Goal: Information Seeking & Learning: Learn about a topic

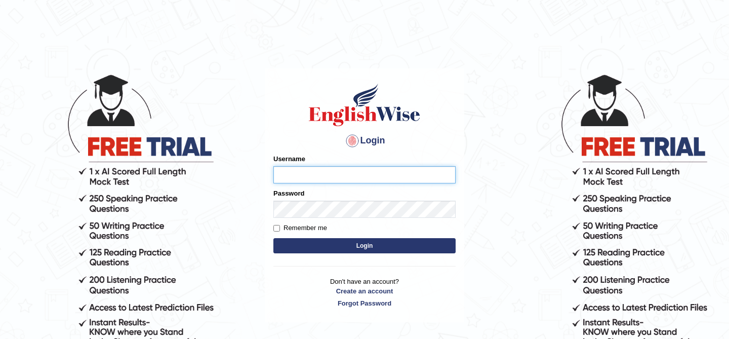
type input "kunwarrupesh"
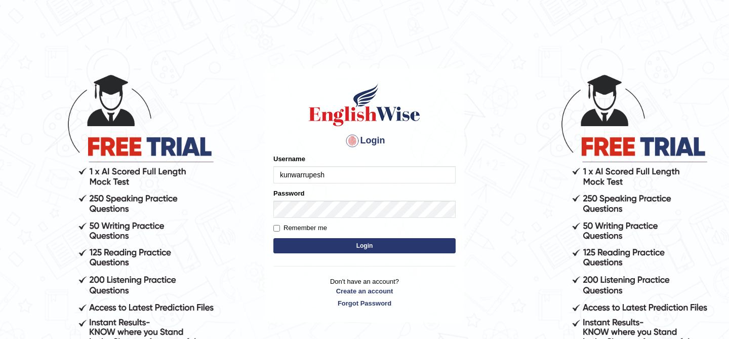
click at [385, 248] on button "Login" at bounding box center [364, 245] width 182 height 15
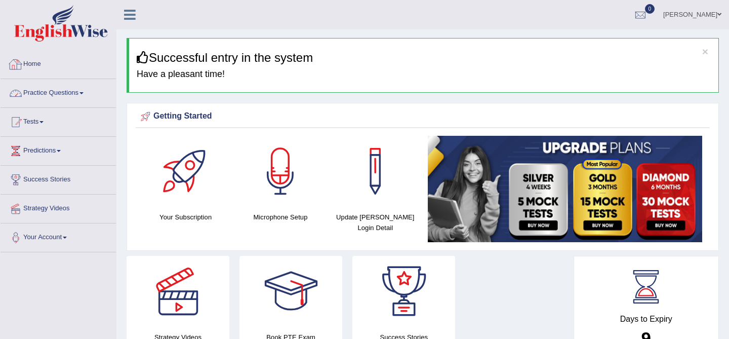
click at [79, 86] on link "Practice Questions" at bounding box center [58, 91] width 115 height 25
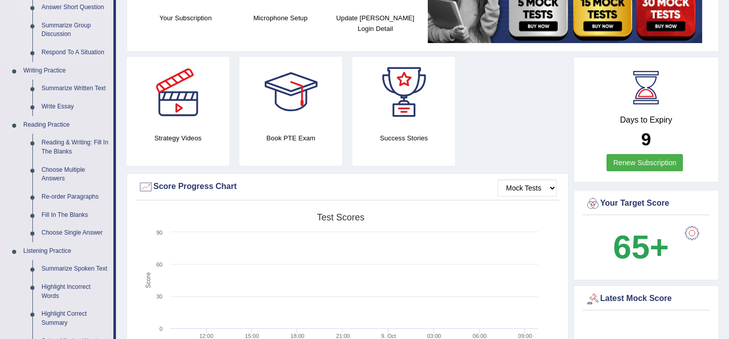
scroll to position [212, 0]
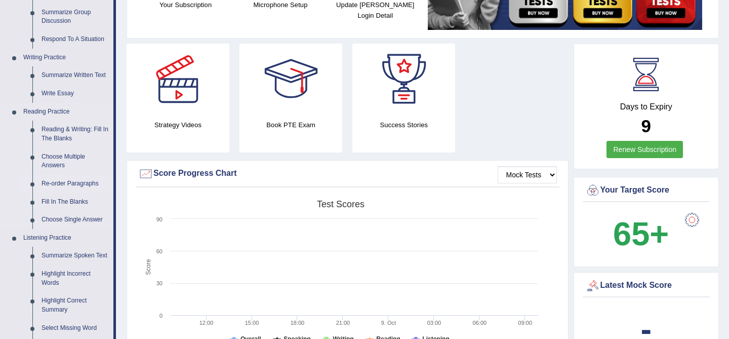
click at [72, 182] on link "Re-order Paragraphs" at bounding box center [75, 184] width 76 height 18
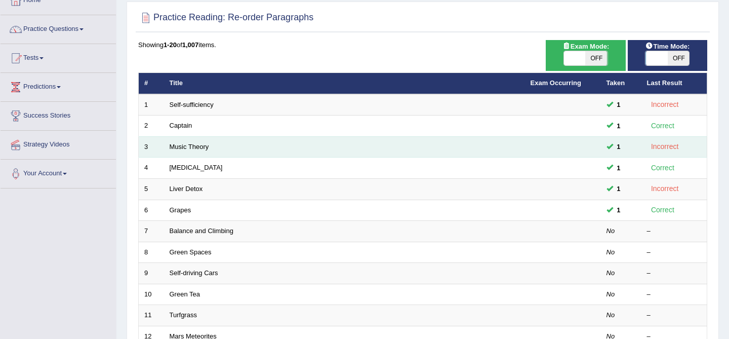
scroll to position [75, 0]
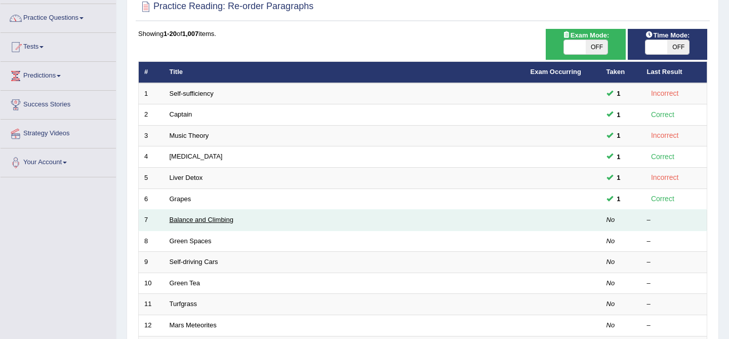
click at [212, 219] on link "Balance and Climbing" at bounding box center [202, 220] width 64 height 8
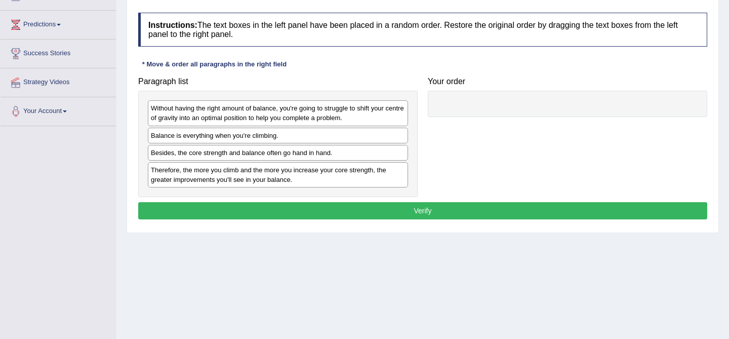
scroll to position [133, 0]
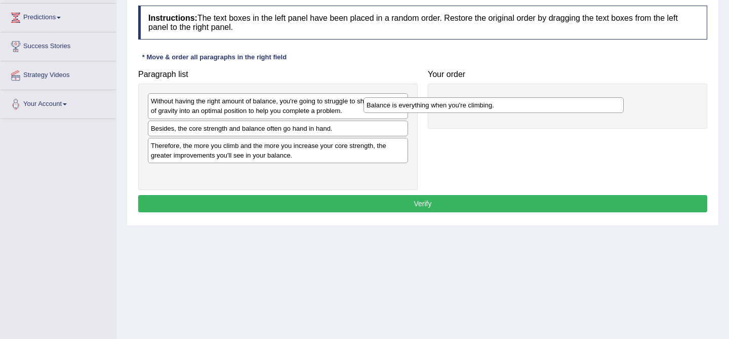
drag, startPoint x: 304, startPoint y: 130, endPoint x: 519, endPoint y: 107, distance: 216.8
click at [519, 107] on div "Balance is everything when you're climbing." at bounding box center [493, 105] width 260 height 16
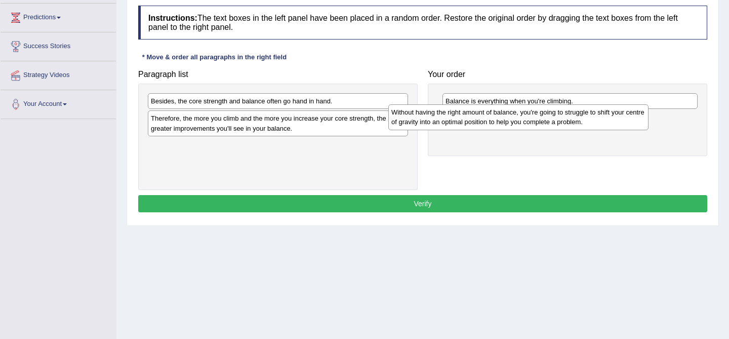
drag, startPoint x: 342, startPoint y: 102, endPoint x: 586, endPoint y: 108, distance: 245.0
click at [586, 108] on div "Without having the right amount of balance, you're going to struggle to shift y…" at bounding box center [518, 116] width 260 height 25
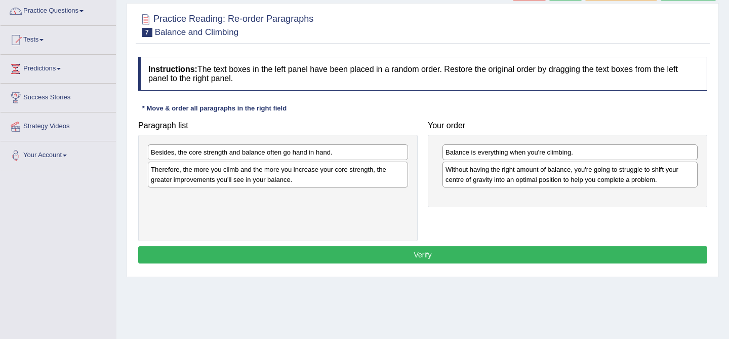
scroll to position [82, 0]
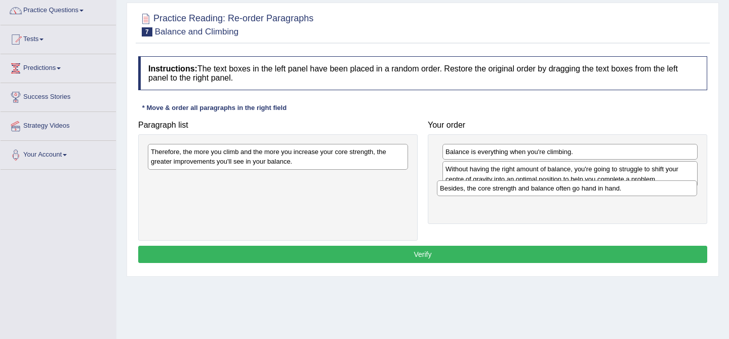
drag, startPoint x: 257, startPoint y: 154, endPoint x: 545, endPoint y: 190, distance: 290.7
click at [545, 190] on div "Besides, the core strength and balance often go hand in hand." at bounding box center [567, 188] width 260 height 16
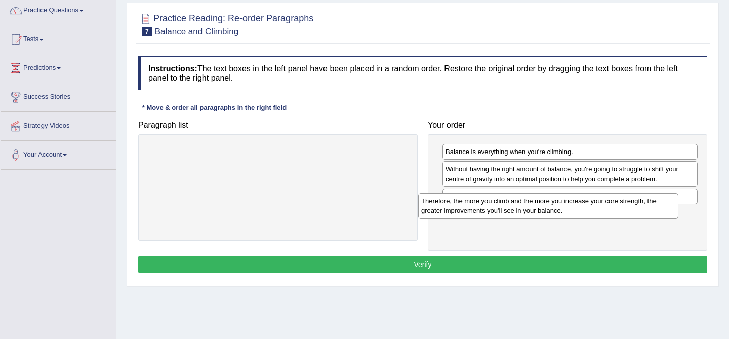
drag, startPoint x: 371, startPoint y: 154, endPoint x: 654, endPoint y: 213, distance: 288.9
click at [654, 213] on div "Therefore, the more you climb and the more you increase your core strength, the…" at bounding box center [548, 205] width 260 height 25
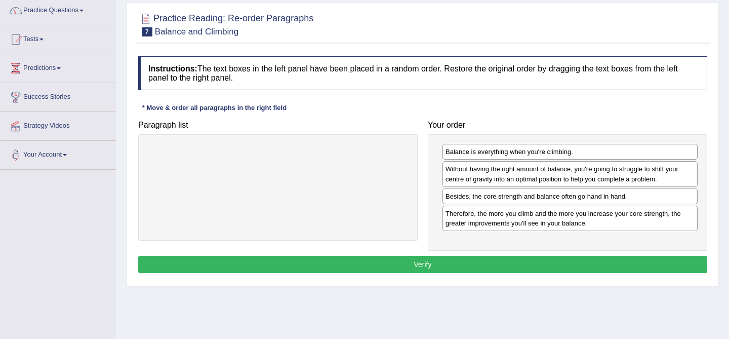
click at [505, 263] on button "Verify" at bounding box center [422, 264] width 569 height 17
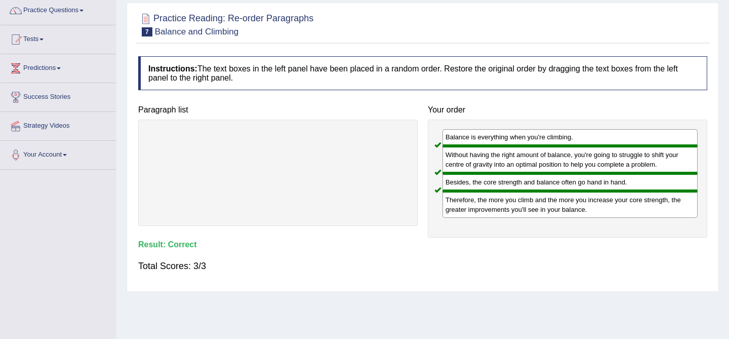
scroll to position [0, 0]
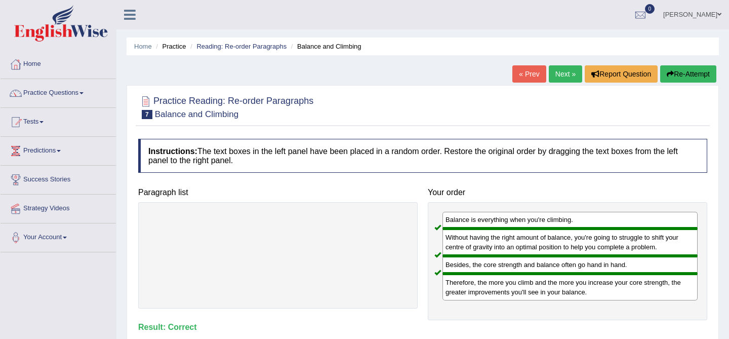
click at [559, 74] on link "Next »" at bounding box center [564, 73] width 33 height 17
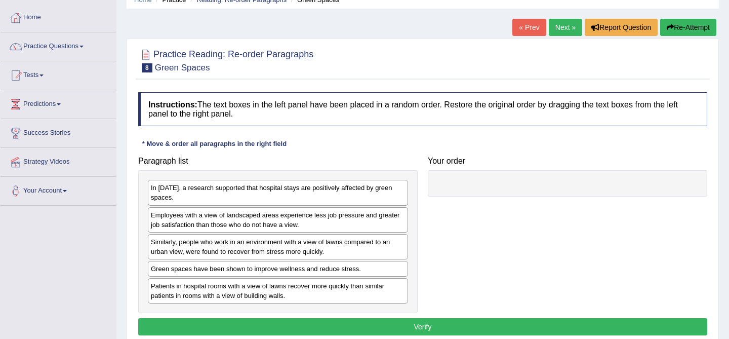
scroll to position [47, 0]
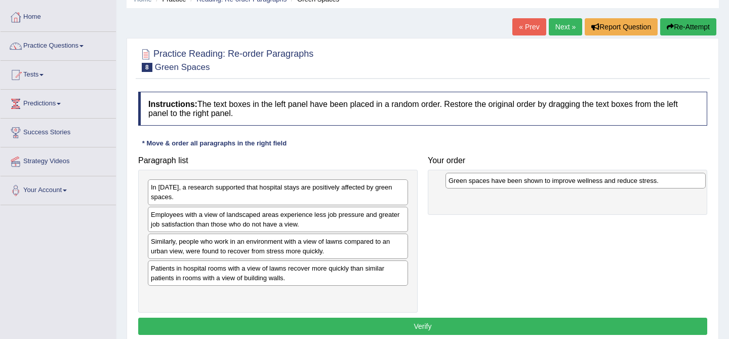
drag, startPoint x: 207, startPoint y: 268, endPoint x: 505, endPoint y: 181, distance: 310.1
click at [505, 181] on div "Green spaces have been shown to improve wellness and reduce stress." at bounding box center [575, 181] width 260 height 16
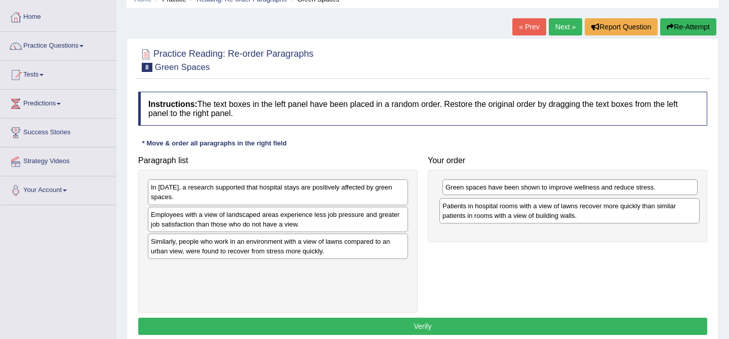
drag, startPoint x: 245, startPoint y: 277, endPoint x: 536, endPoint y: 214, distance: 298.2
click at [536, 214] on div "Patients in hospital rooms with a view of lawns recover more quickly than simil…" at bounding box center [569, 210] width 260 height 25
click at [330, 191] on div "In 2002, a research supported that hospital stays are positively affected by gr…" at bounding box center [278, 191] width 260 height 25
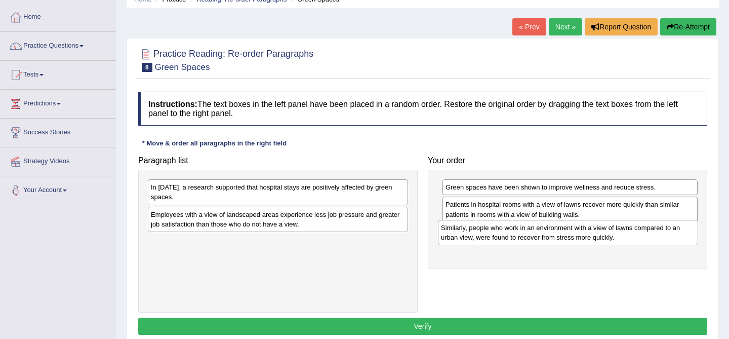
drag, startPoint x: 322, startPoint y: 248, endPoint x: 612, endPoint y: 234, distance: 290.3
click at [612, 234] on div "Similarly, people who work in an environment with a view of lawns compared to a…" at bounding box center [568, 232] width 260 height 25
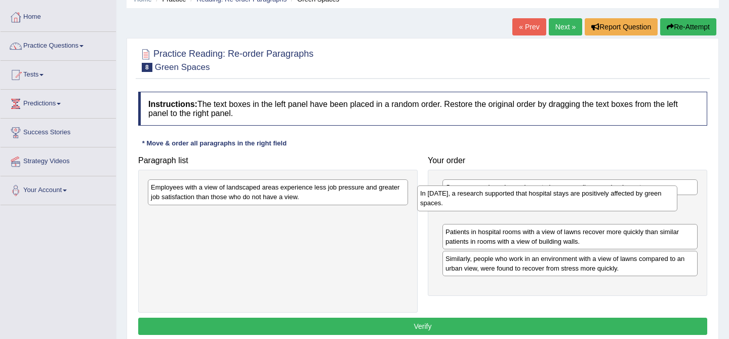
drag, startPoint x: 258, startPoint y: 198, endPoint x: 548, endPoint y: 216, distance: 290.5
click at [548, 210] on div "In [DATE], a research supported that hospital stays are positively affected by …" at bounding box center [547, 197] width 260 height 25
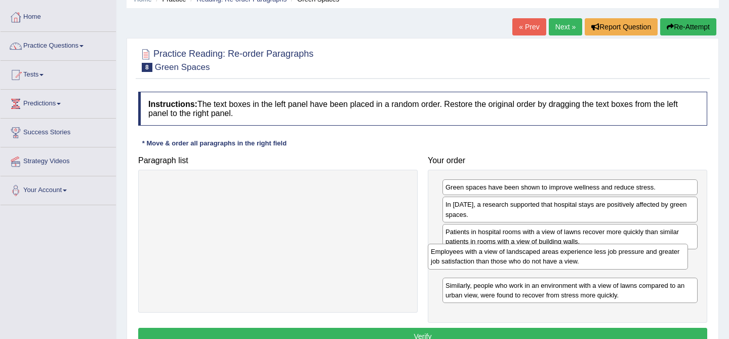
drag, startPoint x: 363, startPoint y: 189, endPoint x: 643, endPoint y: 253, distance: 287.1
click at [643, 253] on div "Employees with a view of landscaped areas experience less job pressure and grea…" at bounding box center [558, 255] width 260 height 25
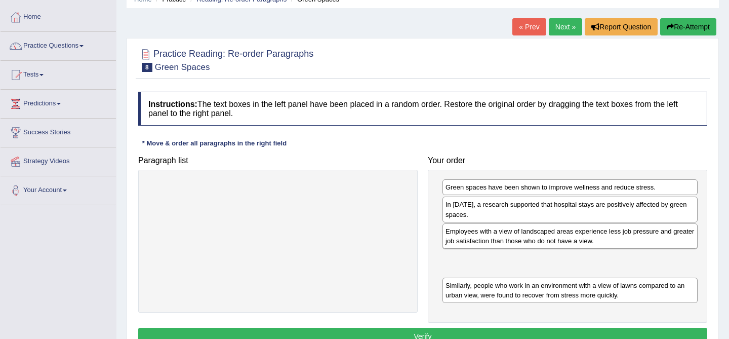
drag, startPoint x: 561, startPoint y: 268, endPoint x: 561, endPoint y: 240, distance: 27.8
click at [561, 239] on div "Employees with a view of landscaped areas experience less job pressure and grea…" at bounding box center [569, 235] width 255 height 25
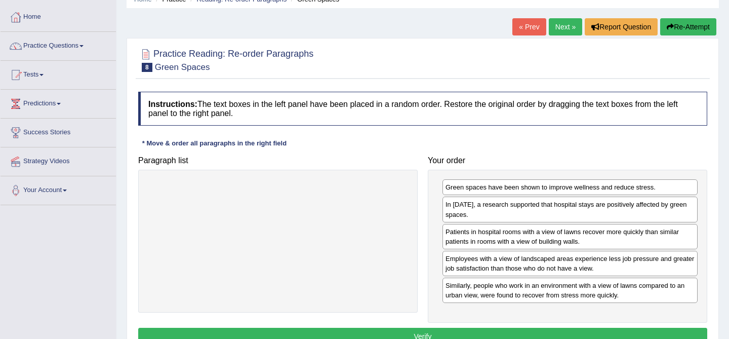
drag, startPoint x: 556, startPoint y: 267, endPoint x: 556, endPoint y: 241, distance: 25.8
click at [556, 250] on div "Employees with a view of landscaped areas experience less job pressure and grea…" at bounding box center [569, 262] width 255 height 25
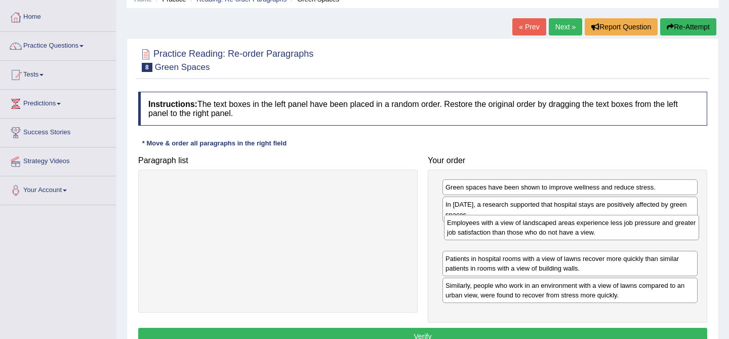
drag, startPoint x: 557, startPoint y: 260, endPoint x: 559, endPoint y: 224, distance: 36.0
click at [559, 224] on div "Employees with a view of landscaped areas experience less job pressure and grea…" at bounding box center [571, 227] width 255 height 25
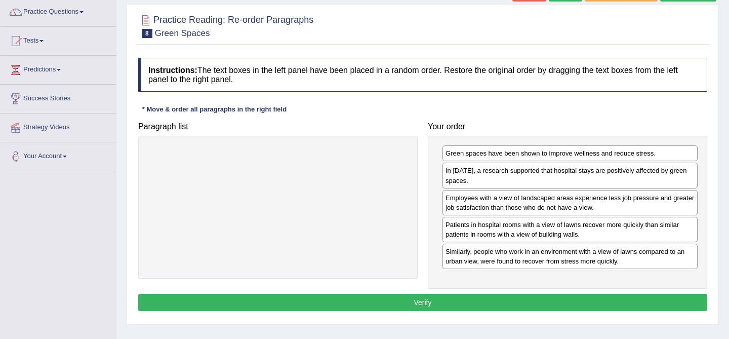
scroll to position [80, 0]
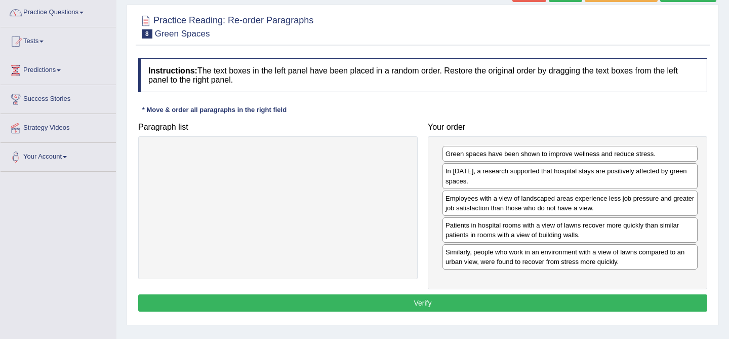
click at [515, 307] on button "Verify" at bounding box center [422, 302] width 569 height 17
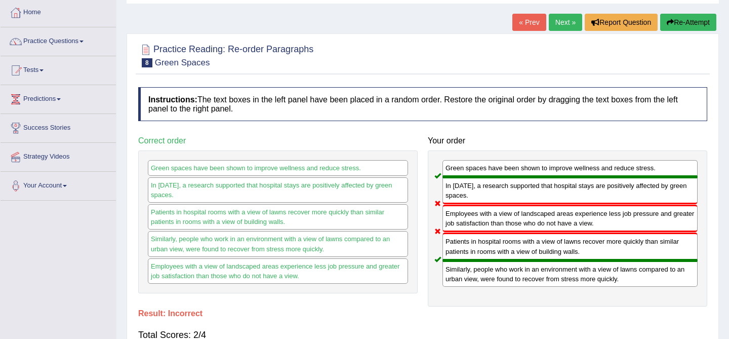
scroll to position [0, 0]
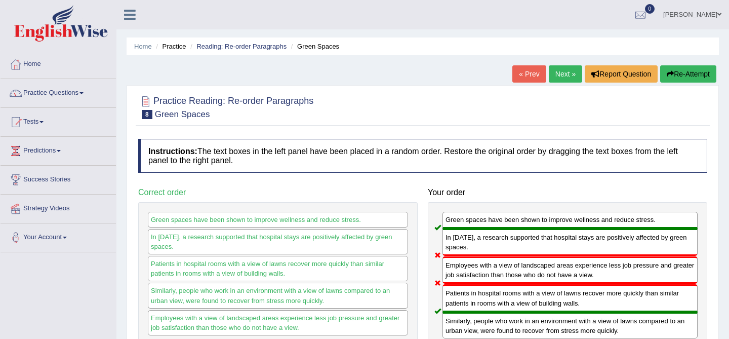
click at [687, 67] on button "Re-Attempt" at bounding box center [688, 73] width 56 height 17
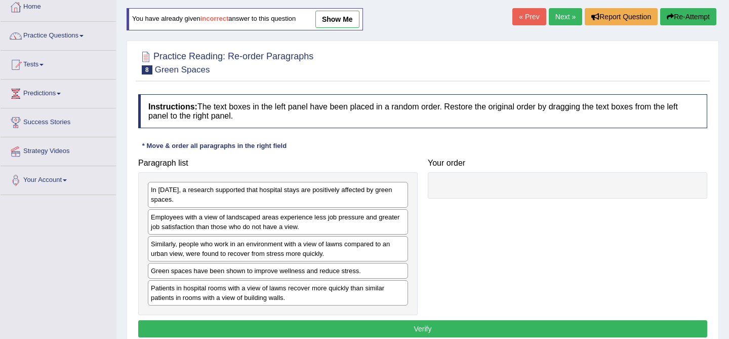
scroll to position [74, 0]
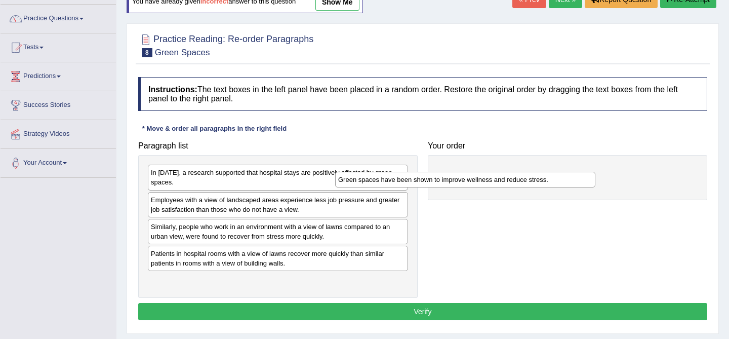
drag, startPoint x: 245, startPoint y: 258, endPoint x: 453, endPoint y: 168, distance: 226.2
click at [453, 172] on div "Green spaces have been shown to improve wellness and reduce stress." at bounding box center [465, 180] width 260 height 16
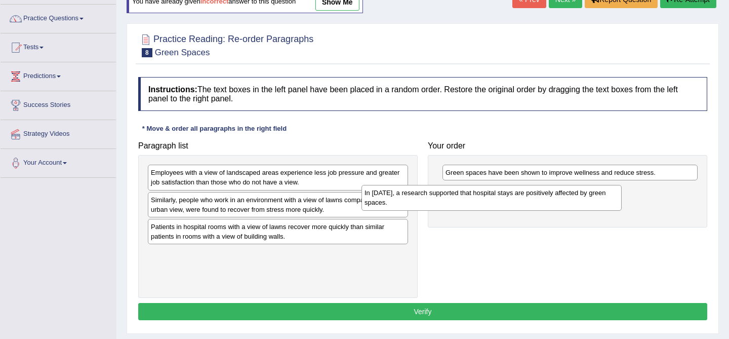
drag, startPoint x: 251, startPoint y: 183, endPoint x: 465, endPoint y: 203, distance: 214.5
click at [465, 203] on div "In 2002, a research supported that hospital stays are positively affected by gr…" at bounding box center [491, 197] width 260 height 25
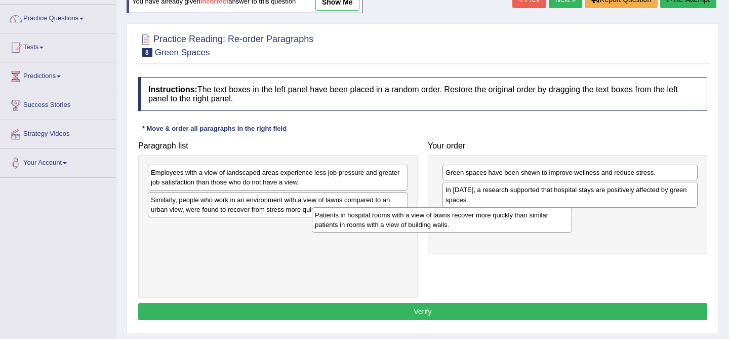
drag, startPoint x: 271, startPoint y: 236, endPoint x: 435, endPoint y: 225, distance: 164.4
click at [435, 225] on div "Patients in hospital rooms with a view of lawns recover more quickly than simil…" at bounding box center [442, 219] width 260 height 25
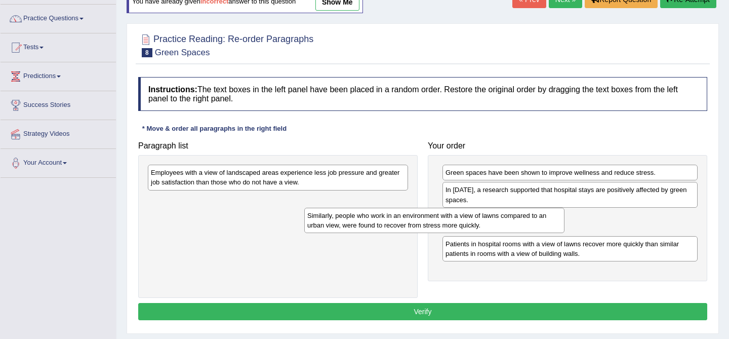
drag, startPoint x: 352, startPoint y: 203, endPoint x: 510, endPoint y: 225, distance: 159.4
click at [510, 225] on div "Similarly, people who work in an environment with a view of lawns compared to a…" at bounding box center [434, 219] width 260 height 25
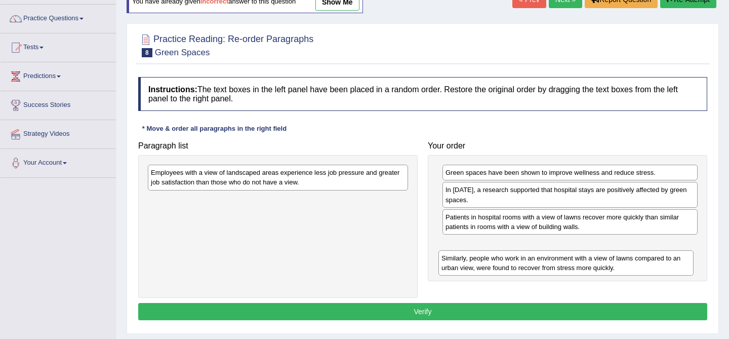
drag, startPoint x: 510, startPoint y: 225, endPoint x: 506, endPoint y: 265, distance: 40.2
click at [506, 265] on div "Similarly, people who work in an environment with a view of lawns compared to a…" at bounding box center [565, 262] width 255 height 25
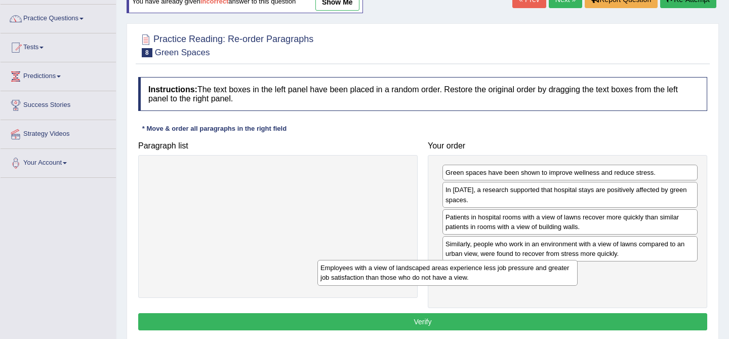
drag, startPoint x: 352, startPoint y: 177, endPoint x: 525, endPoint y: 273, distance: 197.7
click at [524, 273] on div "Employees with a view of landscaped areas experience less job pressure and grea…" at bounding box center [447, 272] width 260 height 25
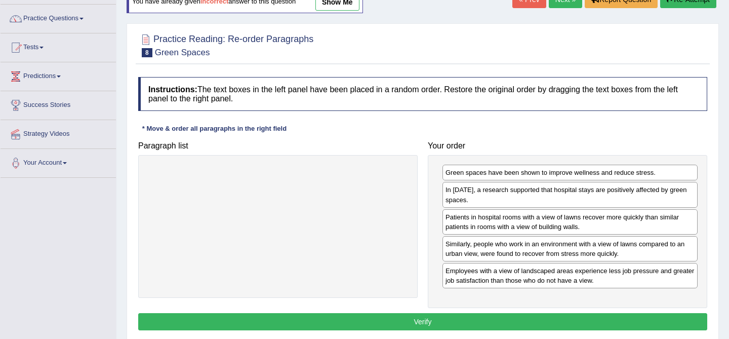
click at [488, 327] on button "Verify" at bounding box center [422, 321] width 569 height 17
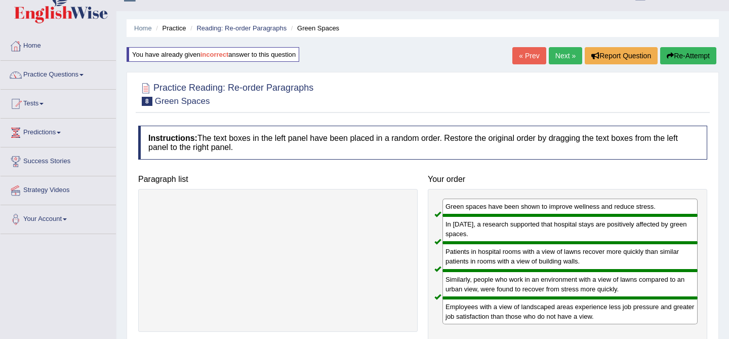
scroll to position [0, 0]
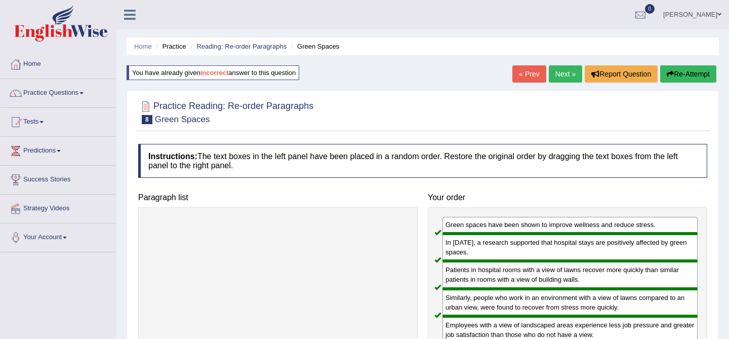
click at [557, 66] on link "Next »" at bounding box center [564, 73] width 33 height 17
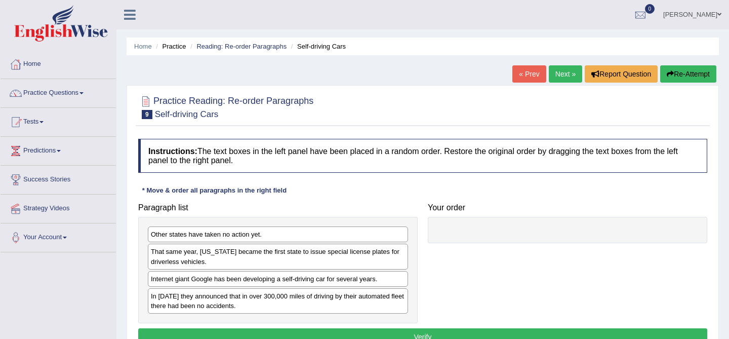
scroll to position [93, 0]
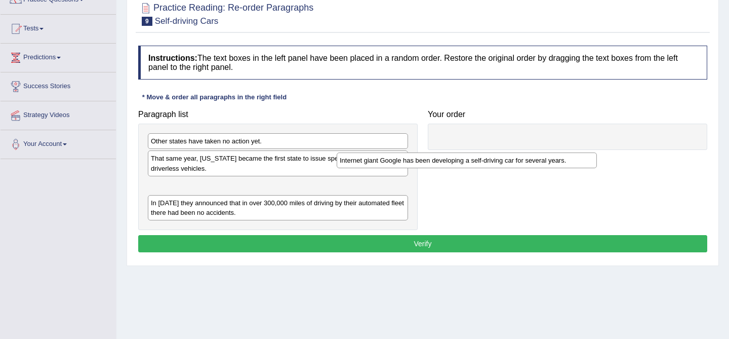
drag, startPoint x: 323, startPoint y: 192, endPoint x: 512, endPoint y: 166, distance: 190.5
click at [512, 166] on div "Internet giant Google has been developing a self-driving car for several years." at bounding box center [466, 160] width 260 height 16
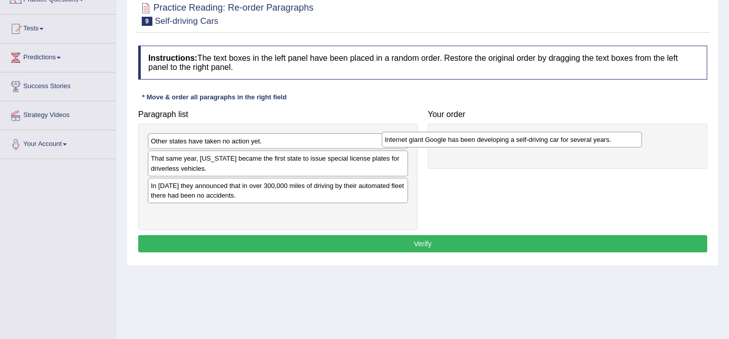
drag, startPoint x: 371, startPoint y: 190, endPoint x: 609, endPoint y: 141, distance: 242.9
click at [608, 142] on div "Internet giant Google has been developing a self-driving car for several years." at bounding box center [512, 140] width 260 height 16
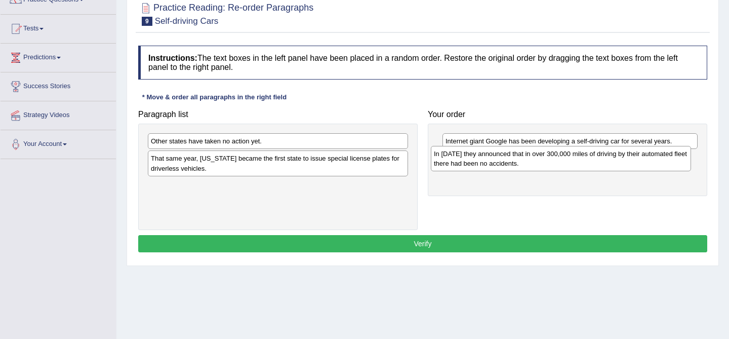
drag, startPoint x: 251, startPoint y: 191, endPoint x: 534, endPoint y: 159, distance: 284.6
click at [534, 159] on div "In 2012 they announced that in over 300,000 miles of driving by their automated…" at bounding box center [561, 158] width 260 height 25
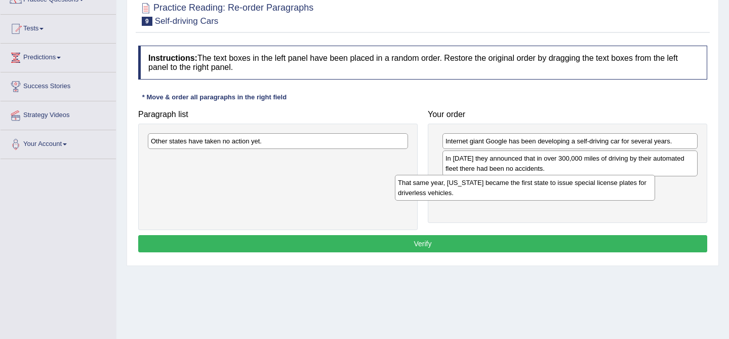
drag, startPoint x: 334, startPoint y: 165, endPoint x: 591, endPoint y: 187, distance: 257.5
click at [591, 187] on div "That same year, Nevada became the first state to issue special license plates f…" at bounding box center [525, 187] width 260 height 25
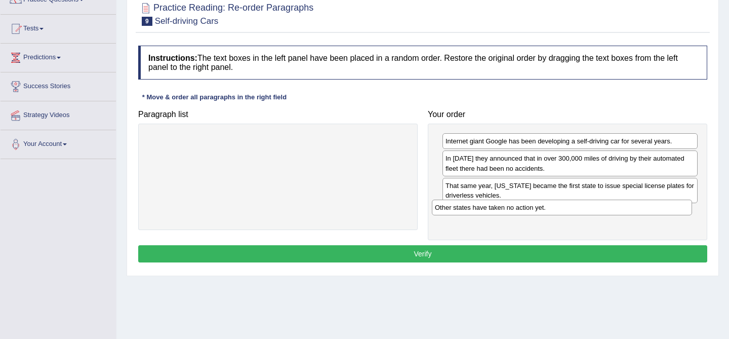
drag, startPoint x: 337, startPoint y: 142, endPoint x: 628, endPoint y: 209, distance: 299.0
click at [628, 209] on div "Other states have taken no action yet." at bounding box center [562, 207] width 260 height 16
click at [597, 260] on button "Verify" at bounding box center [422, 253] width 569 height 17
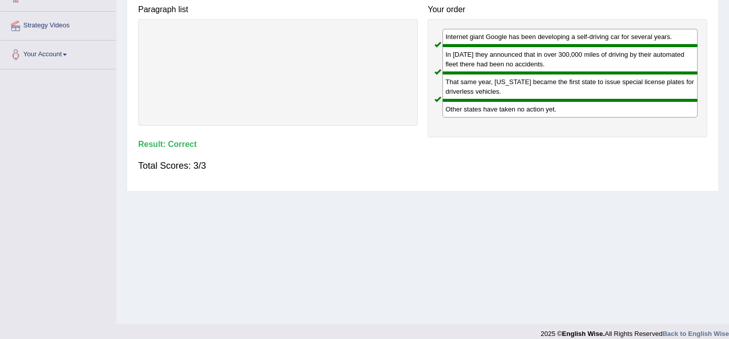
scroll to position [0, 0]
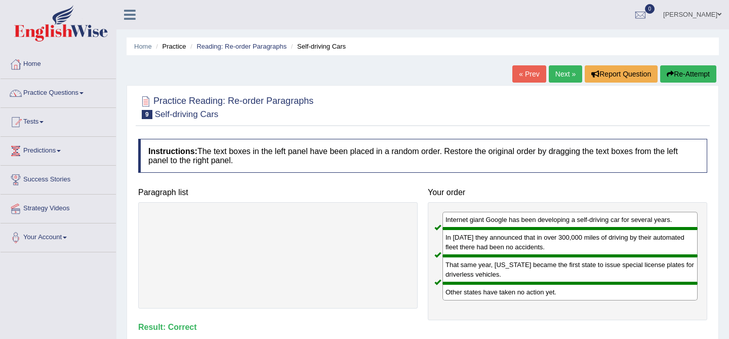
click at [563, 76] on link "Next »" at bounding box center [564, 73] width 33 height 17
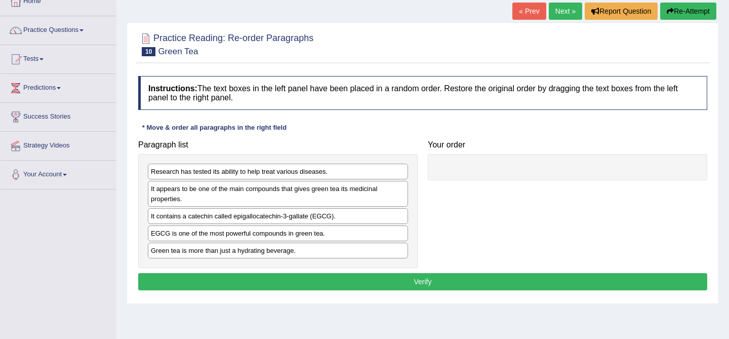
scroll to position [63, 0]
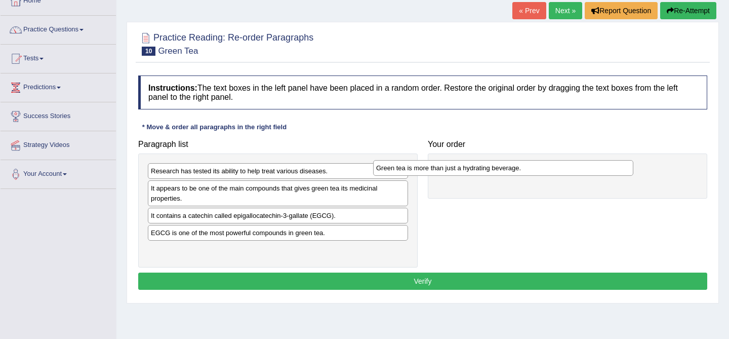
drag, startPoint x: 279, startPoint y: 250, endPoint x: 513, endPoint y: 163, distance: 249.0
click at [513, 163] on div "Green tea is more than just a hydrating beverage." at bounding box center [503, 168] width 260 height 16
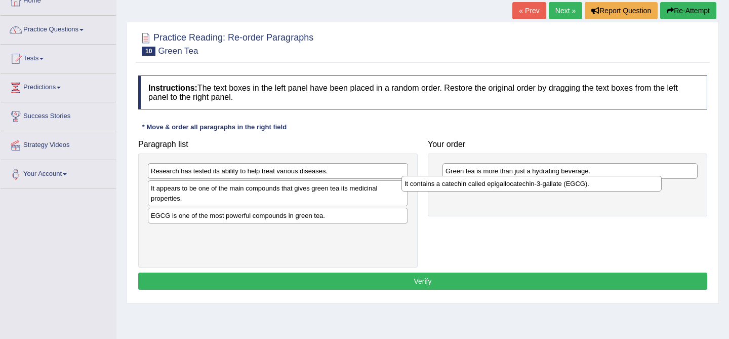
drag, startPoint x: 266, startPoint y: 218, endPoint x: 519, endPoint y: 187, distance: 254.9
click at [520, 187] on div "It contains a catechin called epigallocatechin-3-gallate (EGCG)." at bounding box center [531, 184] width 260 height 16
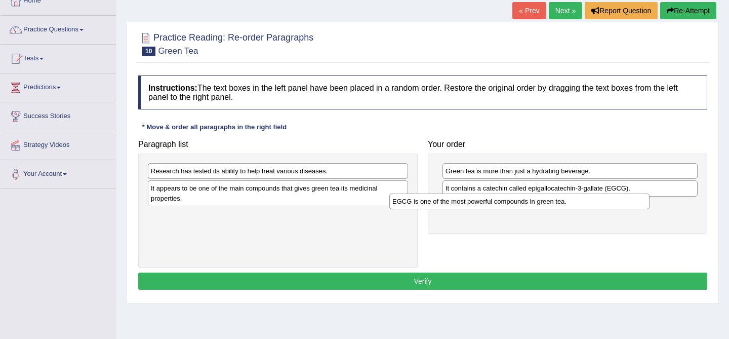
drag, startPoint x: 361, startPoint y: 213, endPoint x: 604, endPoint y: 198, distance: 243.3
click at [604, 198] on div "EGCG is one of the most powerful compounds in green tea." at bounding box center [519, 201] width 260 height 16
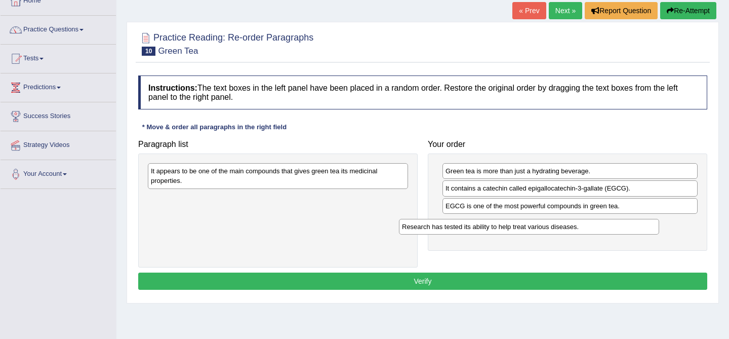
drag, startPoint x: 317, startPoint y: 168, endPoint x: 568, endPoint y: 224, distance: 257.1
click at [568, 224] on div "Research has tested its ability to help treat various diseases." at bounding box center [529, 227] width 260 height 16
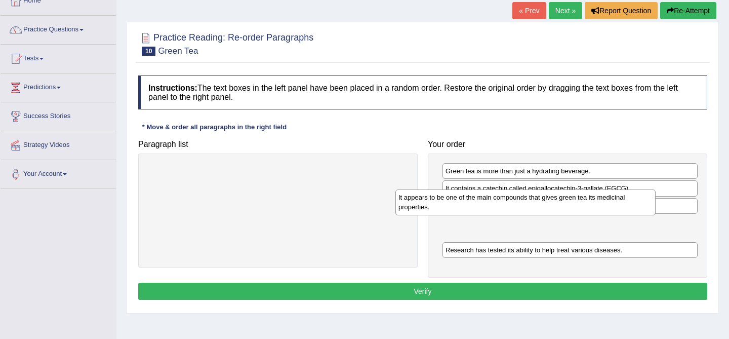
drag, startPoint x: 324, startPoint y: 180, endPoint x: 571, endPoint y: 206, distance: 248.8
click at [571, 206] on div "It appears to be one of the main compounds that gives green tea its medicinal p…" at bounding box center [525, 201] width 260 height 25
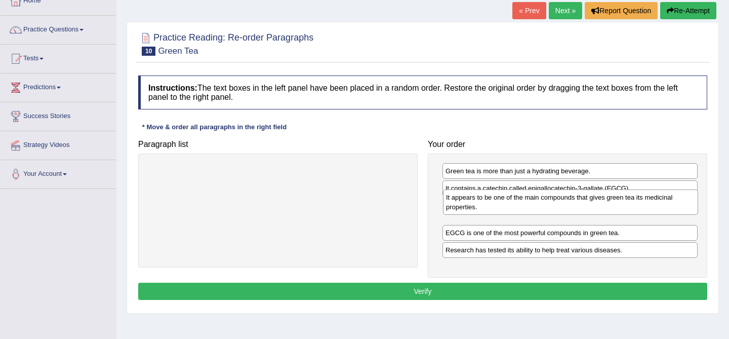
drag, startPoint x: 556, startPoint y: 229, endPoint x: 557, endPoint y: 204, distance: 25.3
click at [557, 204] on div "It appears to be one of the main compounds that gives green tea its medicinal p…" at bounding box center [570, 201] width 255 height 25
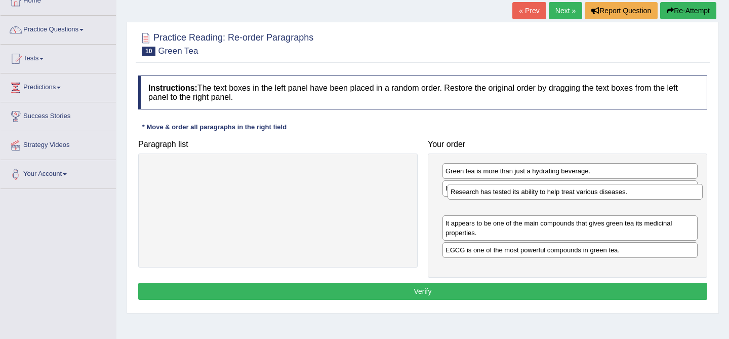
drag, startPoint x: 502, startPoint y: 254, endPoint x: 507, endPoint y: 197, distance: 56.9
click at [507, 196] on div "Research has tested its ability to help treat various diseases." at bounding box center [574, 192] width 255 height 16
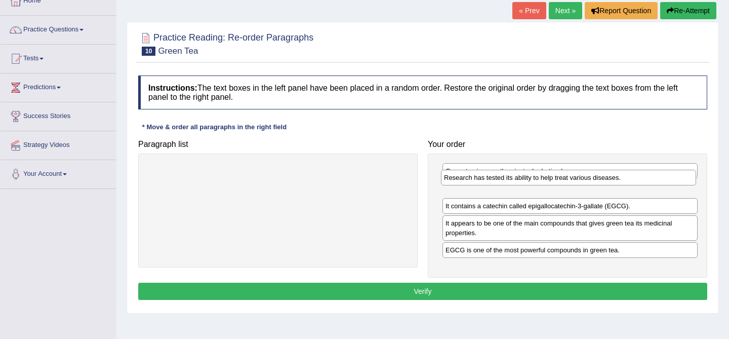
drag, startPoint x: 504, startPoint y: 205, endPoint x: 503, endPoint y: 179, distance: 26.9
click at [503, 179] on div "Research has tested its ability to help treat various diseases." at bounding box center [568, 178] width 255 height 16
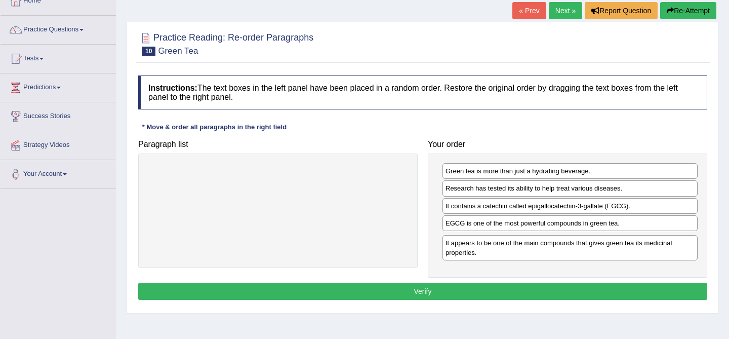
drag, startPoint x: 465, startPoint y: 231, endPoint x: 465, endPoint y: 250, distance: 19.7
click at [465, 250] on div "It appears to be one of the main compounds that gives green tea its medicinal p…" at bounding box center [569, 247] width 255 height 25
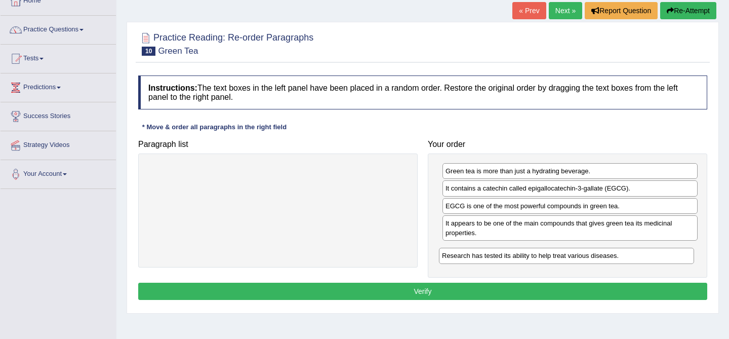
drag, startPoint x: 501, startPoint y: 188, endPoint x: 497, endPoint y: 255, distance: 66.9
click at [497, 255] on div "Research has tested its ability to help treat various diseases." at bounding box center [566, 255] width 255 height 16
click at [498, 292] on button "Verify" at bounding box center [422, 290] width 569 height 17
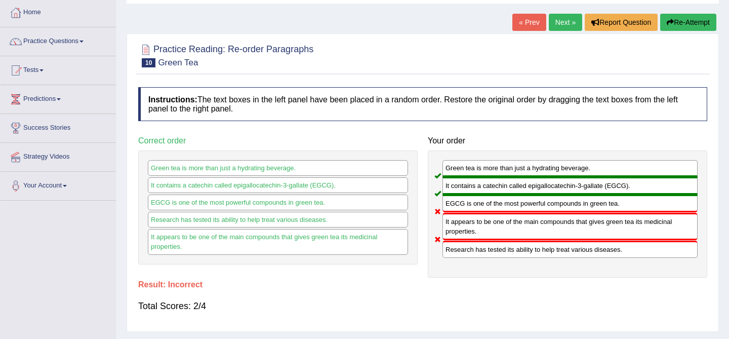
scroll to position [49, 0]
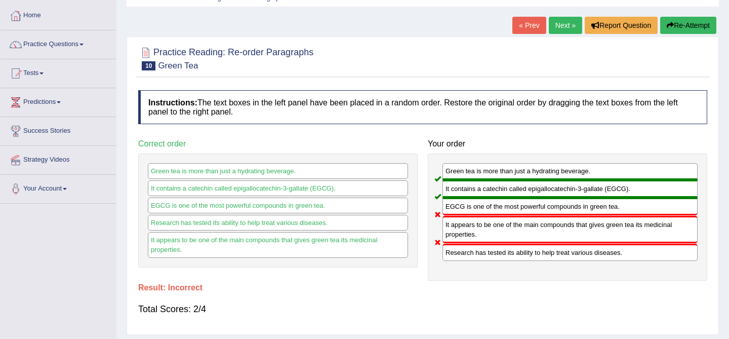
click at [682, 25] on button "Re-Attempt" at bounding box center [688, 25] width 56 height 17
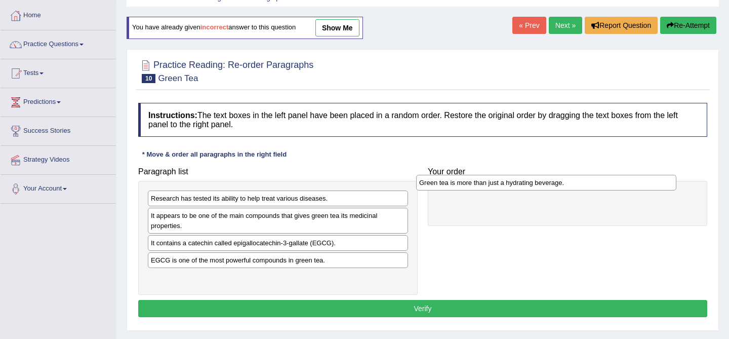
drag, startPoint x: 255, startPoint y: 279, endPoint x: 523, endPoint y: 186, distance: 283.9
click at [523, 185] on div "Green tea is more than just a hydrating beverage." at bounding box center [546, 183] width 260 height 16
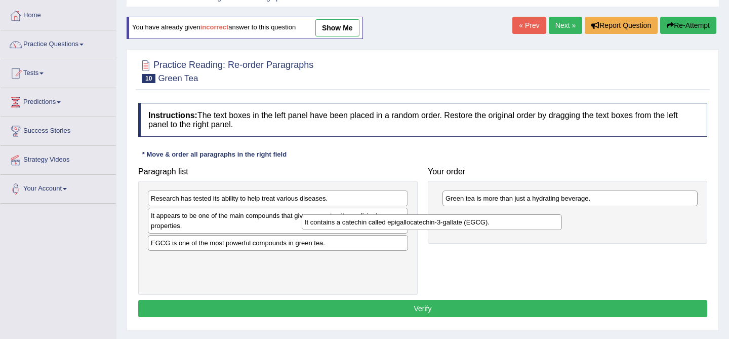
drag, startPoint x: 355, startPoint y: 246, endPoint x: 508, endPoint y: 226, distance: 154.1
click at [508, 226] on div "It contains a catechin called epigallocatechin-3-gallate (EGCG)." at bounding box center [432, 222] width 260 height 16
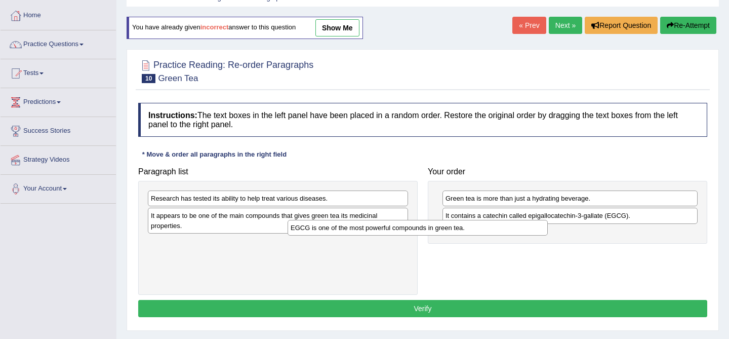
drag, startPoint x: 390, startPoint y: 245, endPoint x: 552, endPoint y: 224, distance: 162.8
click at [547, 224] on div "EGCG is one of the most powerful compounds in green tea." at bounding box center [417, 228] width 260 height 16
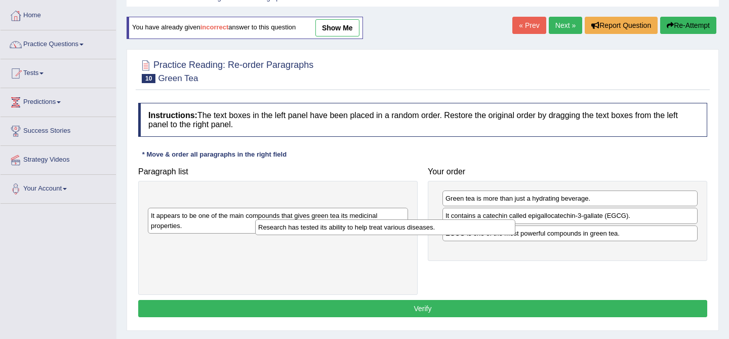
drag, startPoint x: 369, startPoint y: 203, endPoint x: 499, endPoint y: 255, distance: 139.6
click at [498, 235] on div "Research has tested its ability to help treat various diseases." at bounding box center [385, 227] width 260 height 16
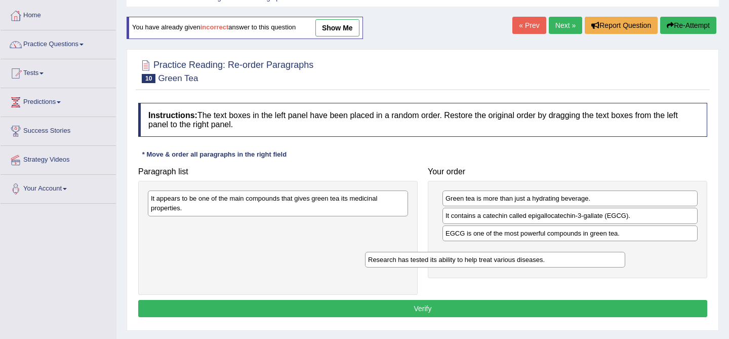
drag, startPoint x: 377, startPoint y: 201, endPoint x: 595, endPoint y: 262, distance: 225.8
click at [595, 263] on div "Research has tested its ability to help treat various diseases." at bounding box center [495, 259] width 260 height 16
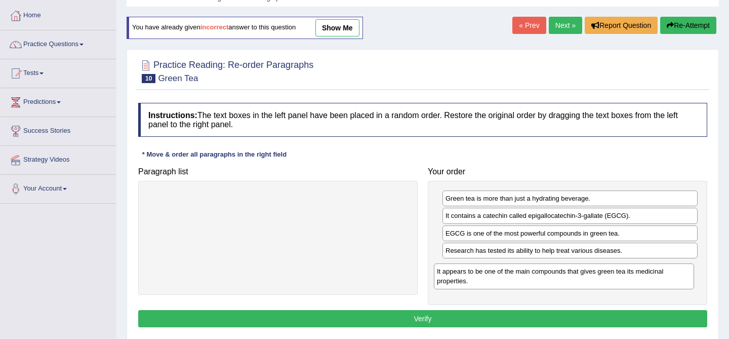
drag, startPoint x: 303, startPoint y: 209, endPoint x: 589, endPoint y: 282, distance: 295.0
click at [589, 282] on div "It appears to be one of the main compounds that gives green tea its medicinal p…" at bounding box center [564, 275] width 260 height 25
click at [535, 313] on button "Verify" at bounding box center [422, 318] width 569 height 17
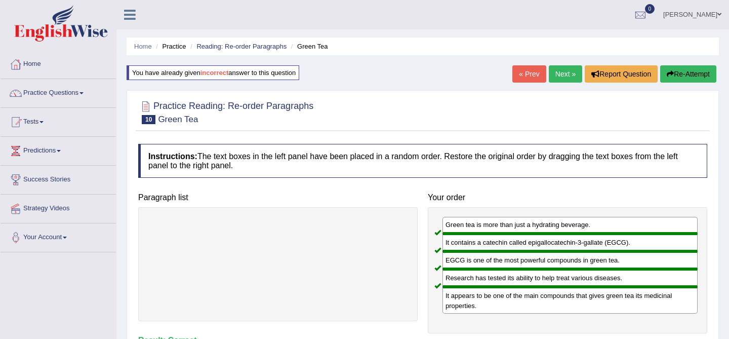
click at [566, 68] on link "Next »" at bounding box center [564, 73] width 33 height 17
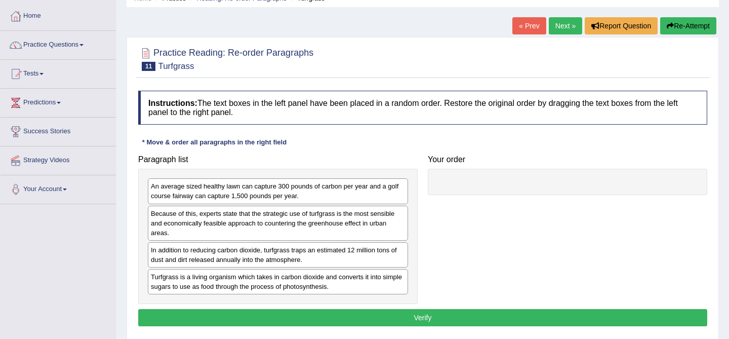
scroll to position [66, 0]
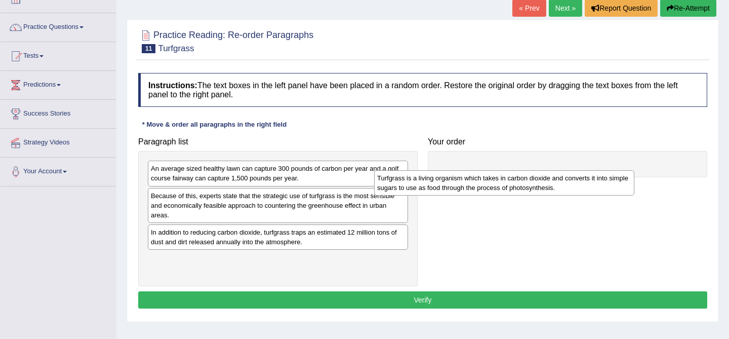
drag, startPoint x: 293, startPoint y: 269, endPoint x: 519, endPoint y: 189, distance: 239.4
click at [519, 189] on div "Turfgrass is a living organism which takes in carbon dioxide and converts it in…" at bounding box center [504, 182] width 260 height 25
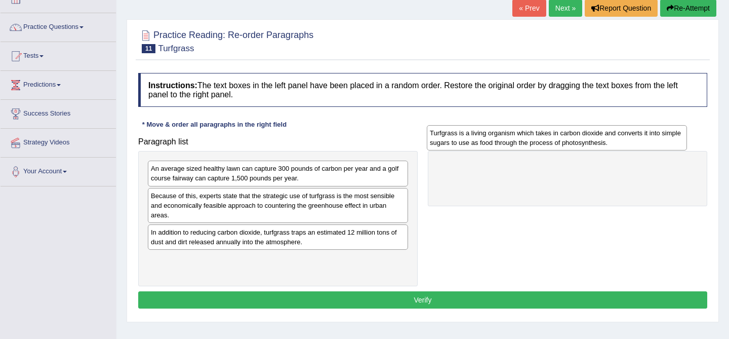
drag, startPoint x: 368, startPoint y: 265, endPoint x: 639, endPoint y: 152, distance: 293.8
click at [639, 150] on div "Turfgrass is a living organism which takes in carbon dioxide and converts it in…" at bounding box center [557, 137] width 260 height 25
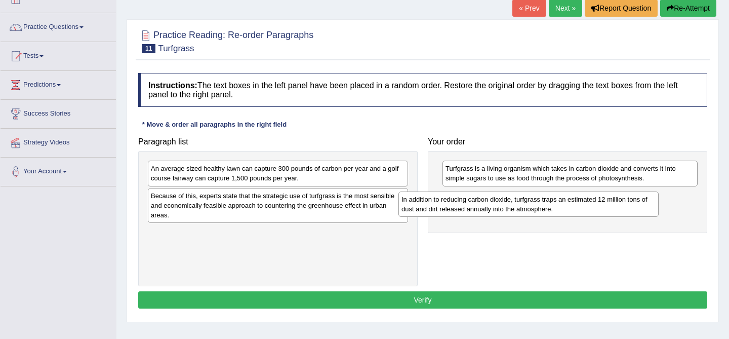
drag, startPoint x: 365, startPoint y: 233, endPoint x: 615, endPoint y: 200, distance: 252.6
click at [615, 200] on div "In addition to reducing carbon dioxide, turfgrass traps an estimated 12 million…" at bounding box center [528, 203] width 260 height 25
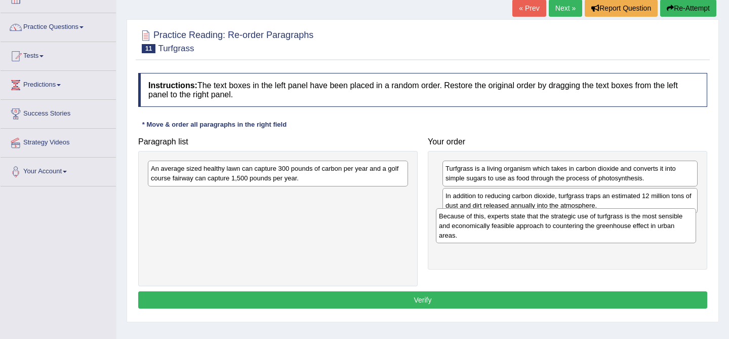
drag, startPoint x: 319, startPoint y: 202, endPoint x: 607, endPoint y: 223, distance: 288.6
click at [607, 223] on div "Because of this, experts state that the strategic use of turfgrass is the most …" at bounding box center [566, 225] width 260 height 35
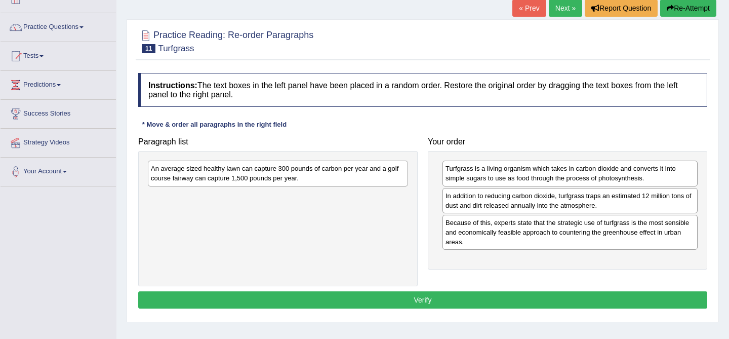
click at [519, 223] on div "Because of this, experts state that the strategic use of turfgrass is the most …" at bounding box center [569, 232] width 255 height 35
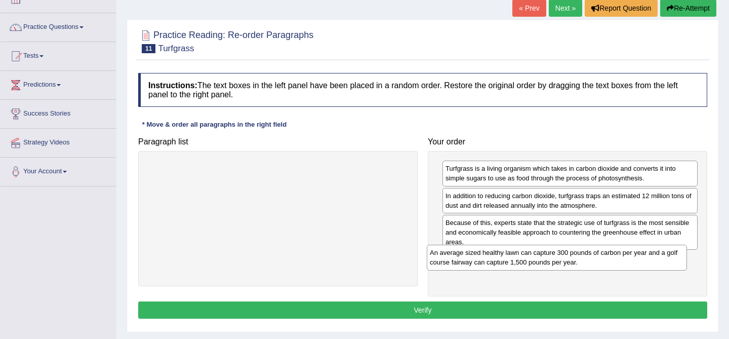
drag, startPoint x: 355, startPoint y: 168, endPoint x: 640, endPoint y: 250, distance: 296.4
click at [640, 250] on div "An average sized healthy lawn can capture 300 pounds of carbon per year and a g…" at bounding box center [557, 256] width 260 height 25
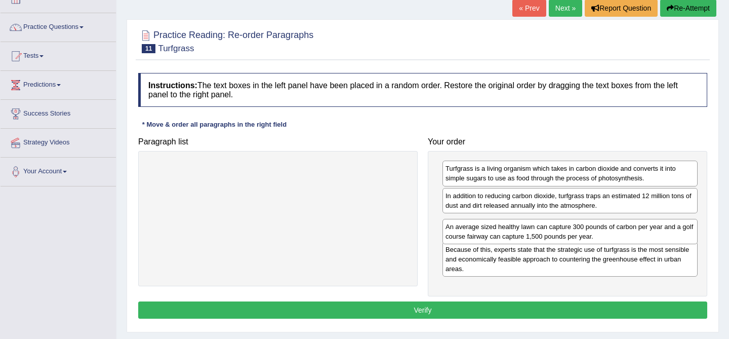
drag, startPoint x: 623, startPoint y: 265, endPoint x: 623, endPoint y: 232, distance: 32.9
click at [623, 232] on div "An average sized healthy lawn can capture 300 pounds of carbon per year and a g…" at bounding box center [569, 231] width 255 height 25
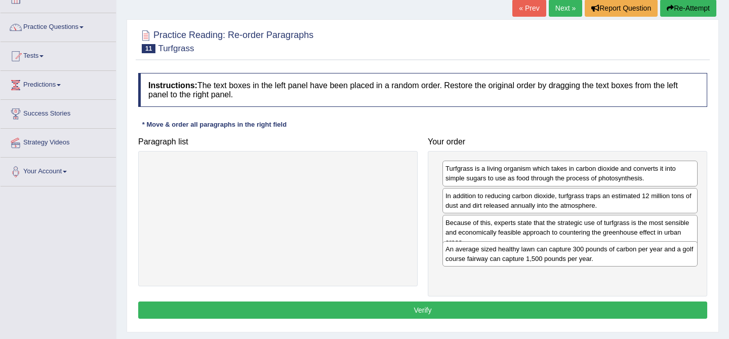
drag, startPoint x: 495, startPoint y: 234, endPoint x: 495, endPoint y: 260, distance: 26.3
click at [495, 260] on div "An average sized healthy lawn can capture 300 pounds of carbon per year and a g…" at bounding box center [569, 253] width 255 height 25
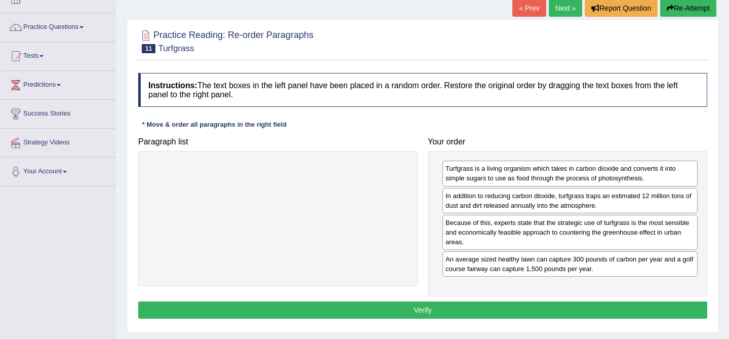
click at [500, 310] on button "Verify" at bounding box center [422, 309] width 569 height 17
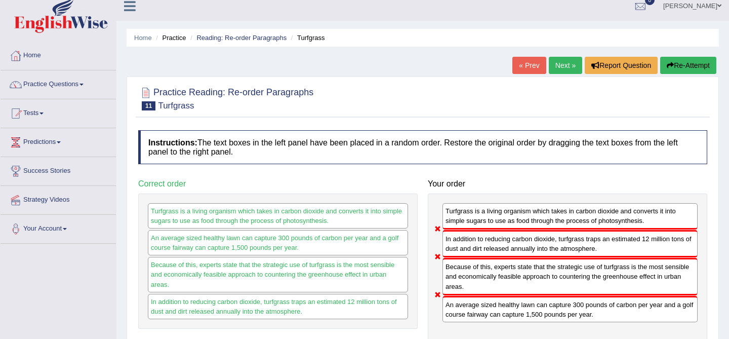
scroll to position [0, 0]
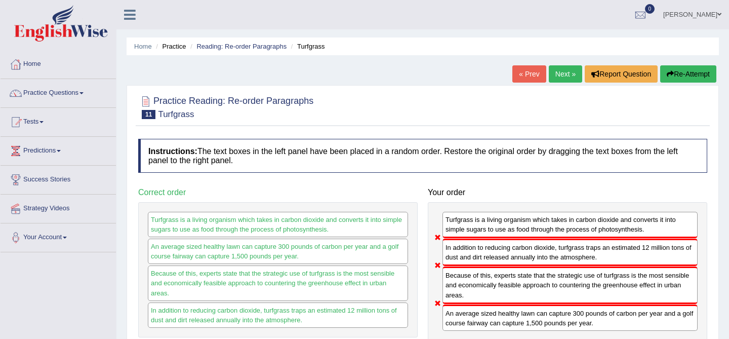
click at [706, 71] on button "Re-Attempt" at bounding box center [688, 73] width 56 height 17
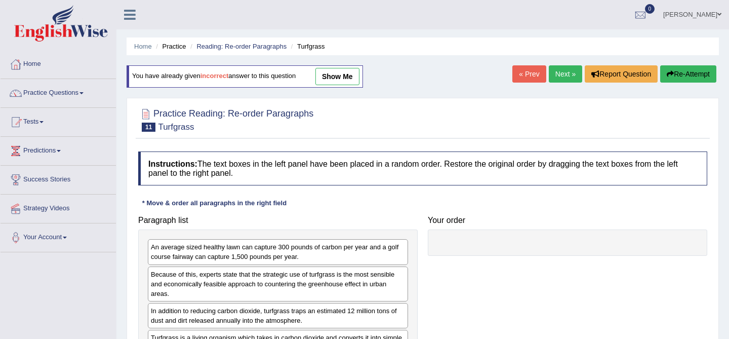
scroll to position [67, 0]
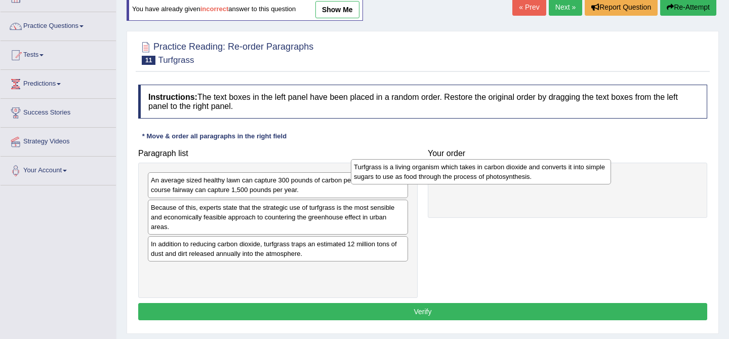
drag, startPoint x: 350, startPoint y: 276, endPoint x: 554, endPoint y: 173, distance: 228.3
click at [554, 173] on div "Turfgrass is a living organism which takes in carbon dioxide and converts it in…" at bounding box center [481, 171] width 260 height 25
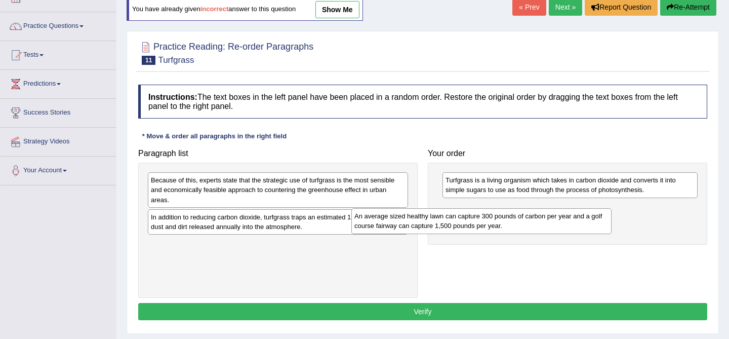
drag, startPoint x: 315, startPoint y: 185, endPoint x: 527, endPoint y: 221, distance: 215.0
click at [527, 221] on div "An average sized healthy lawn can capture 300 pounds of carbon per year and a g…" at bounding box center [481, 220] width 260 height 25
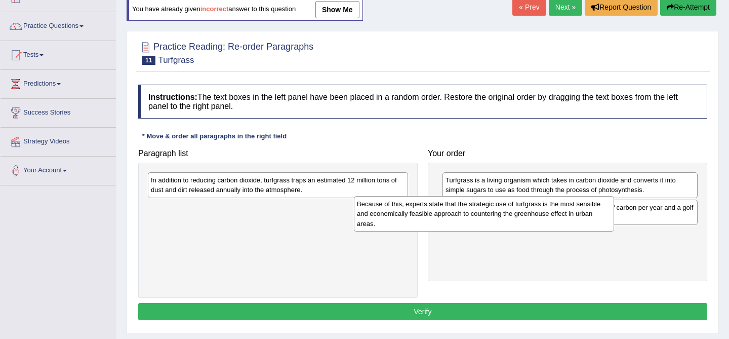
drag, startPoint x: 368, startPoint y: 196, endPoint x: 591, endPoint y: 222, distance: 224.6
click at [590, 222] on div "Because of this, experts state that the strategic use of turfgrass is the most …" at bounding box center [484, 213] width 260 height 35
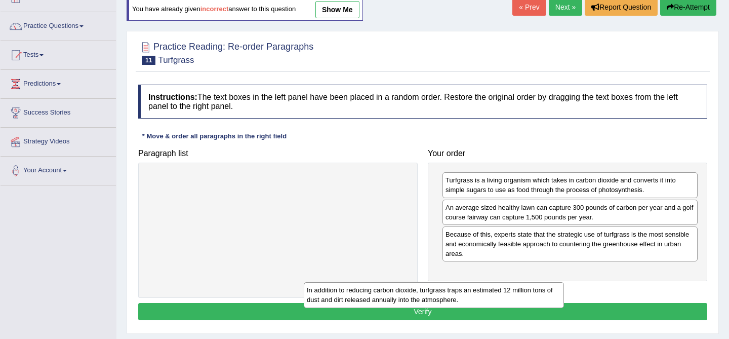
drag, startPoint x: 398, startPoint y: 187, endPoint x: 598, endPoint y: 256, distance: 210.7
click at [564, 282] on div "In addition to reducing carbon dioxide, turfgrass traps an estimated 12 million…" at bounding box center [434, 294] width 260 height 25
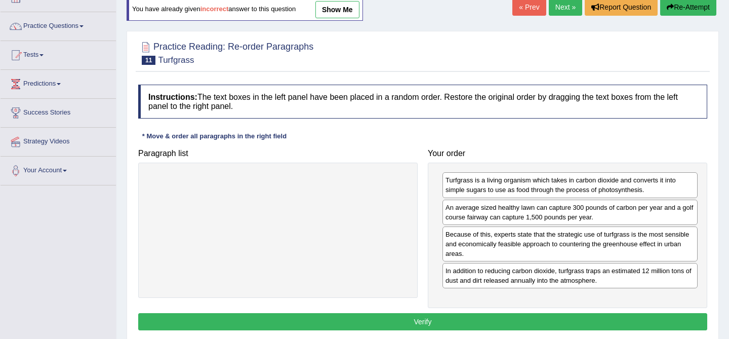
click at [534, 322] on button "Verify" at bounding box center [422, 321] width 569 height 17
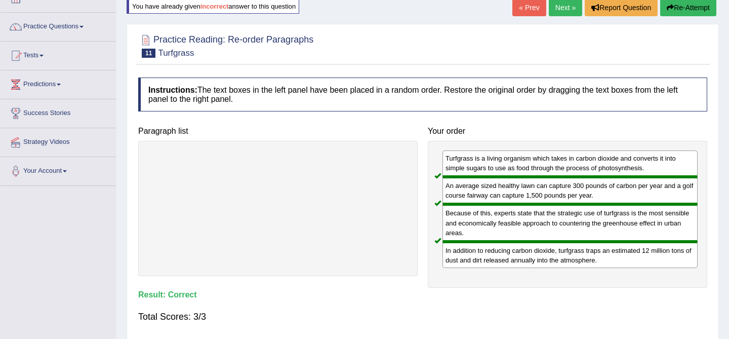
scroll to position [0, 0]
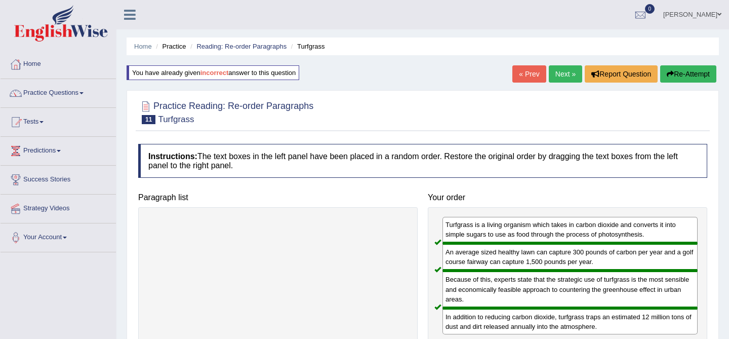
click at [562, 70] on link "Next »" at bounding box center [564, 73] width 33 height 17
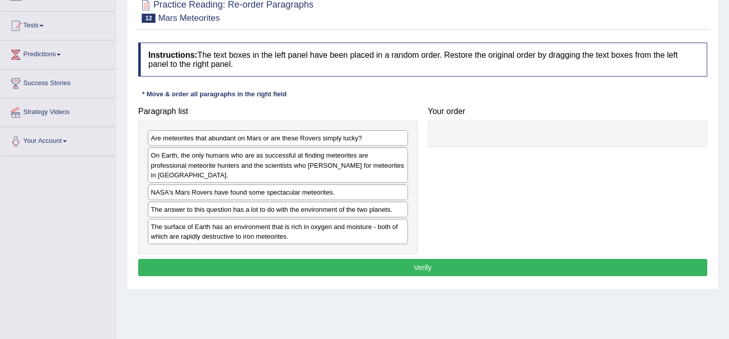
scroll to position [98, 0]
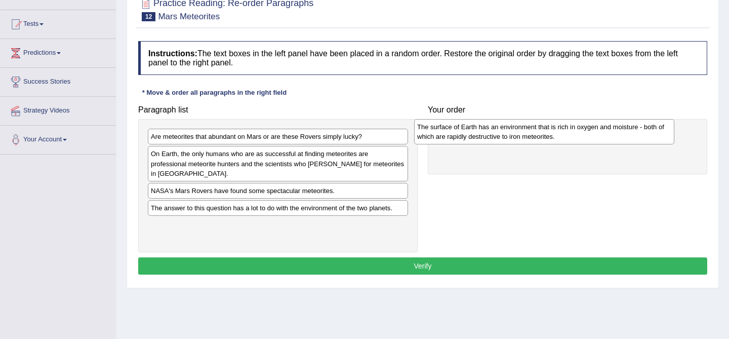
drag, startPoint x: 242, startPoint y: 240, endPoint x: 508, endPoint y: 142, distance: 283.2
click at [508, 142] on div "The surface of Earth has an environment that is rich in oxygen and moisture - b…" at bounding box center [544, 131] width 260 height 25
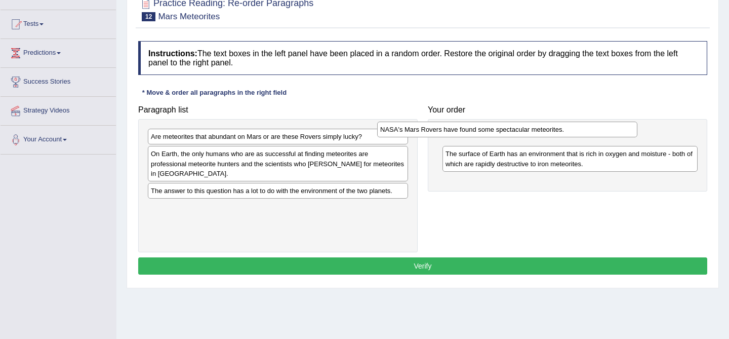
drag, startPoint x: 357, startPoint y: 196, endPoint x: 586, endPoint y: 136, distance: 237.1
click at [586, 136] on div "NASA's Mars Rovers have found some spectacular meteorites." at bounding box center [507, 129] width 260 height 16
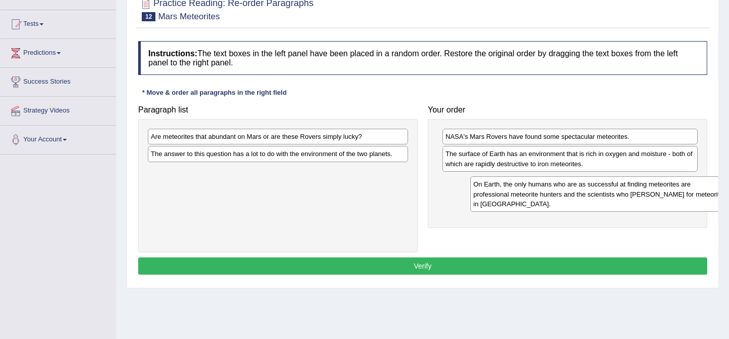
drag, startPoint x: 283, startPoint y: 162, endPoint x: 599, endPoint y: 191, distance: 317.6
click at [602, 192] on div "On Earth, the only humans who are as successful at finding meteorites are profe…" at bounding box center [600, 193] width 260 height 35
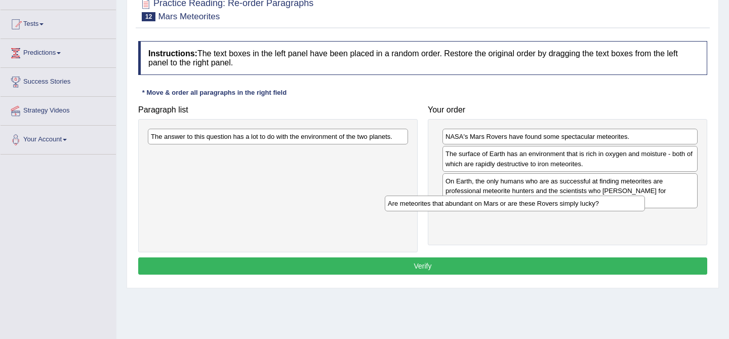
drag, startPoint x: 353, startPoint y: 138, endPoint x: 590, endPoint y: 204, distance: 246.0
click at [590, 204] on div "Are meteorites that abundant on Mars or are these Rovers simply lucky?" at bounding box center [515, 203] width 260 height 16
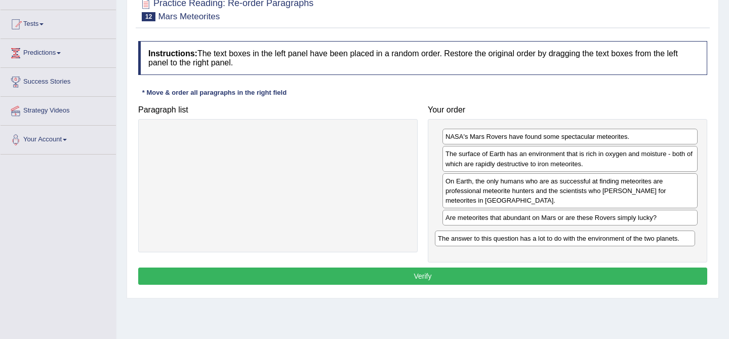
drag, startPoint x: 377, startPoint y: 140, endPoint x: 664, endPoint y: 241, distance: 304.4
click at [664, 241] on div "The answer to this question has a lot to do with the environment of the two pla…" at bounding box center [565, 238] width 260 height 16
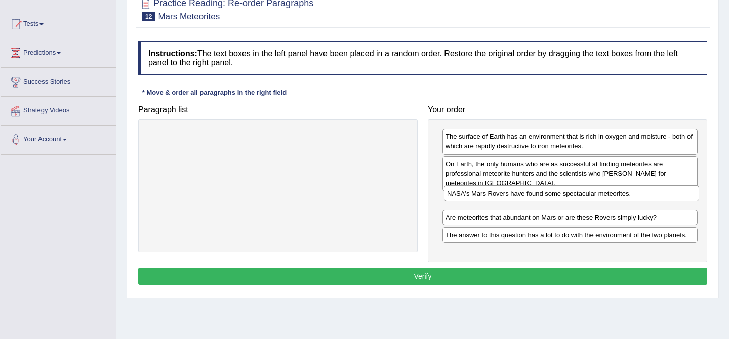
drag, startPoint x: 484, startPoint y: 140, endPoint x: 484, endPoint y: 198, distance: 58.2
click at [485, 198] on div "NASA's Mars Rovers have found some spectacular meteorites." at bounding box center [571, 193] width 255 height 16
click at [462, 272] on button "Verify" at bounding box center [422, 275] width 569 height 17
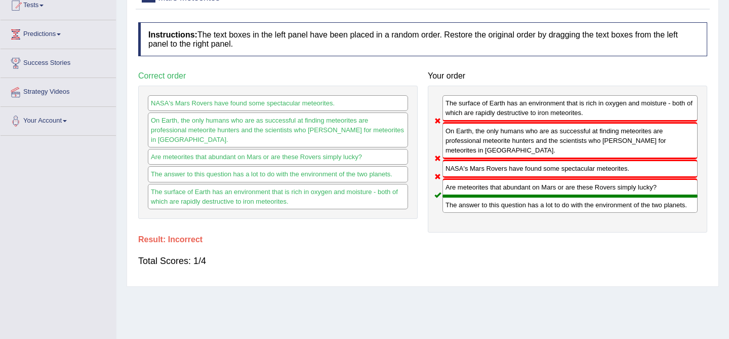
scroll to position [0, 0]
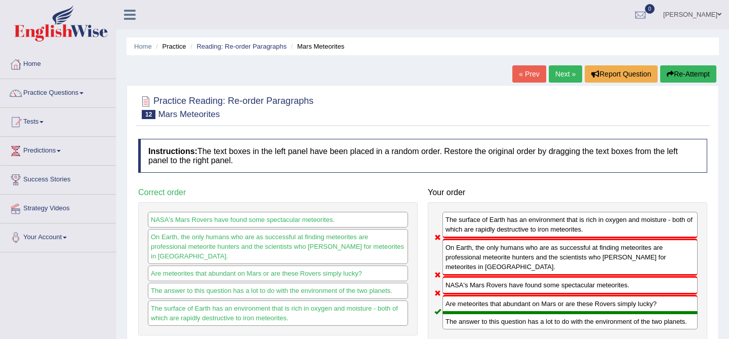
click at [558, 71] on link "Next »" at bounding box center [564, 73] width 33 height 17
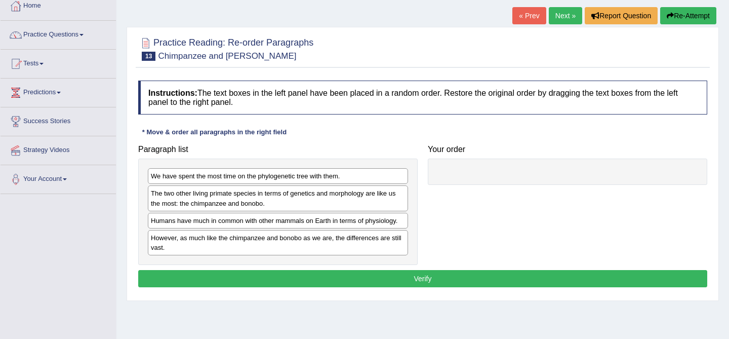
scroll to position [59, 0]
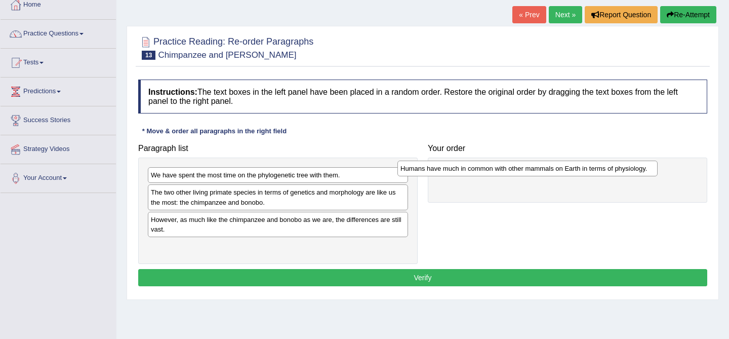
drag, startPoint x: 306, startPoint y: 218, endPoint x: 560, endPoint y: 162, distance: 260.4
click at [560, 162] on div "Humans have much in common with other mammals on Earth in terms of physiology." at bounding box center [527, 168] width 260 height 16
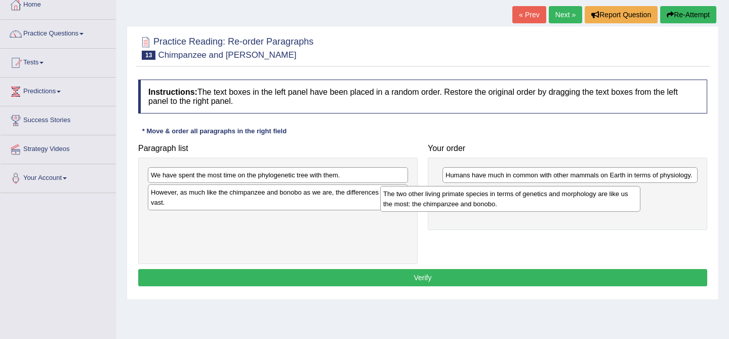
drag, startPoint x: 281, startPoint y: 201, endPoint x: 513, endPoint y: 202, distance: 232.3
click at [513, 202] on div "The two other living primate species in terms of genetics and morphology are li…" at bounding box center [510, 198] width 260 height 25
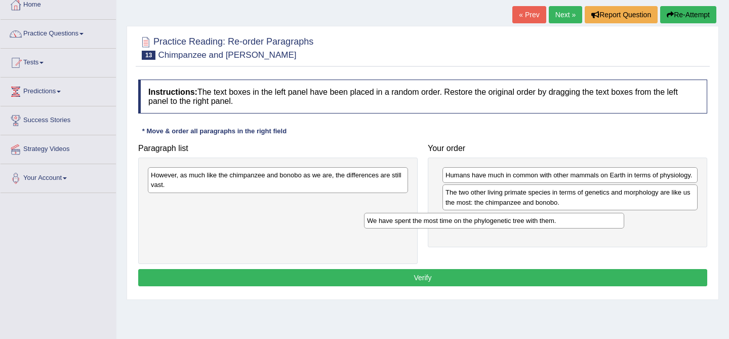
drag, startPoint x: 302, startPoint y: 175, endPoint x: 519, endPoint y: 221, distance: 221.4
click at [519, 221] on div "We have spent the most time on the phylogenetic tree with them." at bounding box center [494, 221] width 260 height 16
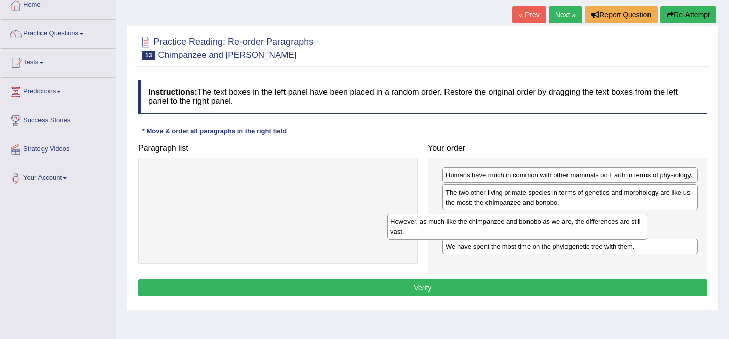
drag, startPoint x: 364, startPoint y: 177, endPoint x: 619, endPoint y: 225, distance: 260.0
click at [619, 225] on div "However, as much like the chimpanzee and bonobo as we are, the differences are …" at bounding box center [517, 226] width 260 height 25
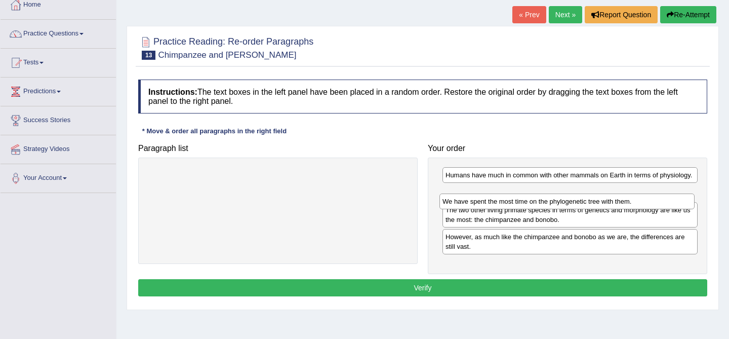
drag, startPoint x: 545, startPoint y: 259, endPoint x: 542, endPoint y: 206, distance: 52.7
click at [542, 206] on div "We have spent the most time on the phylogenetic tree with them." at bounding box center [566, 201] width 255 height 16
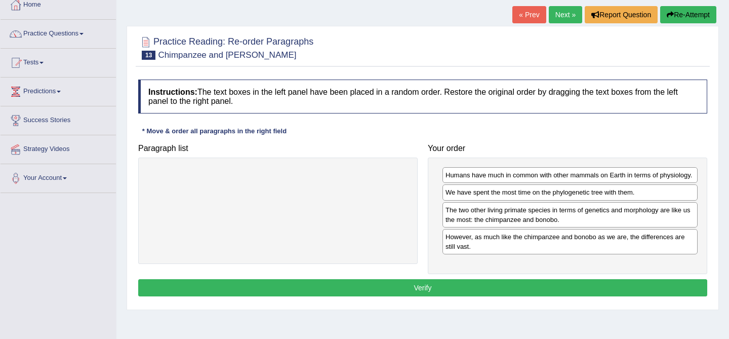
drag, startPoint x: 598, startPoint y: 202, endPoint x: 598, endPoint y: 209, distance: 6.6
click at [598, 200] on div "We have spent the most time on the phylogenetic tree with them." at bounding box center [569, 192] width 255 height 16
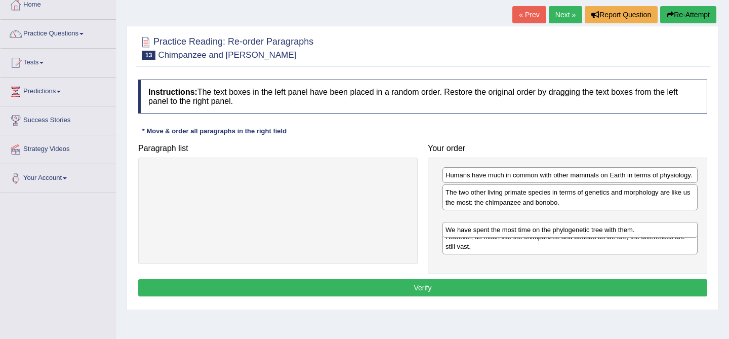
drag, startPoint x: 599, startPoint y: 203, endPoint x: 599, endPoint y: 230, distance: 26.3
click at [599, 230] on div "We have spent the most time on the phylogenetic tree with them." at bounding box center [569, 230] width 255 height 16
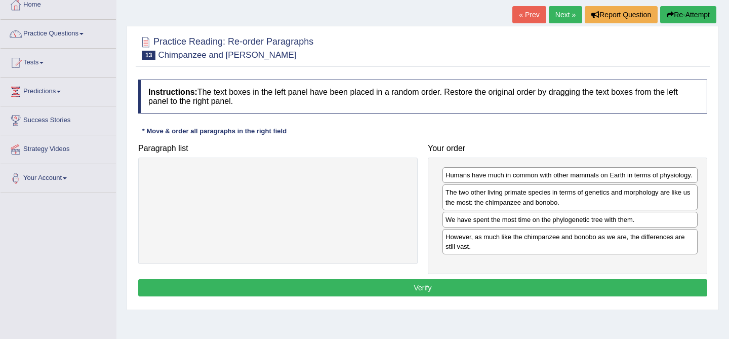
click at [500, 296] on button "Verify" at bounding box center [422, 287] width 569 height 17
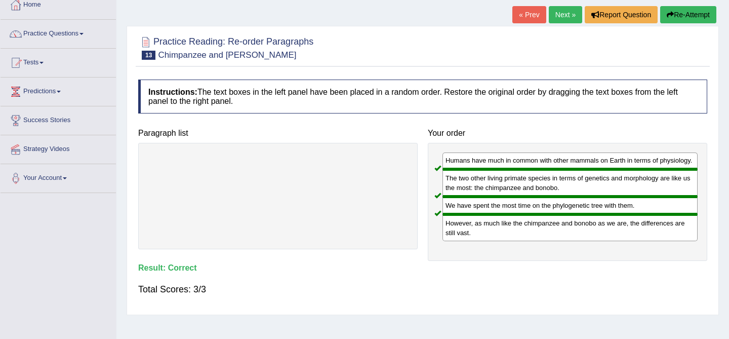
scroll to position [0, 0]
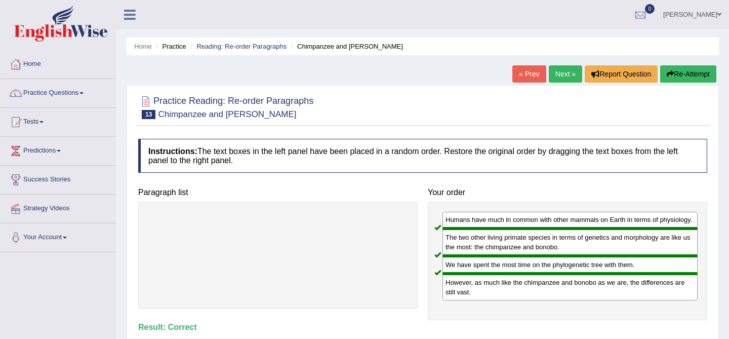
click at [560, 75] on link "Next »" at bounding box center [564, 73] width 33 height 17
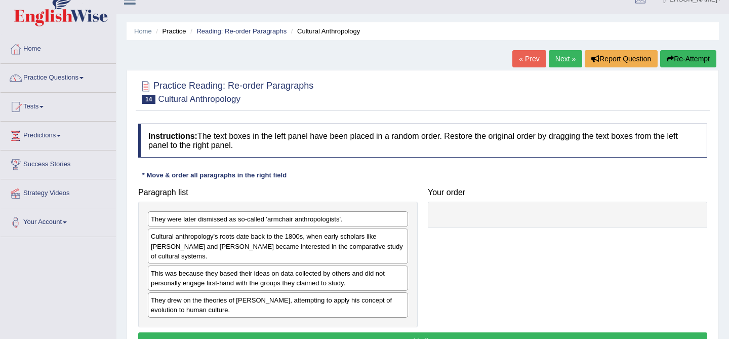
scroll to position [29, 0]
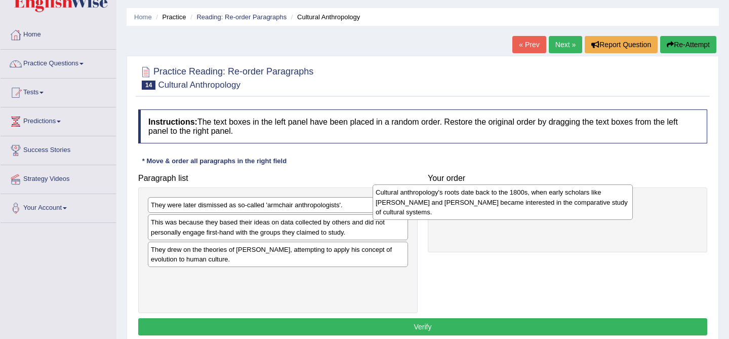
drag, startPoint x: 299, startPoint y: 239, endPoint x: 532, endPoint y: 210, distance: 235.0
click at [532, 210] on div "Cultural anthropology's roots date back to the 1800s, when early scholars like …" at bounding box center [502, 201] width 260 height 35
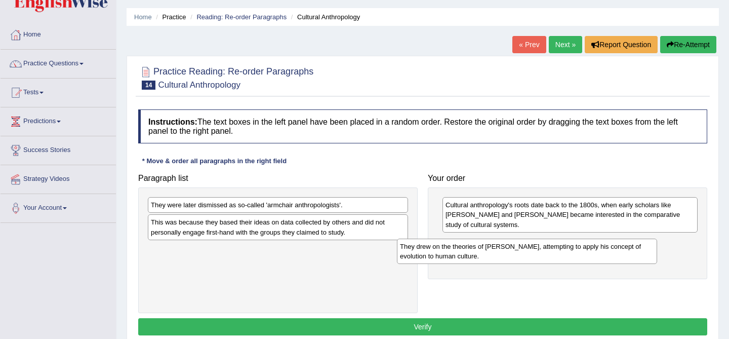
drag, startPoint x: 370, startPoint y: 257, endPoint x: 624, endPoint y: 247, distance: 254.7
click at [624, 247] on div "They drew on the theories of [PERSON_NAME], attempting to apply his concept of …" at bounding box center [527, 250] width 260 height 25
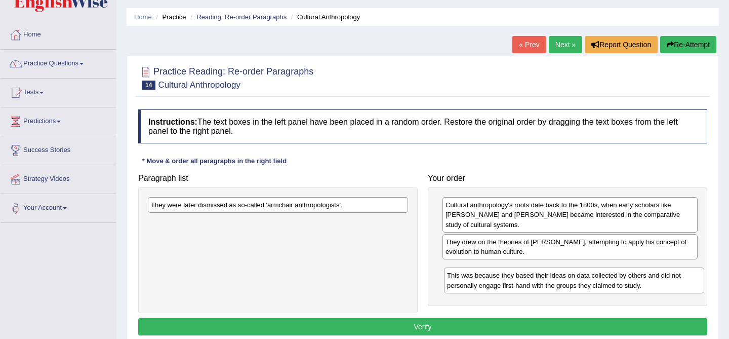
drag, startPoint x: 342, startPoint y: 228, endPoint x: 629, endPoint y: 277, distance: 291.6
click at [629, 277] on div "This was because they based their ideas on data collected by others and did not…" at bounding box center [574, 279] width 260 height 25
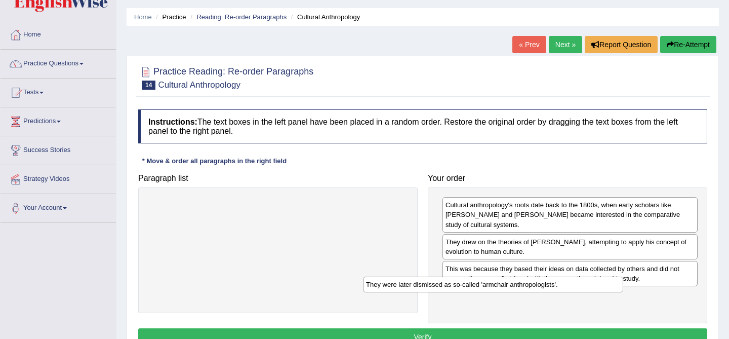
drag, startPoint x: 369, startPoint y: 202, endPoint x: 594, endPoint y: 274, distance: 235.2
click at [593, 276] on div "They were later dismissed as so-called 'armchair anthropologists'." at bounding box center [493, 284] width 260 height 16
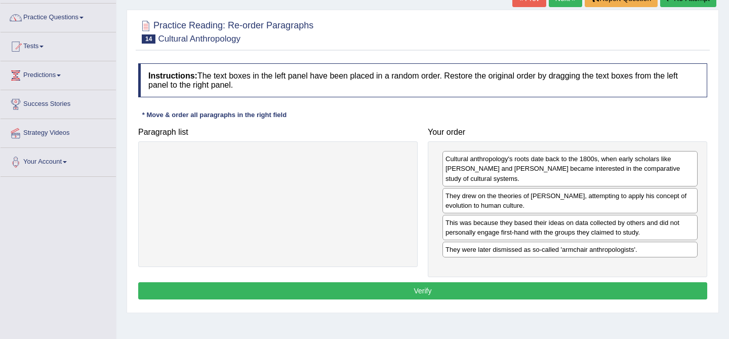
scroll to position [93, 0]
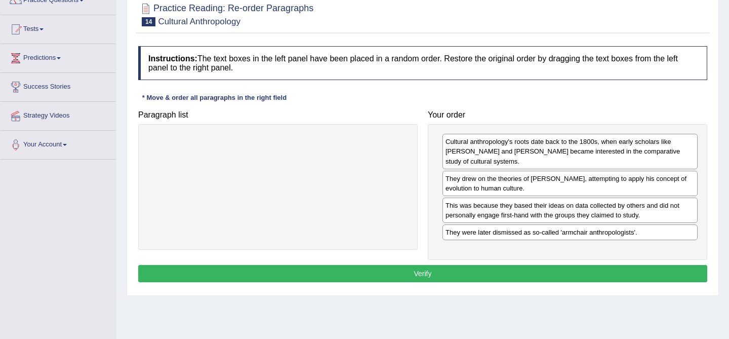
click at [496, 274] on button "Verify" at bounding box center [422, 273] width 569 height 17
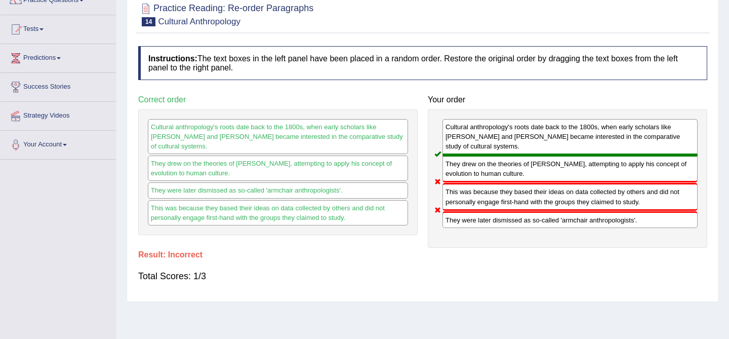
scroll to position [0, 0]
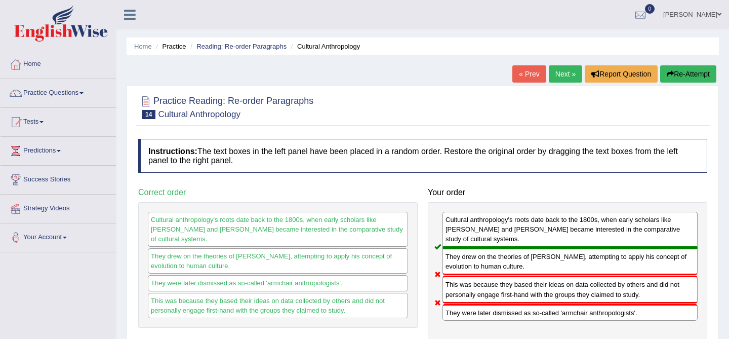
click at [693, 73] on button "Re-Attempt" at bounding box center [688, 73] width 56 height 17
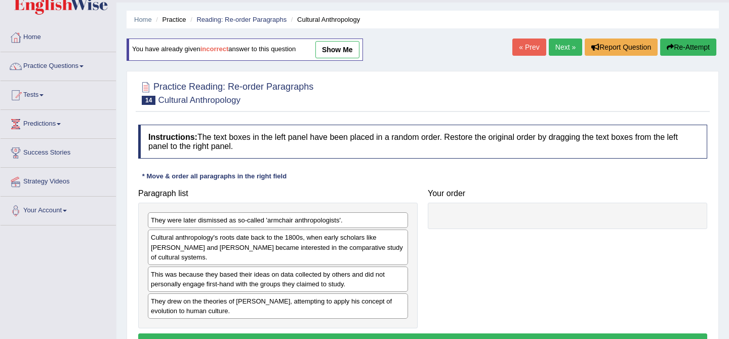
scroll to position [45, 0]
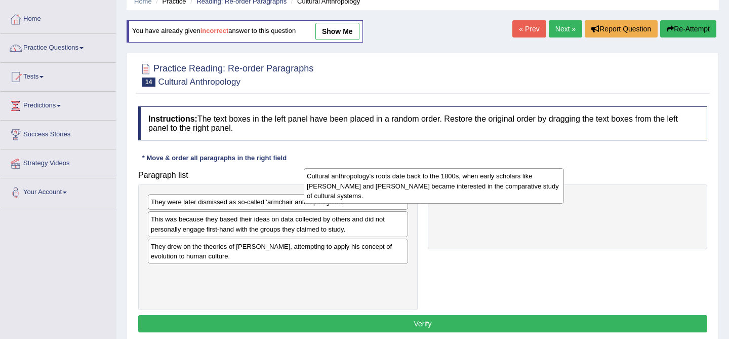
drag, startPoint x: 366, startPoint y: 235, endPoint x: 522, endPoint y: 192, distance: 161.7
click at [522, 192] on div "Cultural anthropology's roots date back to the 1800s, when early scholars like …" at bounding box center [434, 185] width 260 height 35
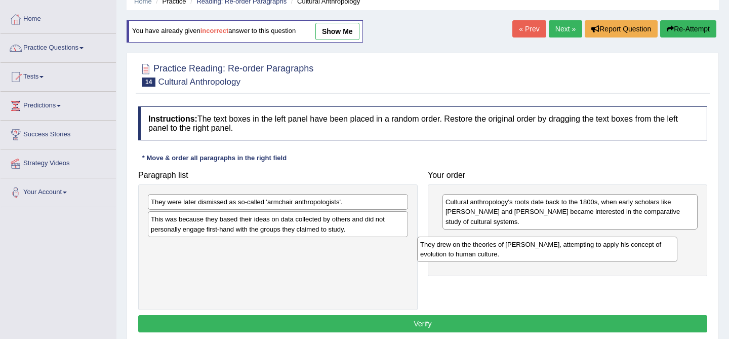
drag, startPoint x: 304, startPoint y: 260, endPoint x: 575, endPoint y: 258, distance: 271.7
click at [575, 258] on div "They drew on the theories of Charles Darwin, attempting to apply his concept of…" at bounding box center [547, 248] width 260 height 25
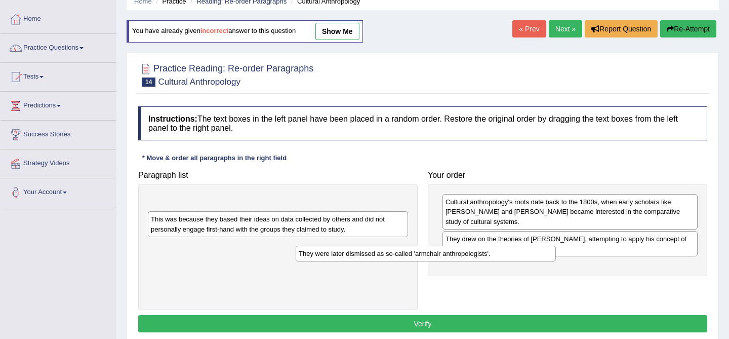
drag, startPoint x: 352, startPoint y: 205, endPoint x: 517, endPoint y: 255, distance: 172.7
click at [517, 255] on div "They were later dismissed as so-called 'armchair anthropologists'." at bounding box center [426, 253] width 260 height 16
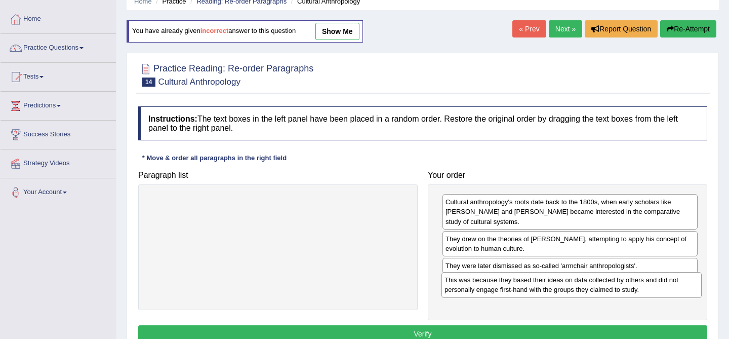
drag, startPoint x: 332, startPoint y: 204, endPoint x: 626, endPoint y: 283, distance: 303.9
click at [626, 283] on div "This was because they based their ideas on data collected by others and did not…" at bounding box center [571, 284] width 260 height 25
click at [543, 327] on button "Verify" at bounding box center [422, 333] width 569 height 17
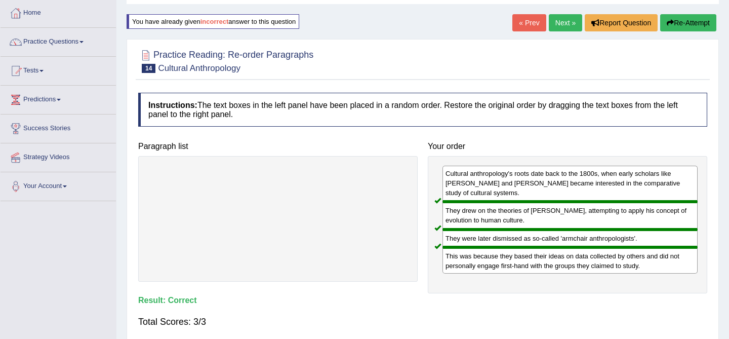
scroll to position [0, 0]
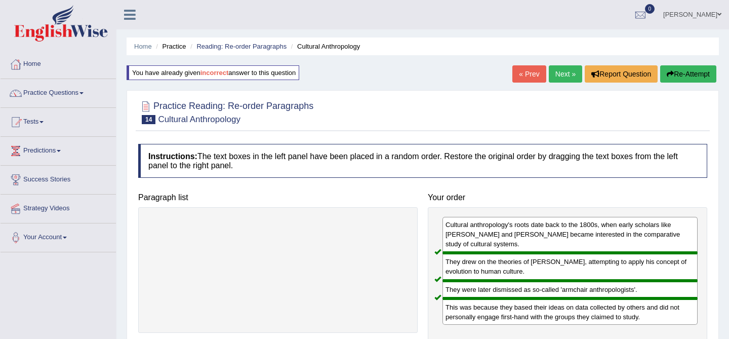
click at [548, 74] on link "Next »" at bounding box center [564, 73] width 33 height 17
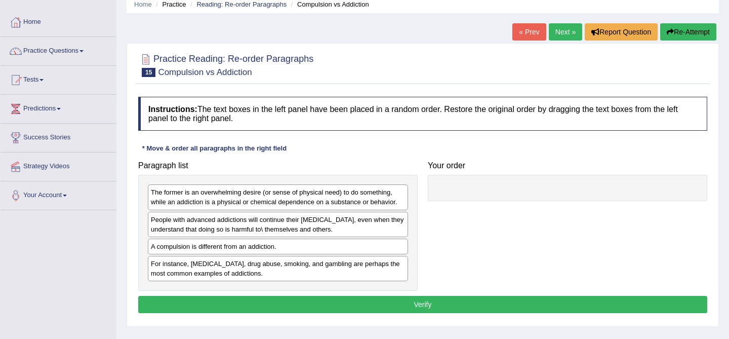
scroll to position [52, 0]
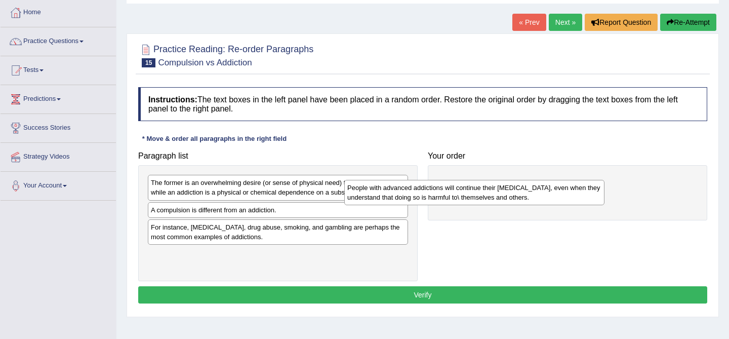
drag, startPoint x: 301, startPoint y: 219, endPoint x: 497, endPoint y: 196, distance: 198.1
click at [497, 196] on div "People with advanced addictions will continue their [MEDICAL_DATA], even when t…" at bounding box center [474, 192] width 260 height 25
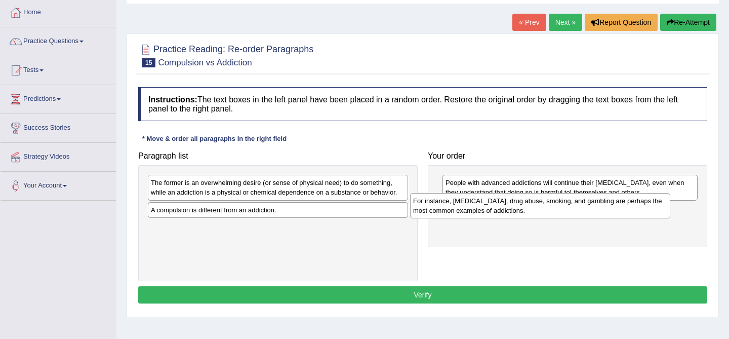
drag, startPoint x: 248, startPoint y: 238, endPoint x: 510, endPoint y: 212, distance: 263.4
click at [510, 212] on div "For instance, [MEDICAL_DATA], drug abuse, smoking, and gambling are perhaps the…" at bounding box center [540, 205] width 260 height 25
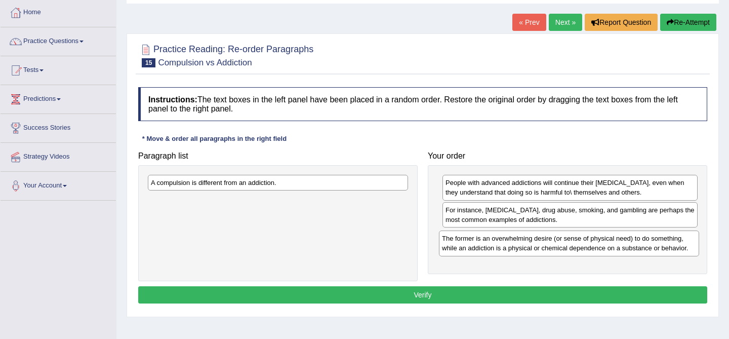
drag, startPoint x: 351, startPoint y: 193, endPoint x: 642, endPoint y: 247, distance: 296.0
click at [642, 248] on div "The former is an overwhelming desire (or sense of physical need) to do somethin…" at bounding box center [569, 242] width 260 height 25
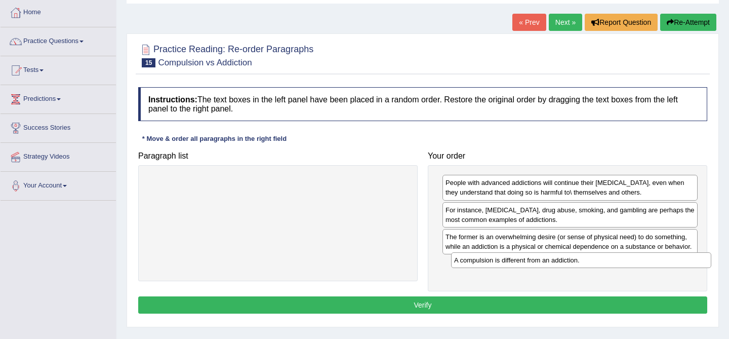
drag, startPoint x: 370, startPoint y: 184, endPoint x: 673, endPoint y: 261, distance: 312.8
click at [673, 261] on div "A compulsion is different from an addiction." at bounding box center [581, 260] width 260 height 16
click at [575, 305] on button "Verify" at bounding box center [422, 304] width 569 height 17
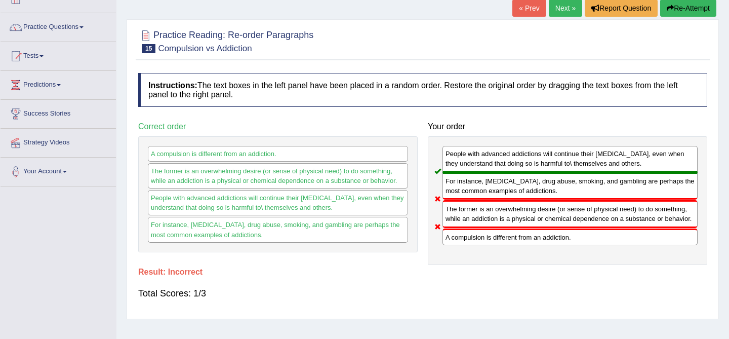
scroll to position [0, 0]
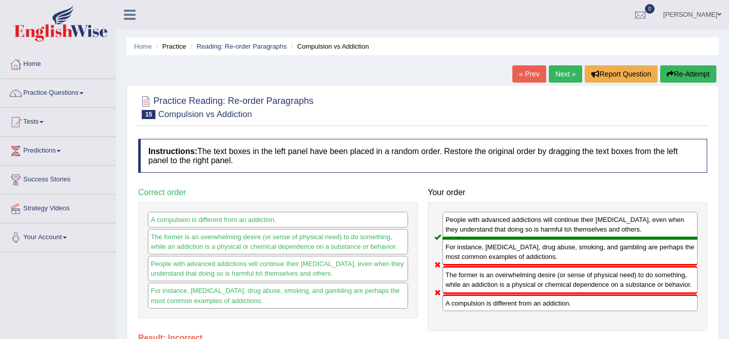
click at [660, 78] on button "Re-Attempt" at bounding box center [688, 73] width 56 height 17
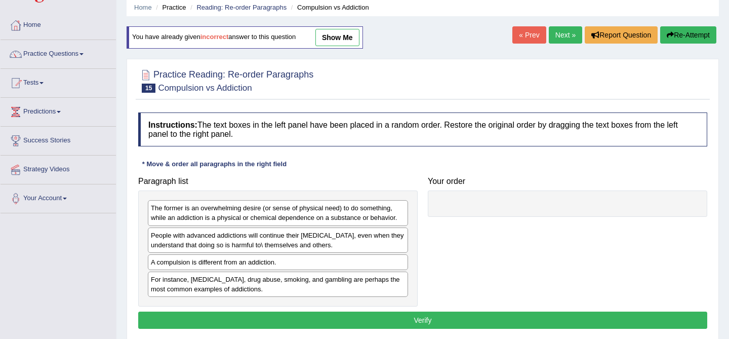
scroll to position [53, 0]
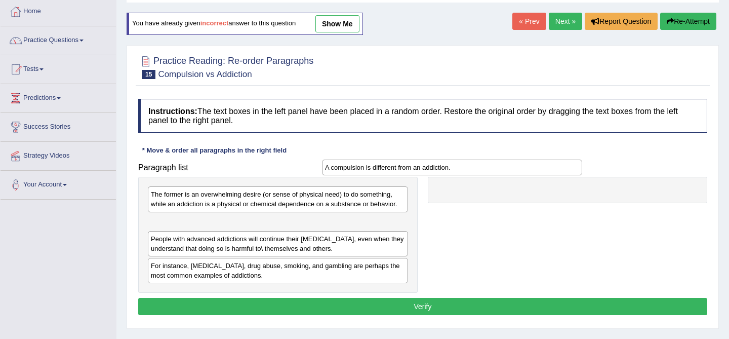
drag, startPoint x: 320, startPoint y: 249, endPoint x: 494, endPoint y: 168, distance: 192.0
click at [494, 168] on div "A compulsion is different from an addiction." at bounding box center [452, 167] width 260 height 16
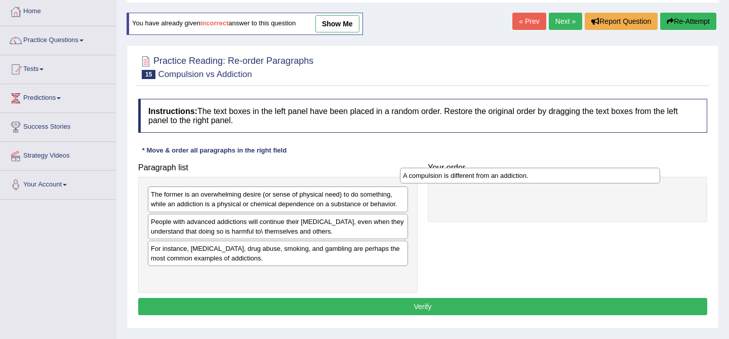
drag, startPoint x: 372, startPoint y: 226, endPoint x: 639, endPoint y: 176, distance: 271.3
click at [639, 176] on div "A compulsion is different from an addiction." at bounding box center [530, 175] width 260 height 16
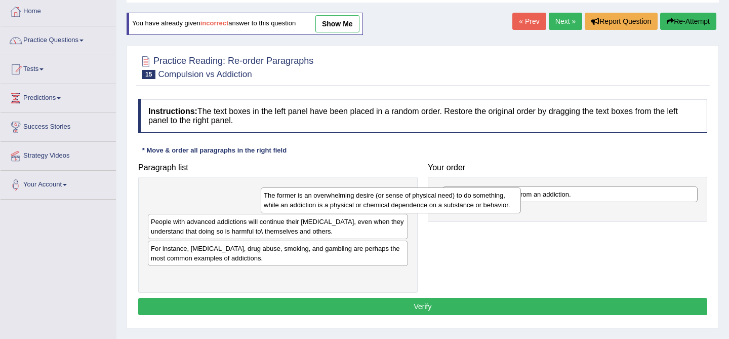
drag, startPoint x: 358, startPoint y: 200, endPoint x: 540, endPoint y: 212, distance: 182.5
click at [521, 212] on div "The former is an overwhelming desire (or sense of physical need) to do somethin…" at bounding box center [391, 199] width 260 height 25
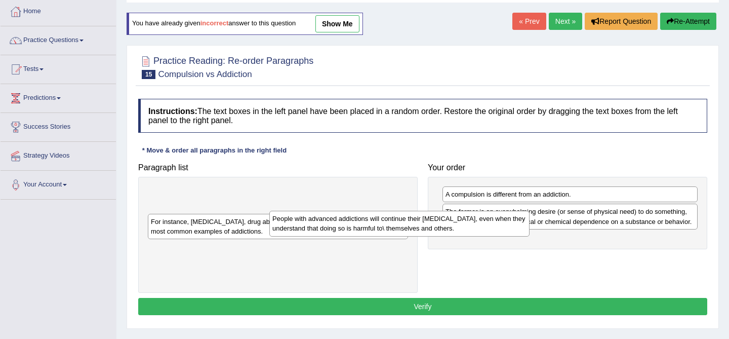
drag, startPoint x: 317, startPoint y: 200, endPoint x: 508, endPoint y: 238, distance: 194.6
click at [508, 236] on div "People with advanced addictions will continue their addictive behavior, even wh…" at bounding box center [399, 222] width 260 height 25
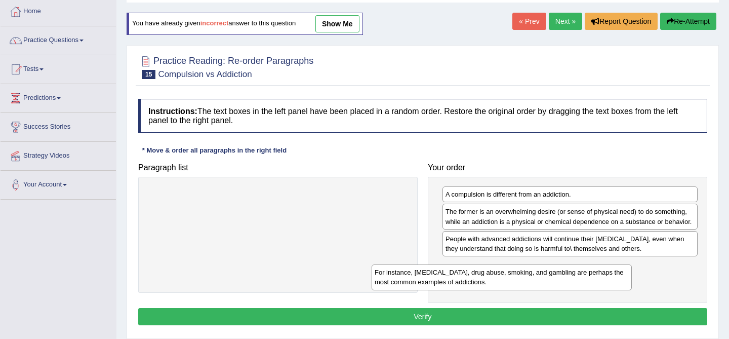
drag, startPoint x: 258, startPoint y: 200, endPoint x: 482, endPoint y: 278, distance: 236.8
click at [482, 278] on div "For instance, alcoholism, drug abuse, smoking, and gambling are perhaps the mos…" at bounding box center [501, 276] width 260 height 25
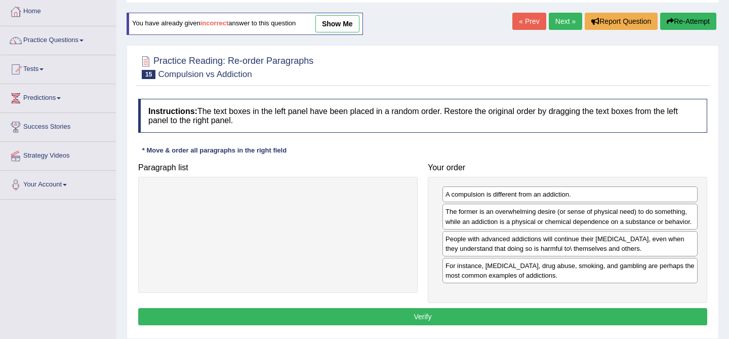
click at [490, 312] on button "Verify" at bounding box center [422, 316] width 569 height 17
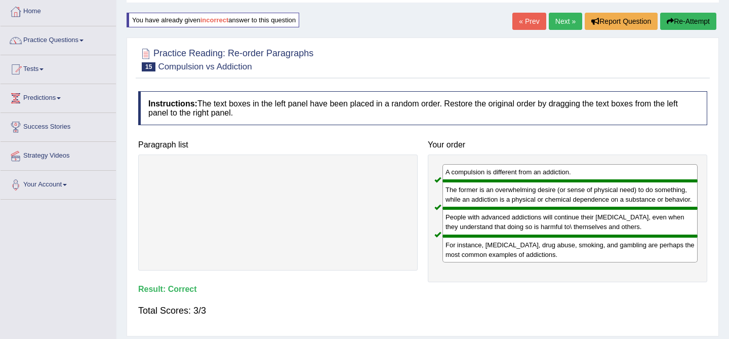
scroll to position [0, 0]
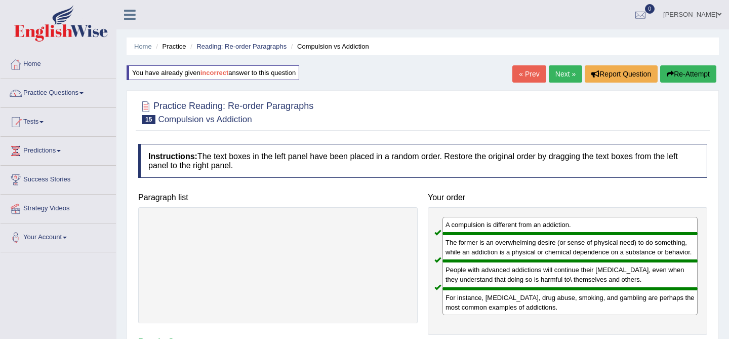
click at [557, 73] on link "Next »" at bounding box center [564, 73] width 33 height 17
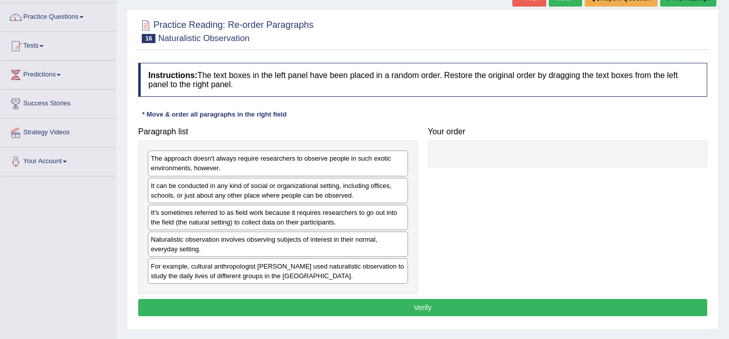
scroll to position [83, 0]
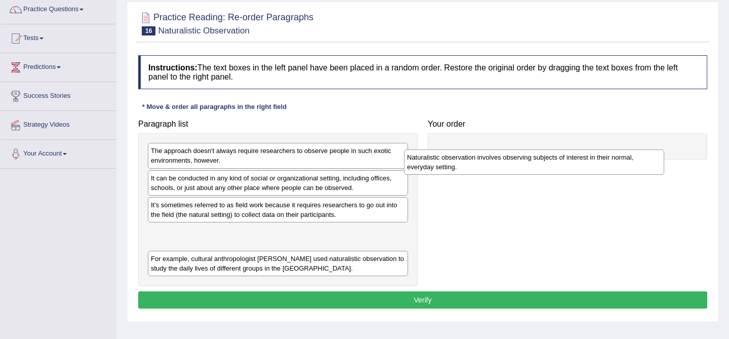
drag, startPoint x: 315, startPoint y: 239, endPoint x: 571, endPoint y: 165, distance: 266.6
click at [571, 165] on div "Naturalistic observation involves observing subjects of interest in their norma…" at bounding box center [534, 161] width 260 height 25
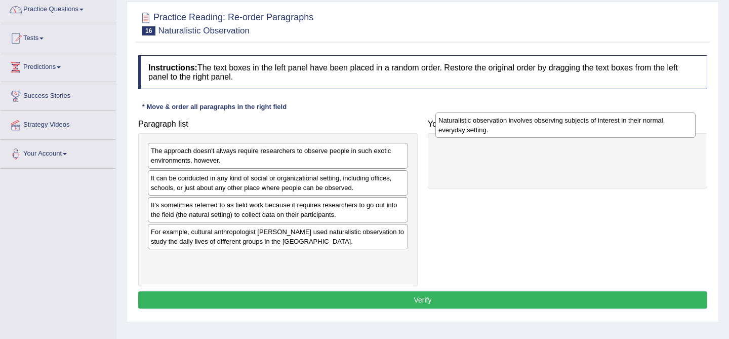
drag, startPoint x: 373, startPoint y: 232, endPoint x: 660, endPoint y: 120, distance: 308.2
click at [660, 120] on div "Naturalistic observation involves observing subjects of interest in their norma…" at bounding box center [565, 124] width 260 height 25
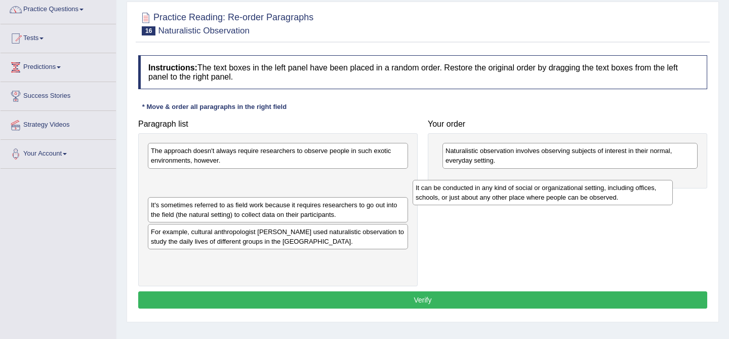
drag, startPoint x: 292, startPoint y: 190, endPoint x: 564, endPoint y: 197, distance: 271.8
click at [563, 197] on div "It can be conducted in any kind of social or organizational setting, including …" at bounding box center [542, 192] width 260 height 25
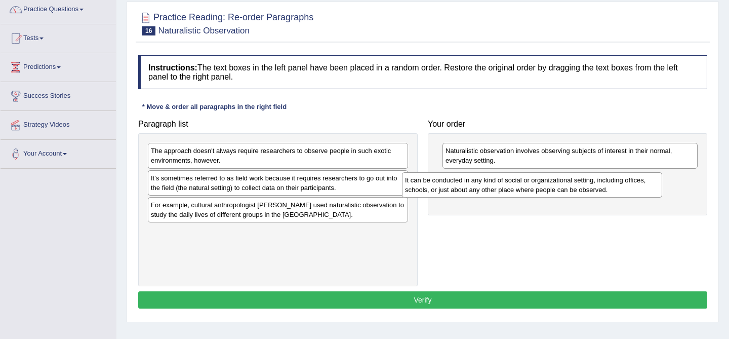
drag, startPoint x: 375, startPoint y: 181, endPoint x: 629, endPoint y: 183, distance: 254.0
click at [629, 183] on div "It can be conducted in any kind of social or organizational setting, including …" at bounding box center [532, 184] width 260 height 25
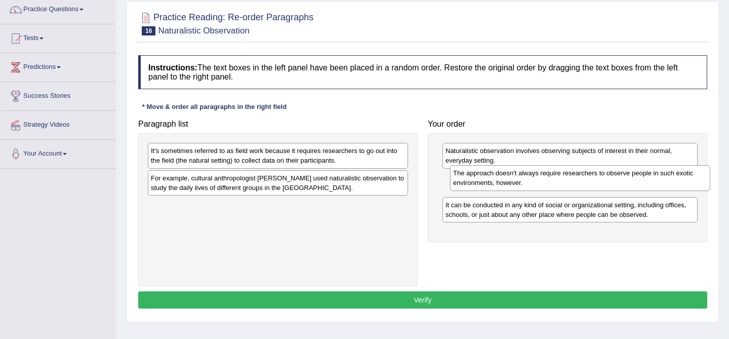
drag, startPoint x: 359, startPoint y: 159, endPoint x: 661, endPoint y: 182, distance: 302.9
click at [661, 182] on div "The approach doesn't always require researchers to observe people in such exoti…" at bounding box center [580, 177] width 260 height 25
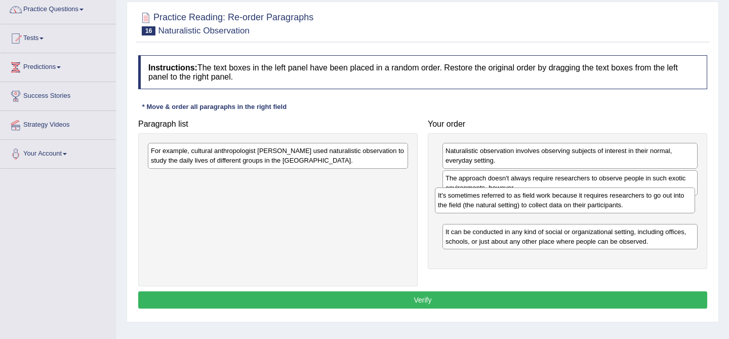
drag, startPoint x: 244, startPoint y: 157, endPoint x: 533, endPoint y: 202, distance: 292.5
click at [533, 202] on div "It's sometimes referred to as field work because it requires researchers to go …" at bounding box center [565, 199] width 260 height 25
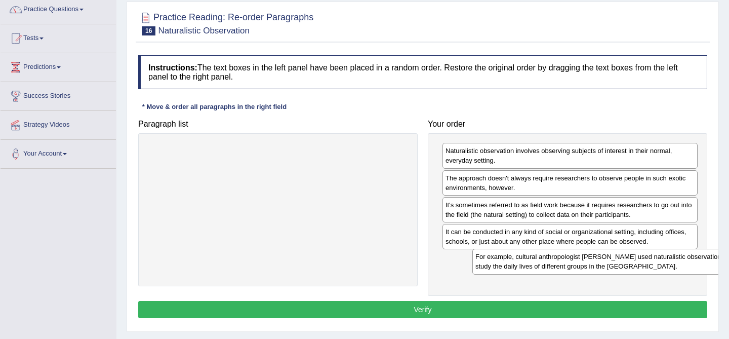
drag, startPoint x: 364, startPoint y: 158, endPoint x: 668, endPoint y: 252, distance: 318.2
click at [668, 252] on div "For example, cultural anthropologist Margaret Mead used naturalistic observatio…" at bounding box center [602, 260] width 260 height 25
click at [619, 314] on button "Verify" at bounding box center [422, 309] width 569 height 17
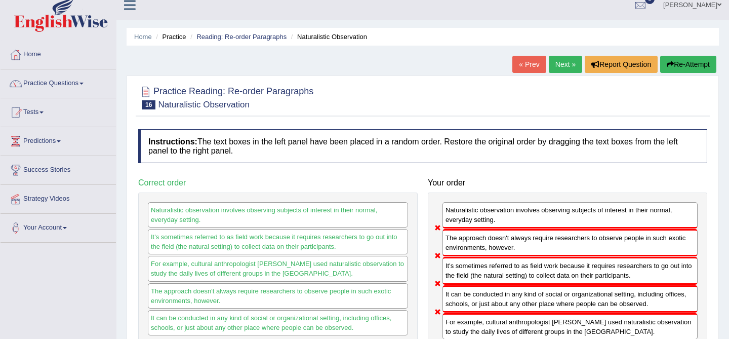
scroll to position [0, 0]
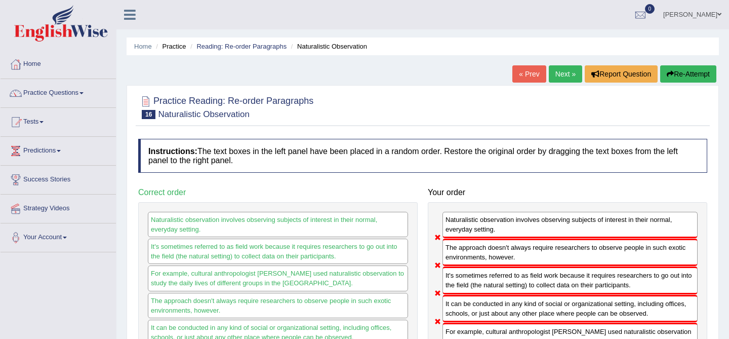
click at [571, 72] on link "Next »" at bounding box center [564, 73] width 33 height 17
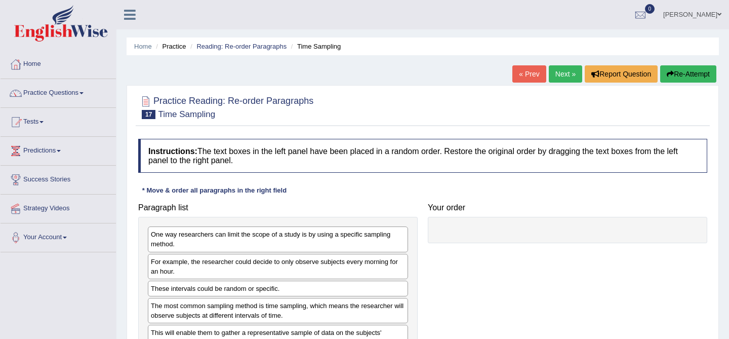
click at [561, 77] on link "Next »" at bounding box center [564, 73] width 33 height 17
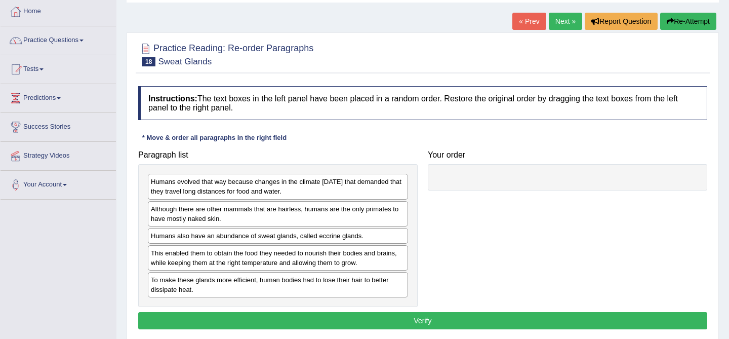
scroll to position [64, 0]
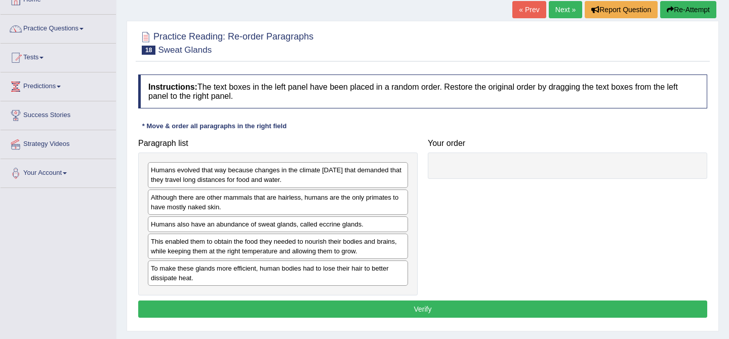
click at [563, 7] on link "Next »" at bounding box center [564, 9] width 33 height 17
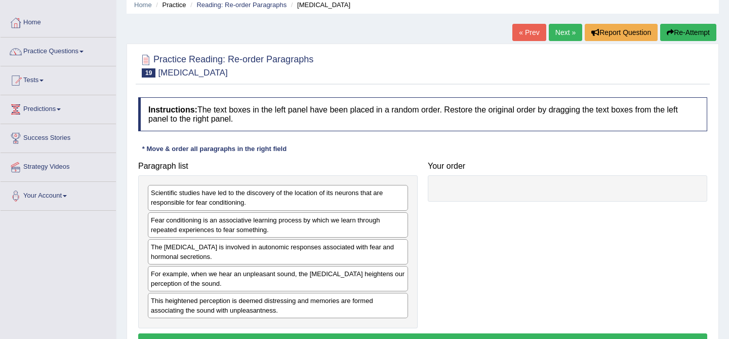
scroll to position [44, 0]
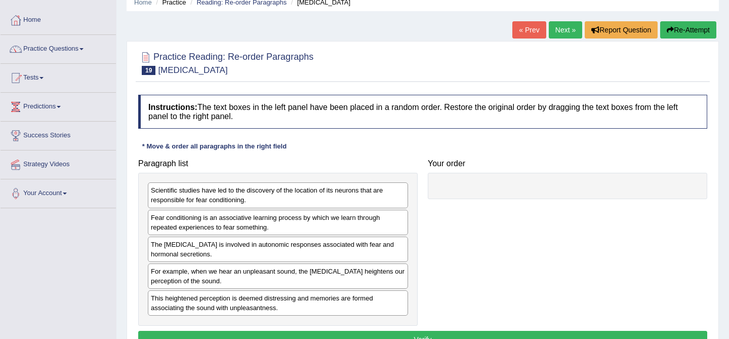
click at [563, 34] on link "Next »" at bounding box center [564, 29] width 33 height 17
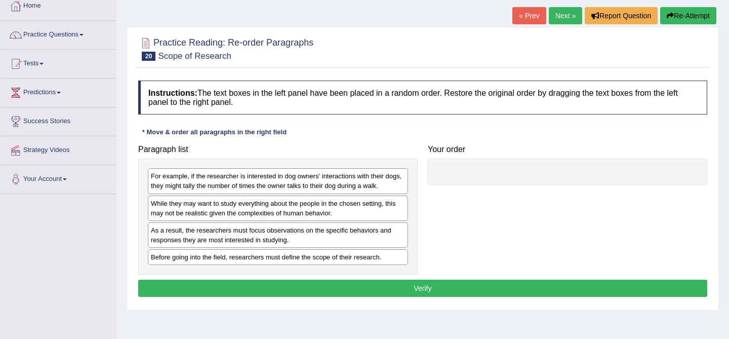
scroll to position [64, 0]
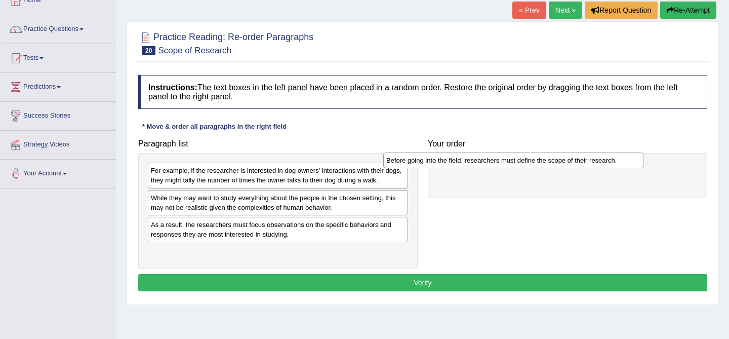
drag, startPoint x: 262, startPoint y: 257, endPoint x: 497, endPoint y: 166, distance: 252.3
click at [497, 166] on div "Before going into the field, researchers must define the scope of their researc…" at bounding box center [513, 160] width 260 height 16
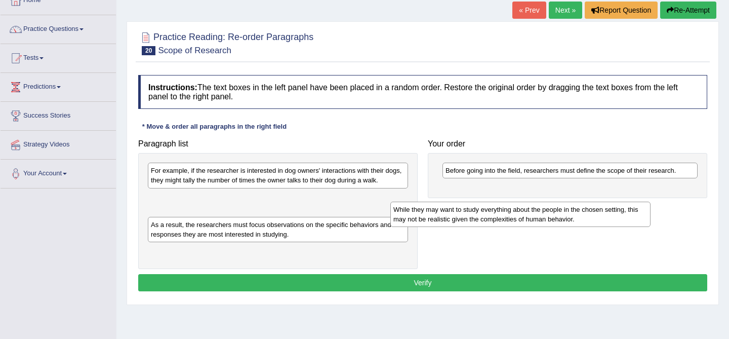
drag, startPoint x: 289, startPoint y: 208, endPoint x: 536, endPoint y: 199, distance: 246.6
click at [536, 201] on div "While they may want to study everything about the people in the chosen setting,…" at bounding box center [520, 213] width 260 height 25
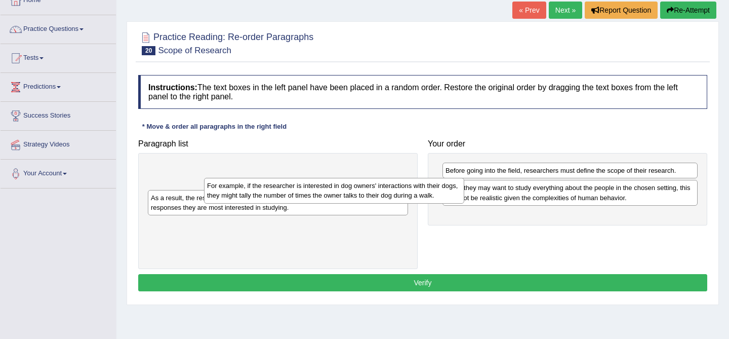
drag, startPoint x: 356, startPoint y: 177, endPoint x: 553, endPoint y: 233, distance: 204.7
click at [464, 203] on div "For example, if the researcher is interested in dog owners' interactions with t…" at bounding box center [334, 190] width 260 height 25
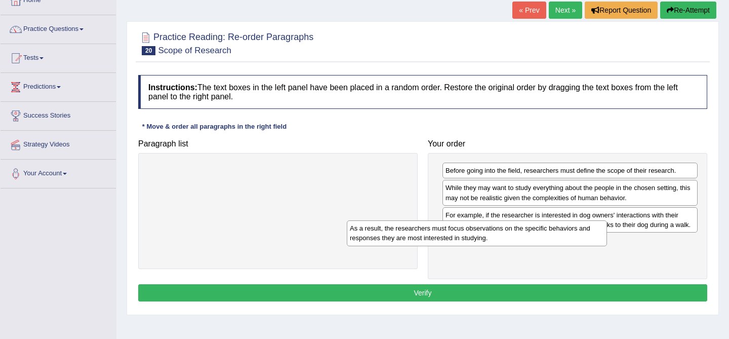
drag, startPoint x: 333, startPoint y: 174, endPoint x: 541, endPoint y: 233, distance: 216.2
click at [538, 233] on div "As a result, the researchers must focus observations on the specific behaviors …" at bounding box center [477, 232] width 260 height 25
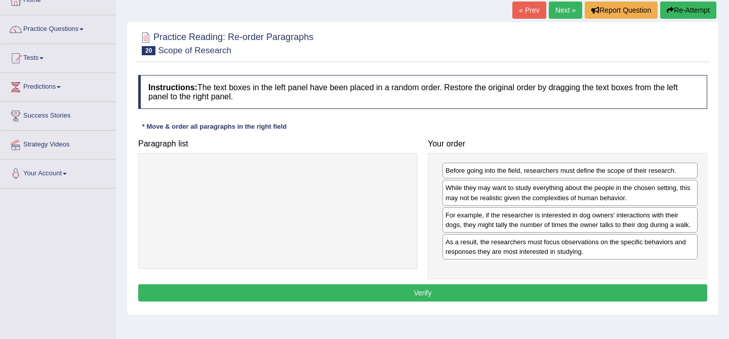
click at [544, 301] on button "Verify" at bounding box center [422, 292] width 569 height 17
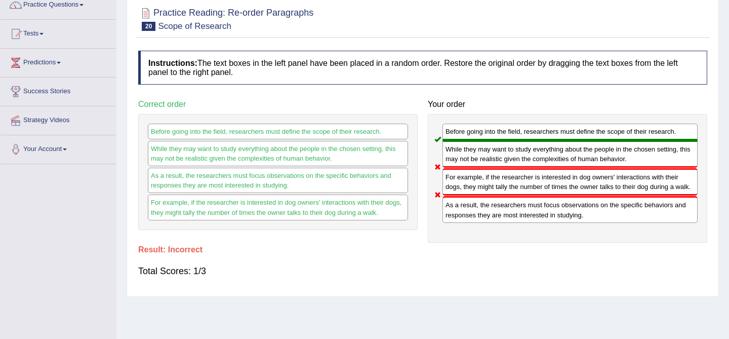
scroll to position [0, 0]
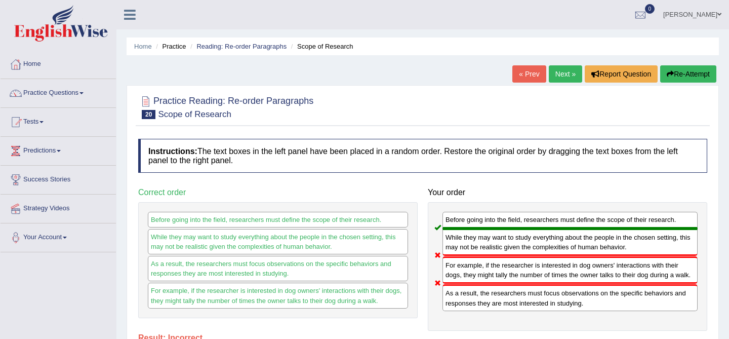
click at [674, 73] on button "Re-Attempt" at bounding box center [688, 73] width 56 height 17
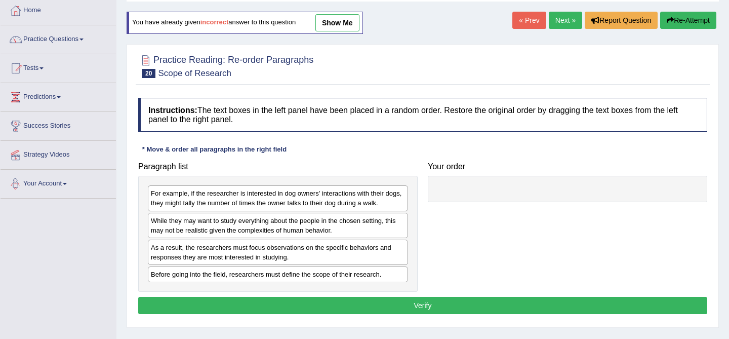
scroll to position [64, 0]
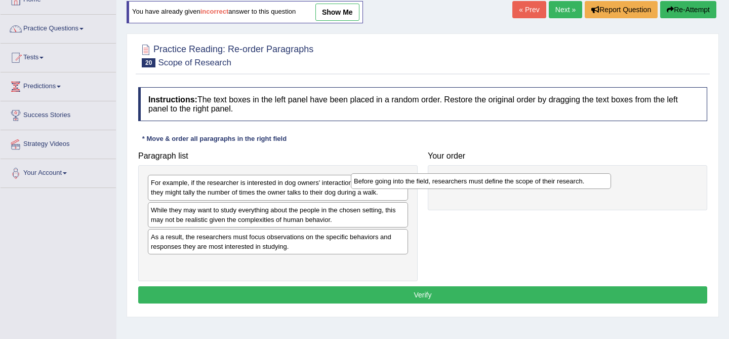
drag, startPoint x: 320, startPoint y: 265, endPoint x: 529, endPoint y: 186, distance: 223.6
click at [529, 185] on div "Before going into the field, researchers must define the scope of their researc…" at bounding box center [481, 181] width 260 height 16
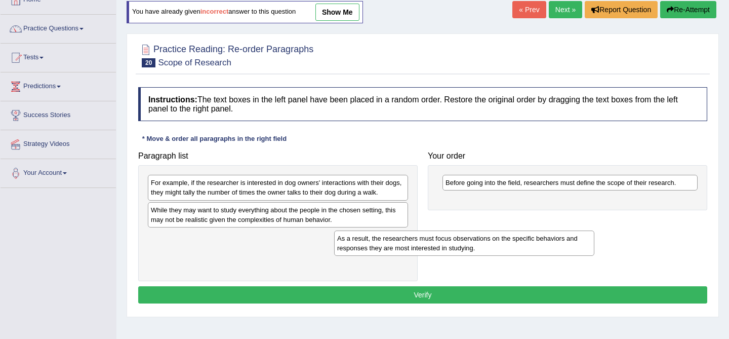
drag, startPoint x: 304, startPoint y: 247, endPoint x: 557, endPoint y: 262, distance: 252.9
click at [556, 256] on div "As a result, the researchers must focus observations on the specific behaviors …" at bounding box center [464, 242] width 260 height 25
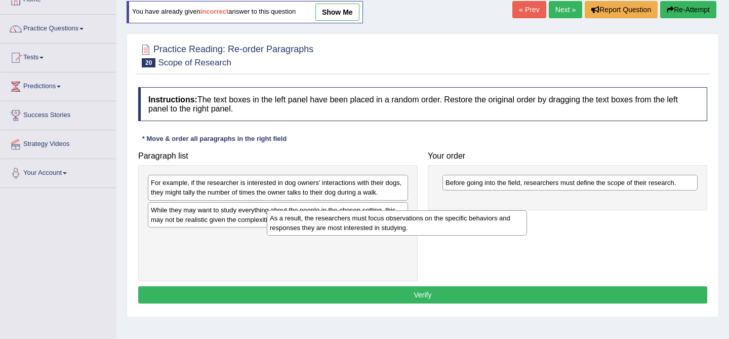
drag, startPoint x: 373, startPoint y: 243, endPoint x: 557, endPoint y: 223, distance: 184.8
click at [527, 223] on div "As a result, the researchers must focus observations on the specific behaviors …" at bounding box center [397, 222] width 260 height 25
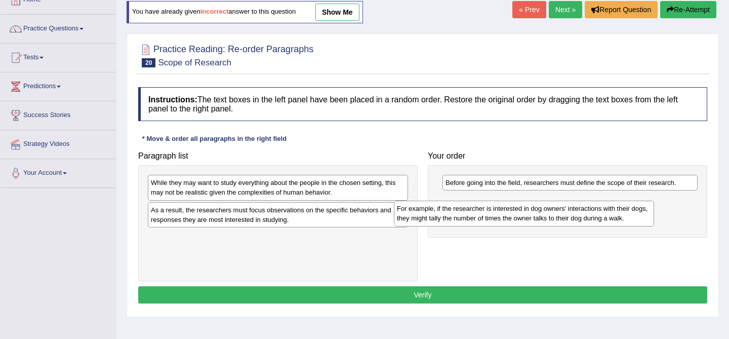
drag, startPoint x: 391, startPoint y: 190, endPoint x: 641, endPoint y: 217, distance: 251.4
click at [641, 217] on div "For example, if the researcher is interested in dog owners' interactions with t…" at bounding box center [524, 212] width 260 height 25
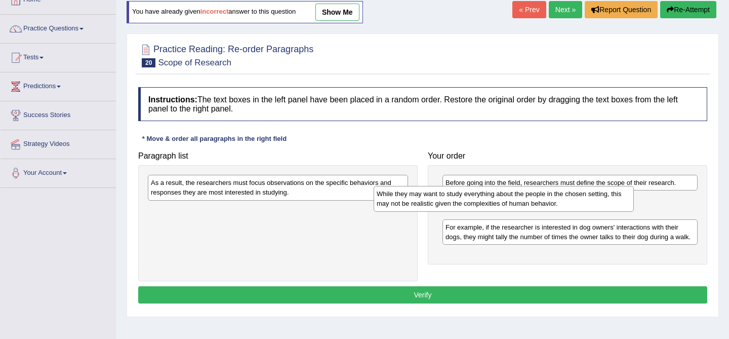
drag, startPoint x: 316, startPoint y: 185, endPoint x: 560, endPoint y: 198, distance: 244.2
click at [559, 198] on div "While they may want to study everything about the people in the chosen setting,…" at bounding box center [503, 198] width 260 height 25
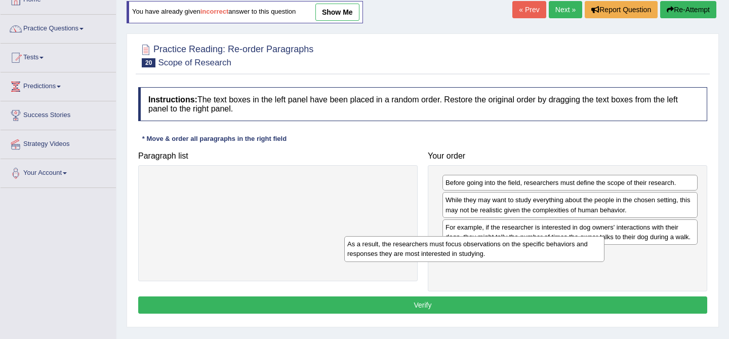
drag, startPoint x: 337, startPoint y: 193, endPoint x: 555, endPoint y: 251, distance: 225.6
click at [555, 251] on div "As a result, the researchers must focus observations on the specific behaviors …" at bounding box center [474, 248] width 260 height 25
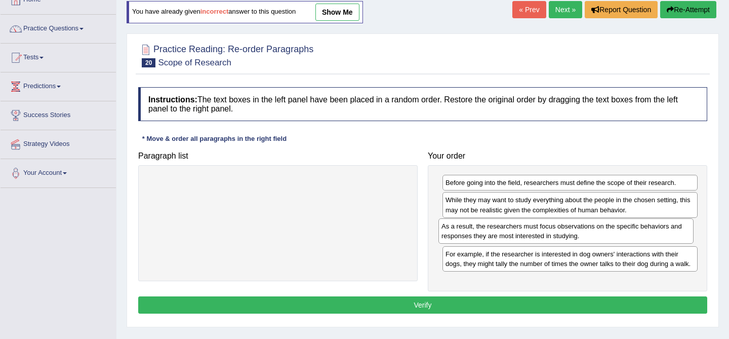
drag, startPoint x: 516, startPoint y: 272, endPoint x: 512, endPoint y: 235, distance: 37.7
click at [512, 235] on div "As a result, the researchers must focus observations on the specific behaviors …" at bounding box center [565, 230] width 255 height 25
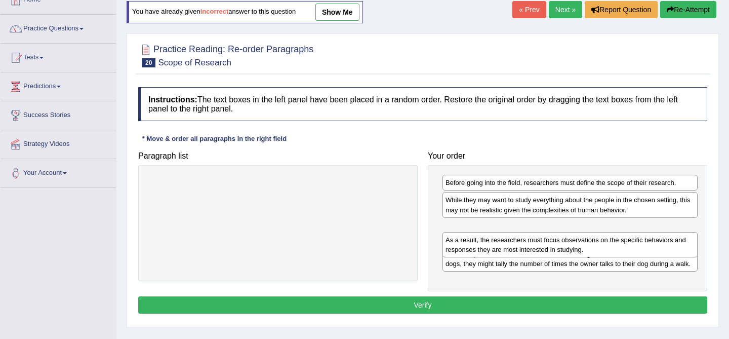
drag, startPoint x: 512, startPoint y: 235, endPoint x: 512, endPoint y: 260, distance: 25.3
click at [512, 257] on div "As a result, the researchers must focus observations on the specific behaviors …" at bounding box center [569, 244] width 255 height 25
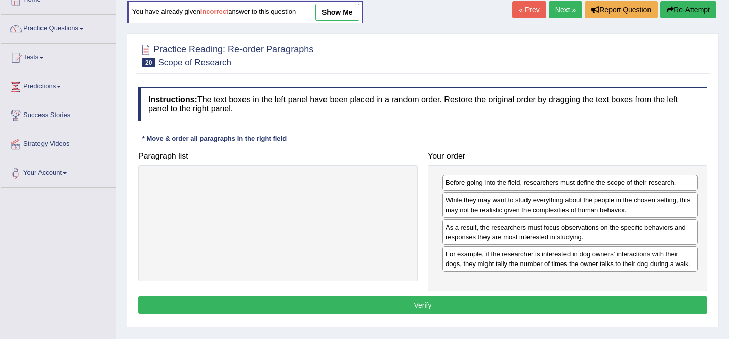
drag, startPoint x: 512, startPoint y: 260, endPoint x: 512, endPoint y: 251, distance: 9.1
click at [512, 251] on div "For example, if the researcher is interested in dog owners' interactions with t…" at bounding box center [569, 258] width 255 height 25
drag, startPoint x: 511, startPoint y: 232, endPoint x: 511, endPoint y: 255, distance: 22.8
click at [511, 244] on div "As a result, the researchers must focus observations on the specific behaviors …" at bounding box center [569, 231] width 255 height 25
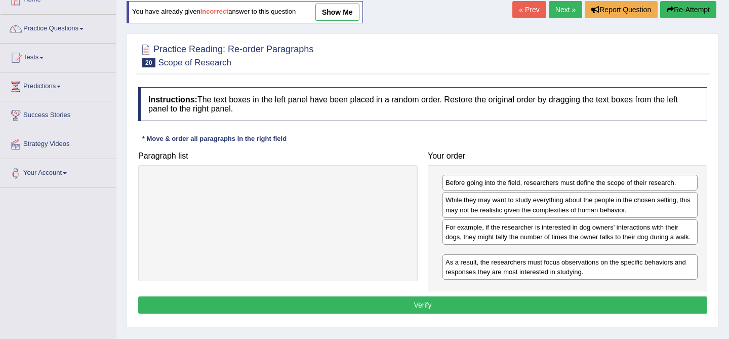
drag, startPoint x: 511, startPoint y: 229, endPoint x: 511, endPoint y: 264, distance: 34.9
click at [511, 264] on div "As a result, the researchers must focus observations on the specific behaviors …" at bounding box center [569, 266] width 255 height 25
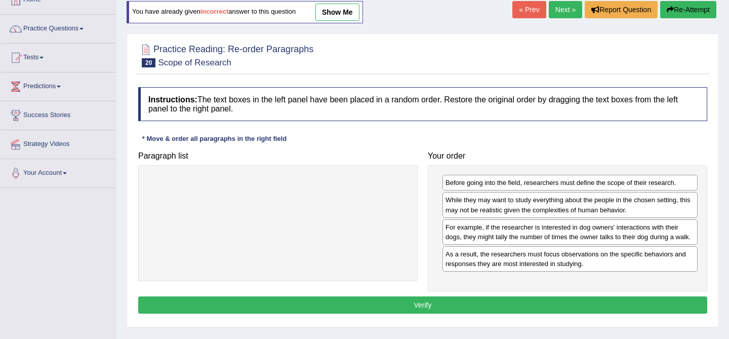
click at [493, 312] on button "Verify" at bounding box center [422, 304] width 569 height 17
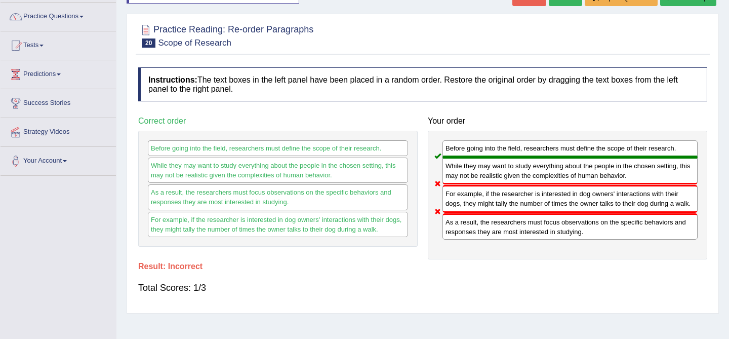
scroll to position [0, 0]
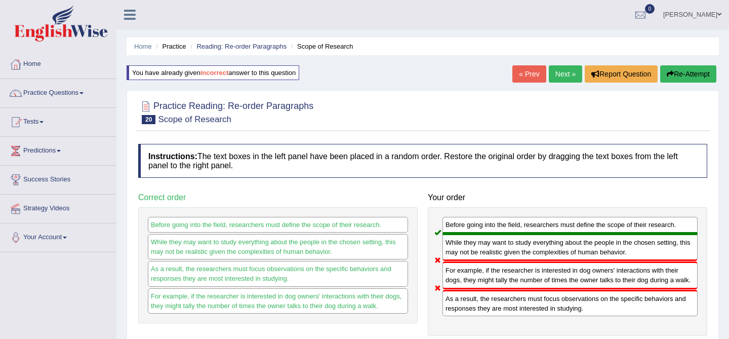
click at [674, 74] on button "Re-Attempt" at bounding box center [688, 73] width 56 height 17
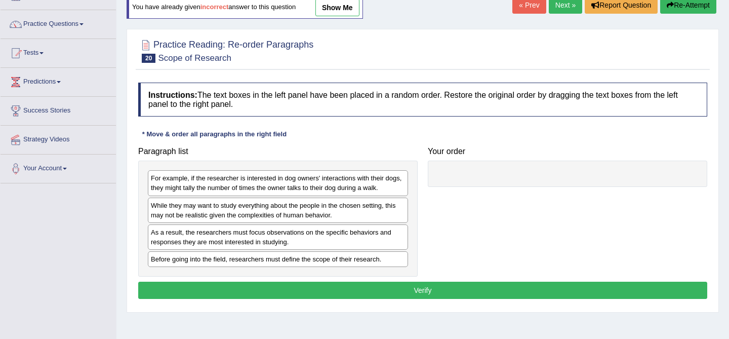
scroll to position [71, 0]
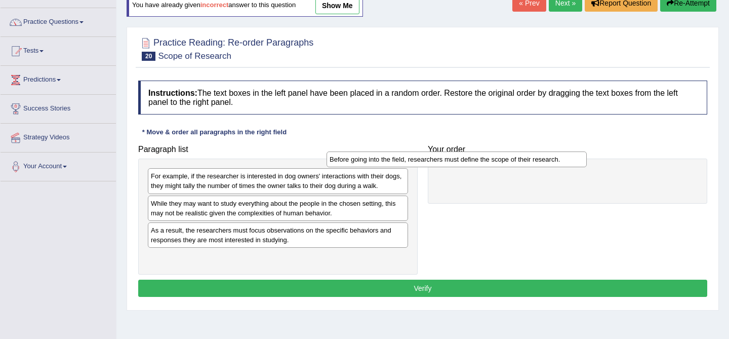
drag, startPoint x: 364, startPoint y: 256, endPoint x: 551, endPoint y: 157, distance: 211.9
click at [551, 157] on div "Before going into the field, researchers must define the scope of their researc…" at bounding box center [456, 159] width 260 height 16
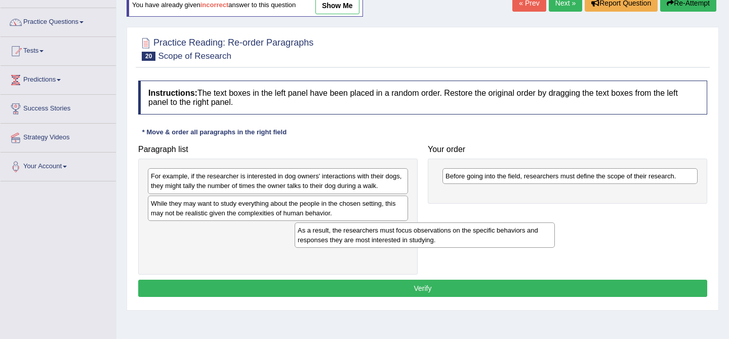
drag, startPoint x: 296, startPoint y: 235, endPoint x: 510, endPoint y: 254, distance: 215.4
click at [509, 247] on div "As a result, the researchers must focus observations on the specific behaviors …" at bounding box center [424, 234] width 260 height 25
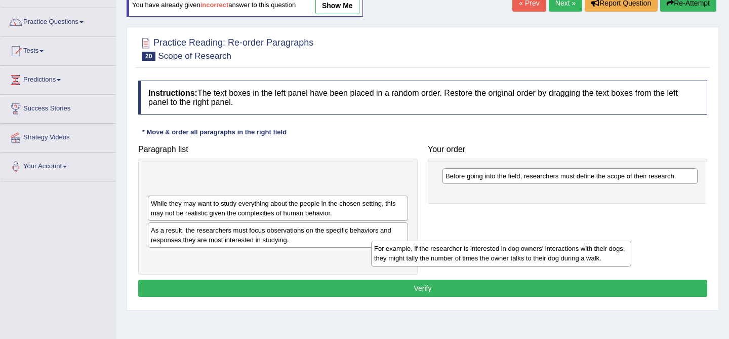
drag, startPoint x: 348, startPoint y: 186, endPoint x: 577, endPoint y: 270, distance: 244.3
click at [577, 266] on div "For example, if the researcher is interested in dog owners' interactions with t…" at bounding box center [501, 252] width 260 height 25
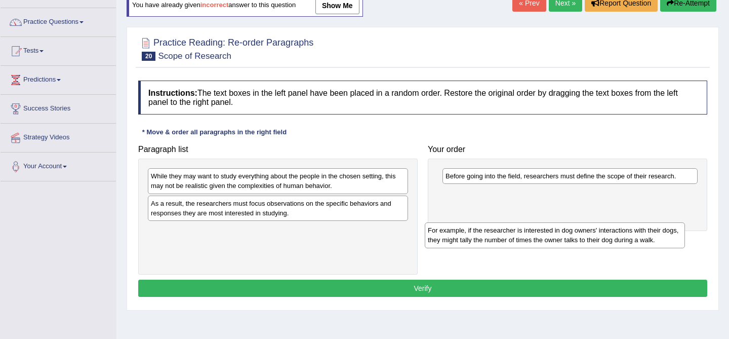
drag, startPoint x: 389, startPoint y: 180, endPoint x: 666, endPoint y: 233, distance: 282.4
click at [666, 233] on div "For example, if the researcher is interested in dog owners' interactions with t…" at bounding box center [555, 234] width 260 height 25
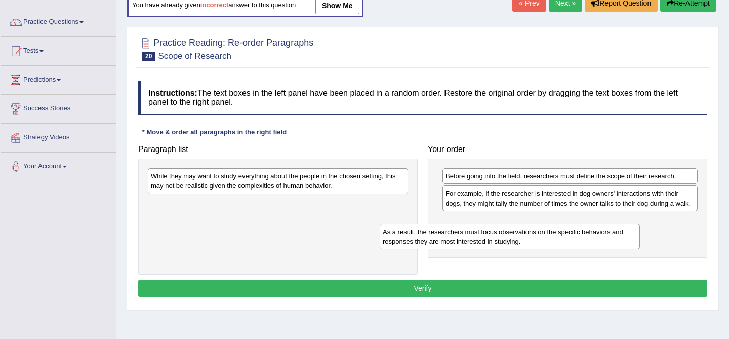
drag, startPoint x: 345, startPoint y: 210, endPoint x: 580, endPoint y: 238, distance: 236.9
click at [579, 239] on div "As a result, the researchers must focus observations on the specific behaviors …" at bounding box center [509, 236] width 260 height 25
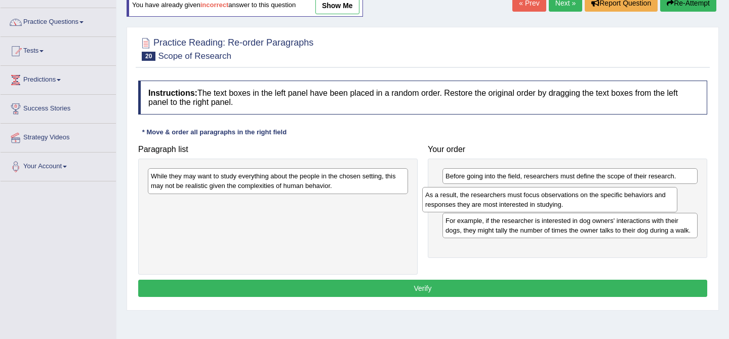
drag, startPoint x: 531, startPoint y: 238, endPoint x: 511, endPoint y: 202, distance: 40.8
click at [511, 202] on div "As a result, the researchers must focus observations on the specific behaviors …" at bounding box center [549, 199] width 255 height 25
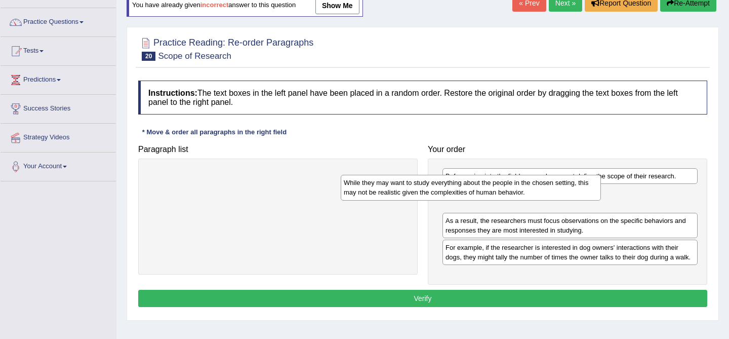
drag, startPoint x: 278, startPoint y: 185, endPoint x: 471, endPoint y: 192, distance: 192.9
click at [471, 192] on div "While they may want to study everything about the people in the chosen setting,…" at bounding box center [471, 187] width 260 height 25
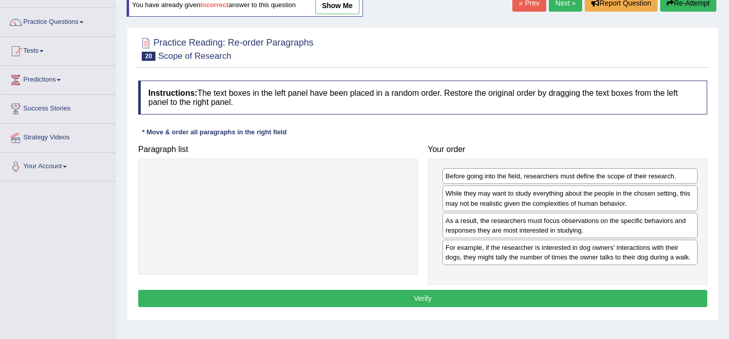
click at [465, 307] on button "Verify" at bounding box center [422, 297] width 569 height 17
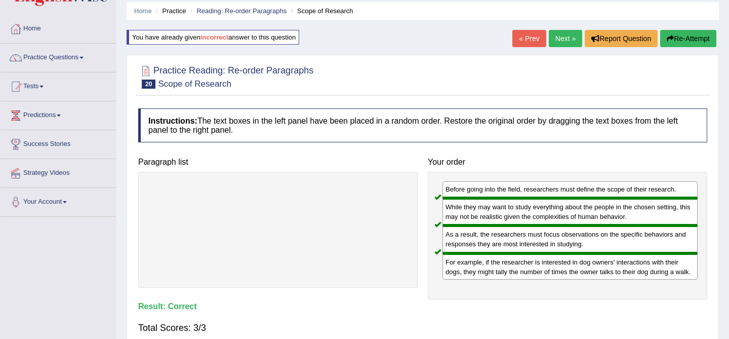
scroll to position [0, 0]
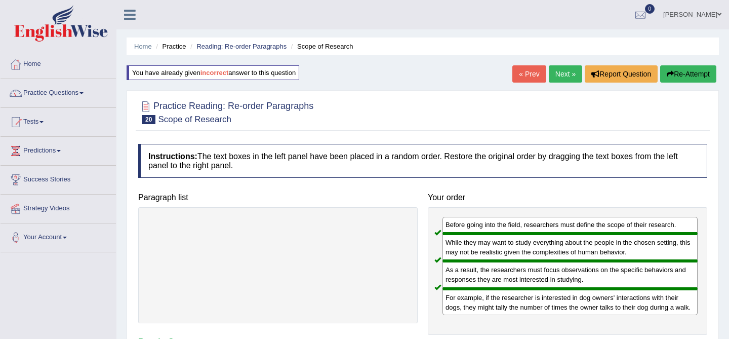
click at [548, 74] on link "Next »" at bounding box center [564, 73] width 33 height 17
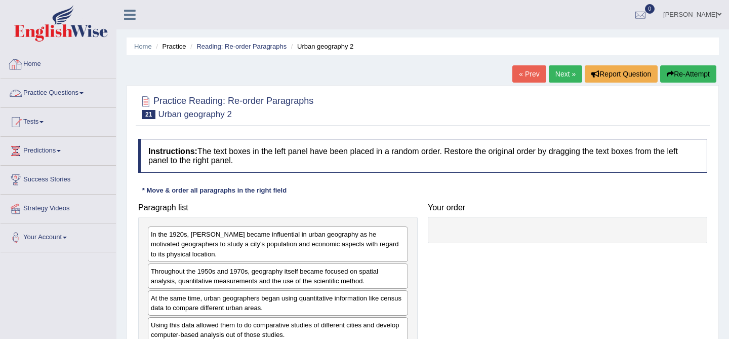
click at [53, 68] on link "Home" at bounding box center [58, 62] width 115 height 25
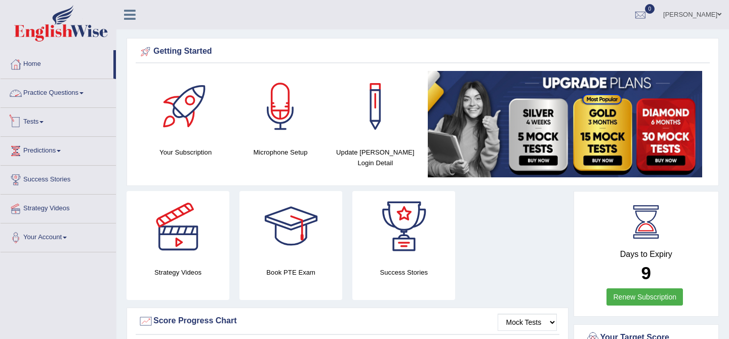
click at [73, 93] on link "Practice Questions" at bounding box center [58, 91] width 115 height 25
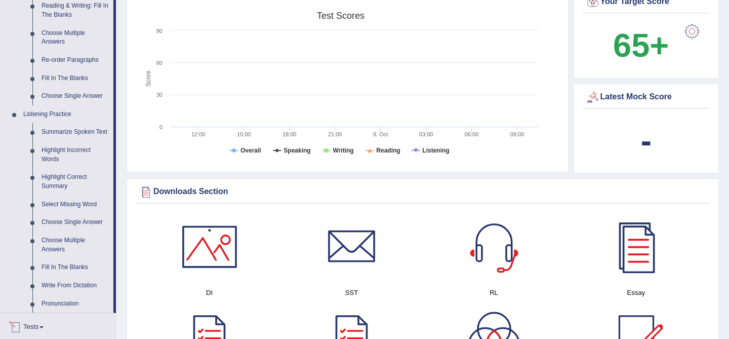
scroll to position [340, 0]
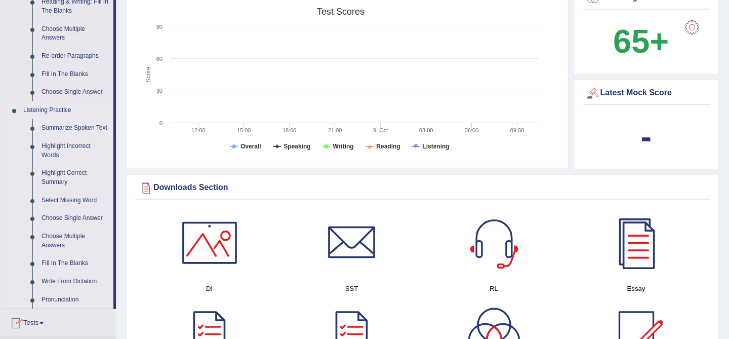
click at [63, 133] on link "Summarize Spoken Text" at bounding box center [75, 128] width 76 height 18
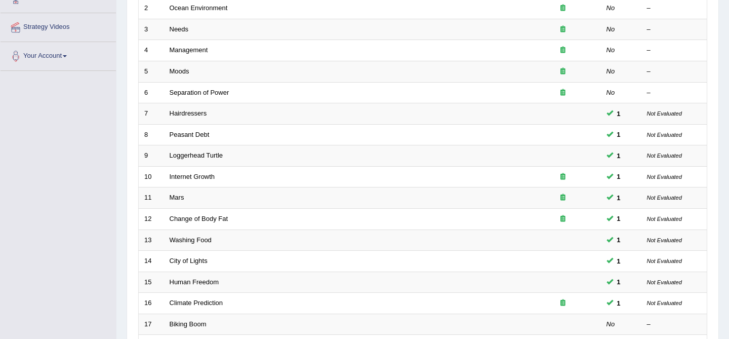
scroll to position [331, 0]
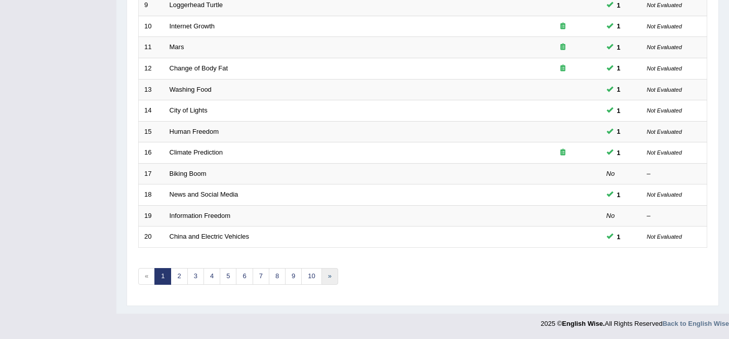
click at [333, 277] on link "»" at bounding box center [329, 276] width 17 height 17
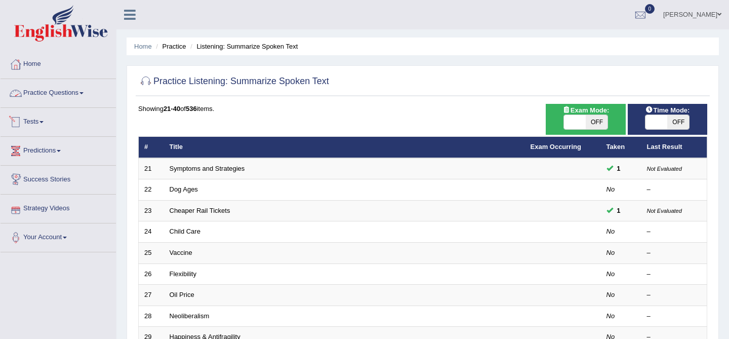
click at [42, 89] on link "Practice Questions" at bounding box center [58, 91] width 115 height 25
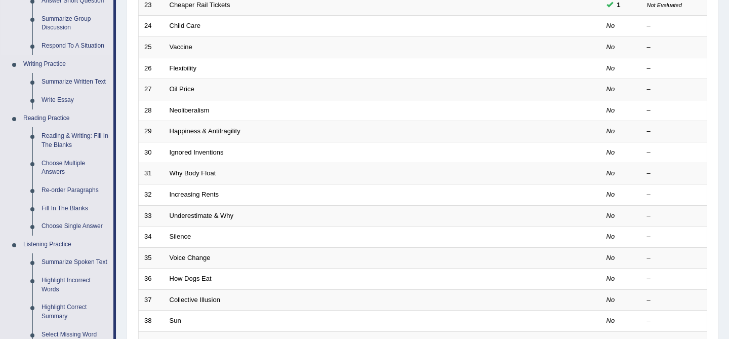
scroll to position [204, 0]
click at [74, 210] on link "Fill In The Blanks" at bounding box center [75, 210] width 76 height 18
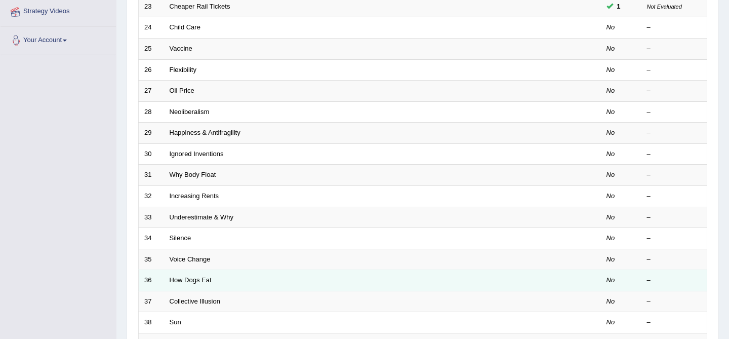
scroll to position [230, 0]
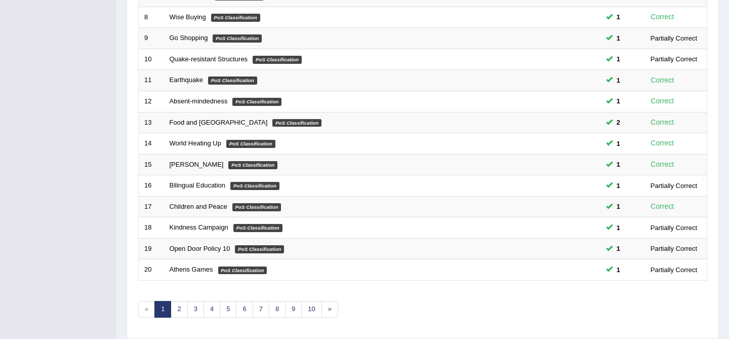
scroll to position [331, 0]
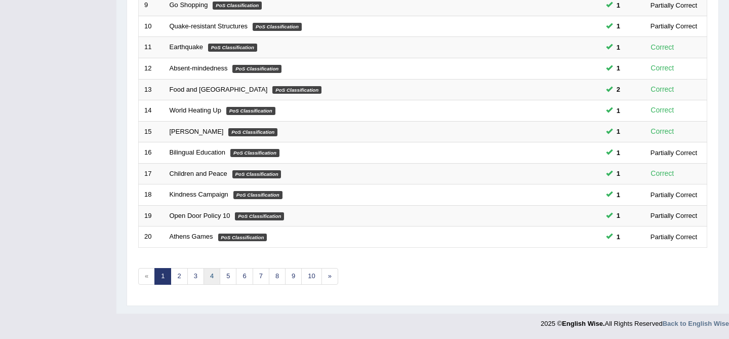
click at [205, 278] on link "4" at bounding box center [211, 276] width 17 height 17
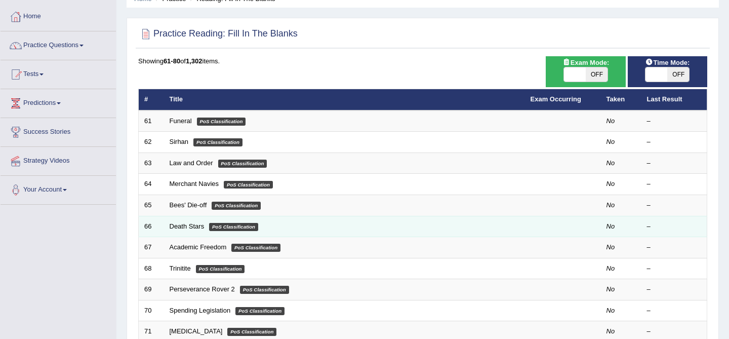
scroll to position [48, 0]
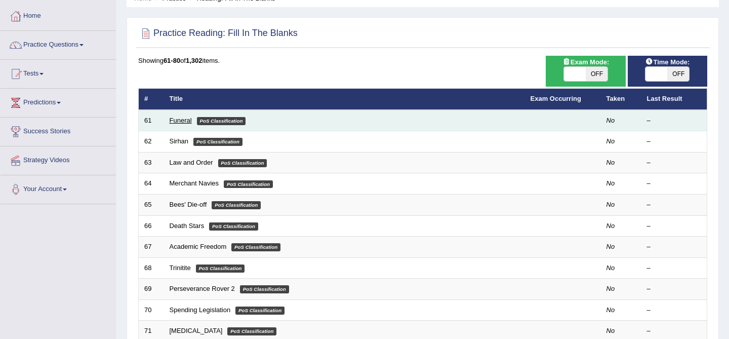
click at [181, 117] on link "Funeral" at bounding box center [181, 120] width 22 height 8
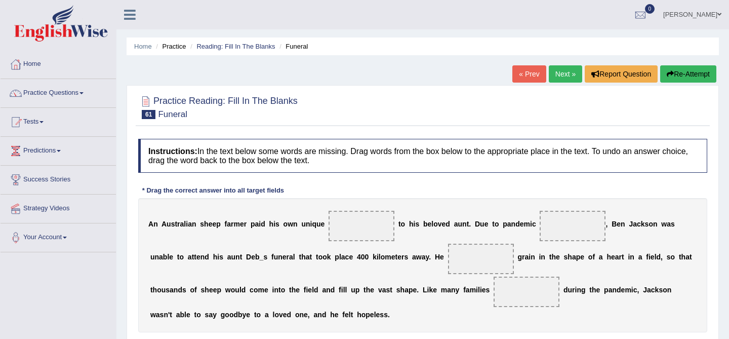
click at [377, 231] on span at bounding box center [361, 225] width 66 height 30
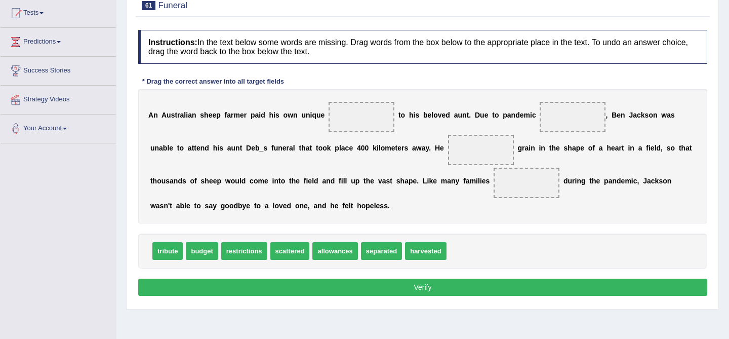
scroll to position [110, 0]
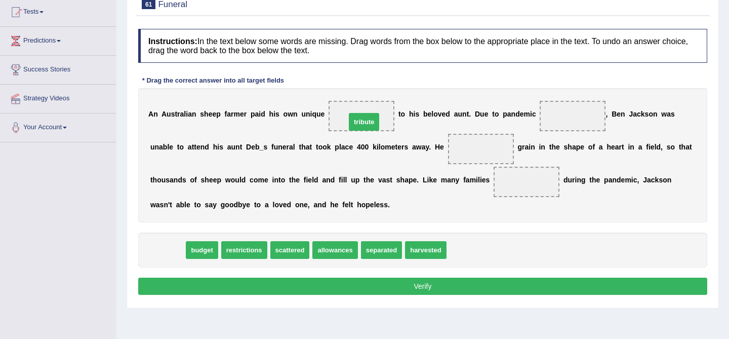
drag, startPoint x: 171, startPoint y: 250, endPoint x: 367, endPoint y: 122, distance: 234.4
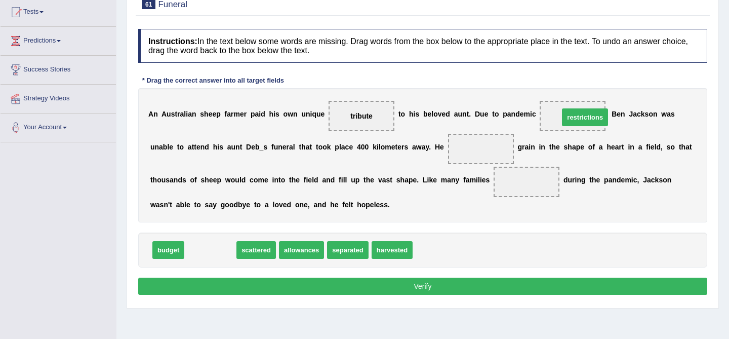
drag, startPoint x: 226, startPoint y: 256, endPoint x: 599, endPoint y: 122, distance: 396.6
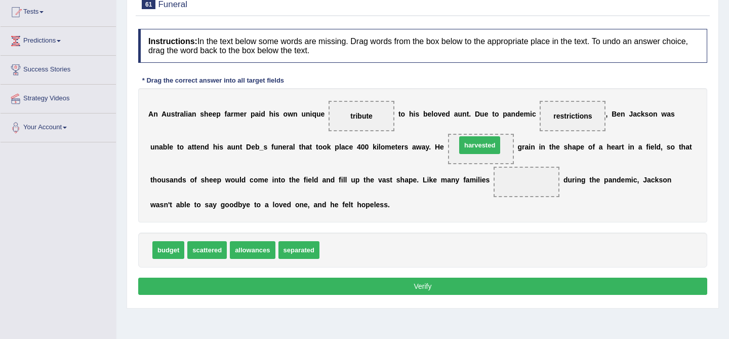
drag, startPoint x: 361, startPoint y: 250, endPoint x: 500, endPoint y: 147, distance: 173.6
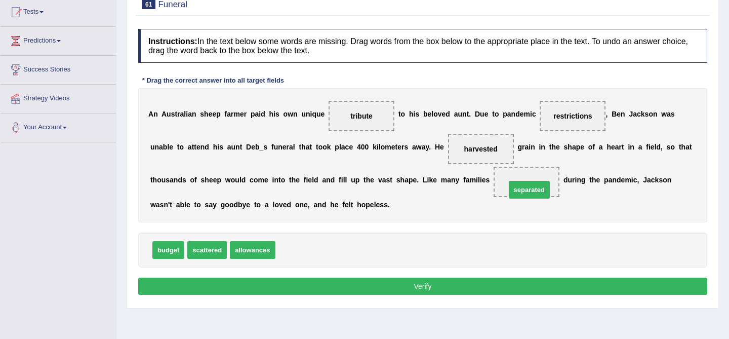
drag, startPoint x: 300, startPoint y: 255, endPoint x: 529, endPoint y: 190, distance: 238.1
click at [335, 285] on button "Verify" at bounding box center [422, 285] width 569 height 17
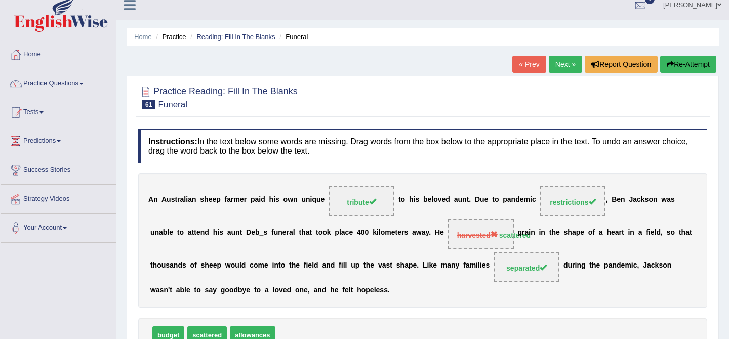
scroll to position [0, 0]
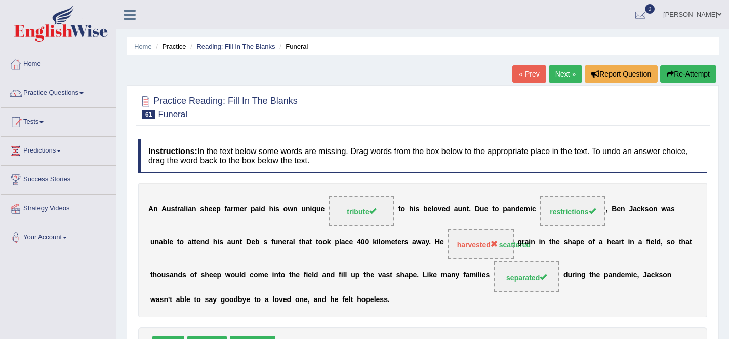
click at [558, 83] on div "« Prev Next » Report Question Re-Attempt" at bounding box center [615, 75] width 206 height 20
click at [553, 67] on link "Next »" at bounding box center [564, 73] width 33 height 17
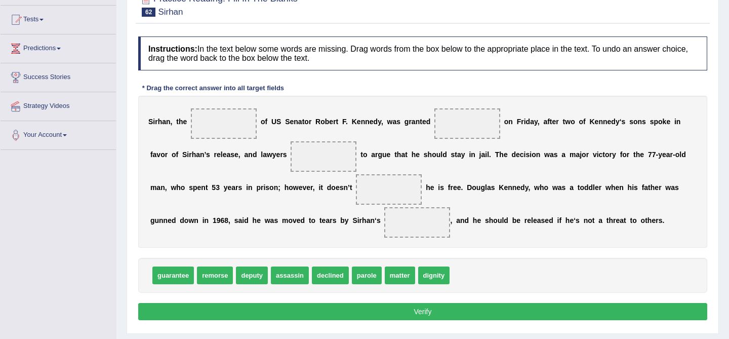
scroll to position [104, 0]
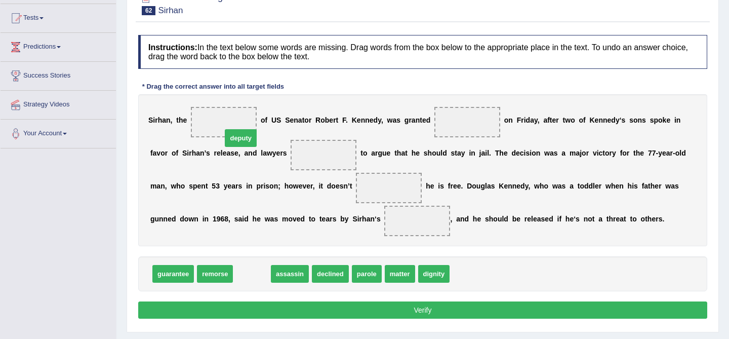
drag, startPoint x: 256, startPoint y: 271, endPoint x: 244, endPoint y: 134, distance: 138.1
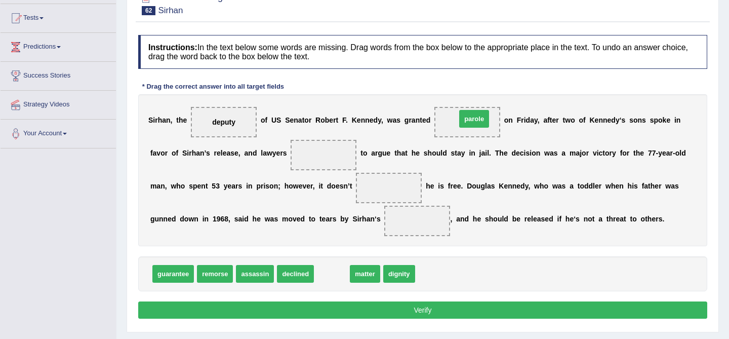
drag, startPoint x: 332, startPoint y: 277, endPoint x: 475, endPoint y: 122, distance: 210.2
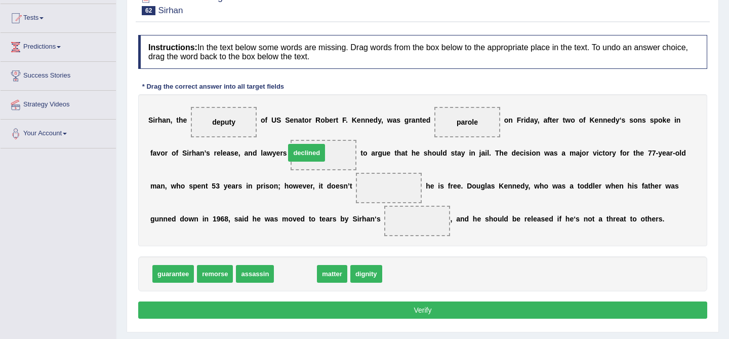
drag, startPoint x: 306, startPoint y: 273, endPoint x: 317, endPoint y: 152, distance: 121.4
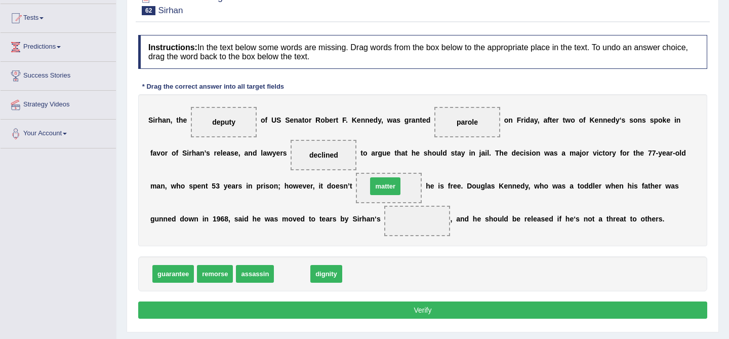
drag, startPoint x: 299, startPoint y: 272, endPoint x: 392, endPoint y: 185, distance: 127.8
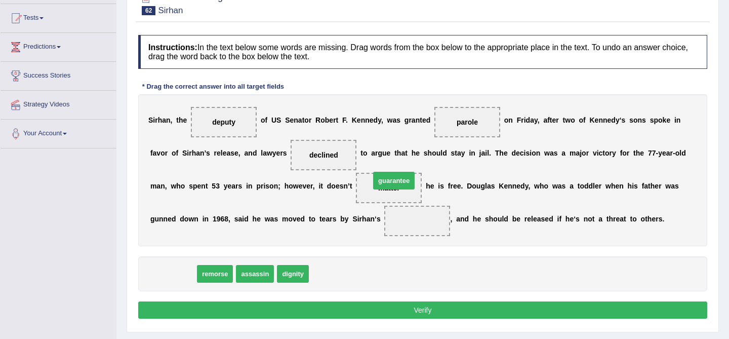
drag, startPoint x: 179, startPoint y: 275, endPoint x: 402, endPoint y: 180, distance: 243.0
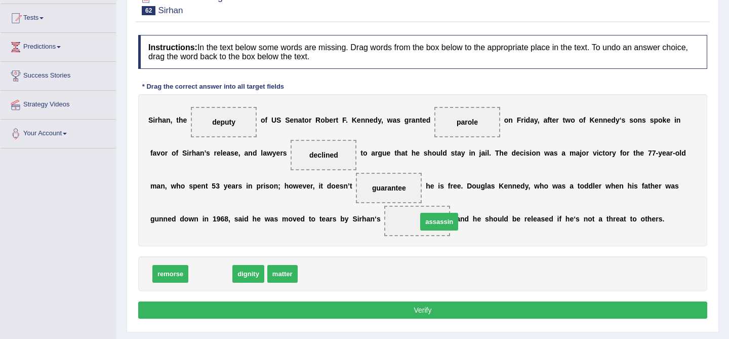
drag, startPoint x: 212, startPoint y: 274, endPoint x: 440, endPoint y: 222, distance: 234.6
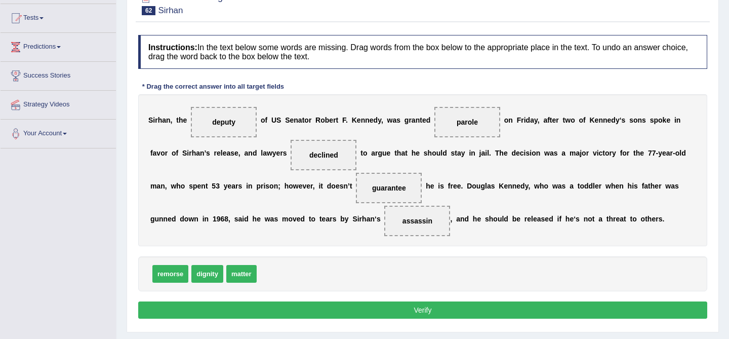
click at [448, 308] on button "Verify" at bounding box center [422, 309] width 569 height 17
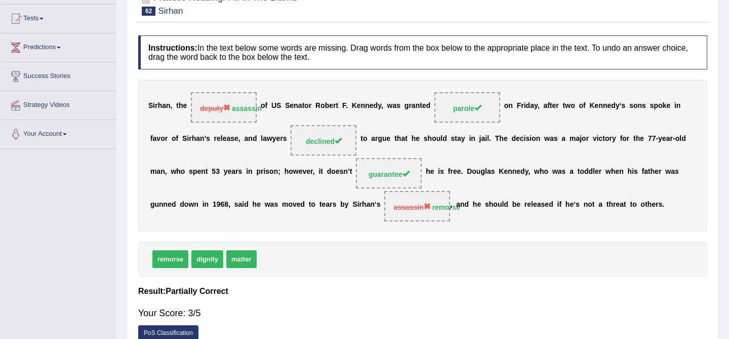
scroll to position [0, 0]
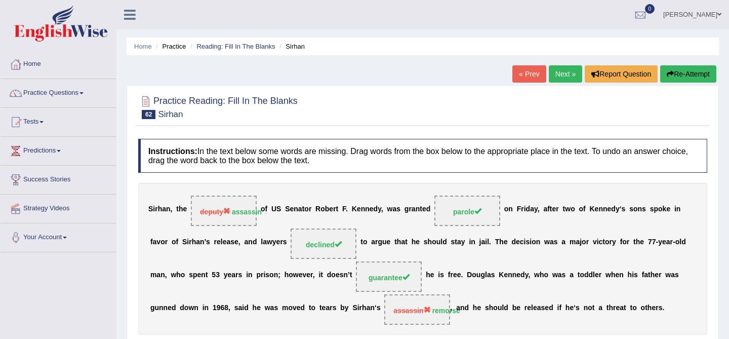
click at [560, 79] on link "Next »" at bounding box center [564, 73] width 33 height 17
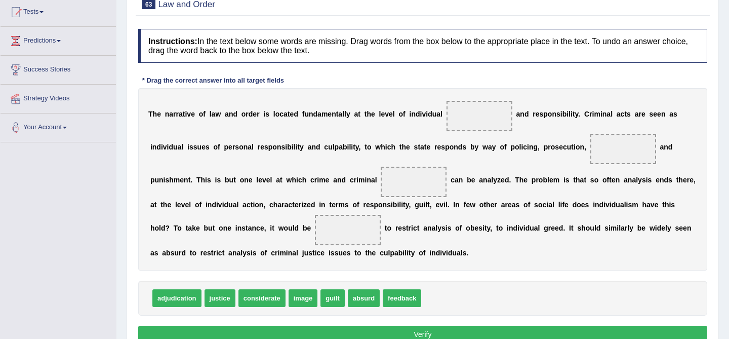
scroll to position [109, 0]
